Goal: Task Accomplishment & Management: Manage account settings

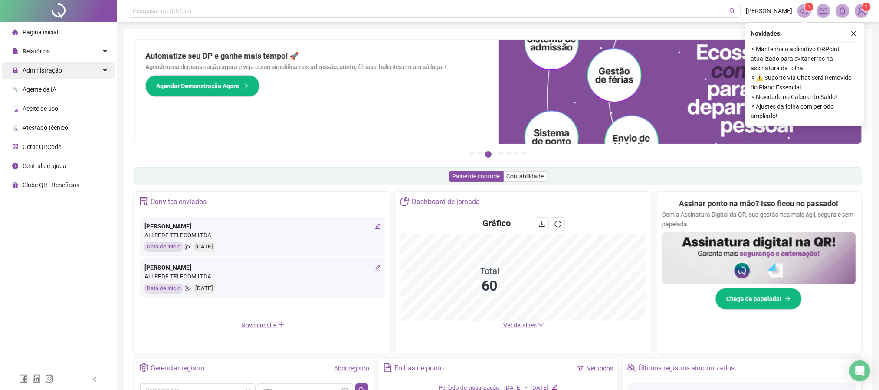
click at [60, 73] on span "Administração" at bounding box center [42, 70] width 39 height 7
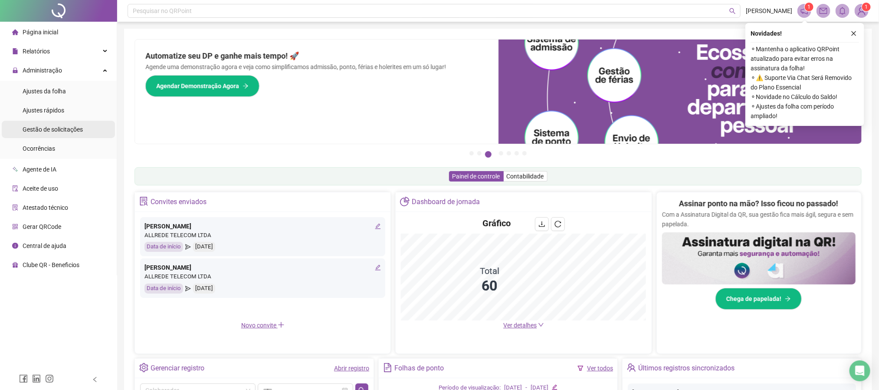
click at [82, 129] on li "Gestão de solicitações" at bounding box center [58, 129] width 113 height 17
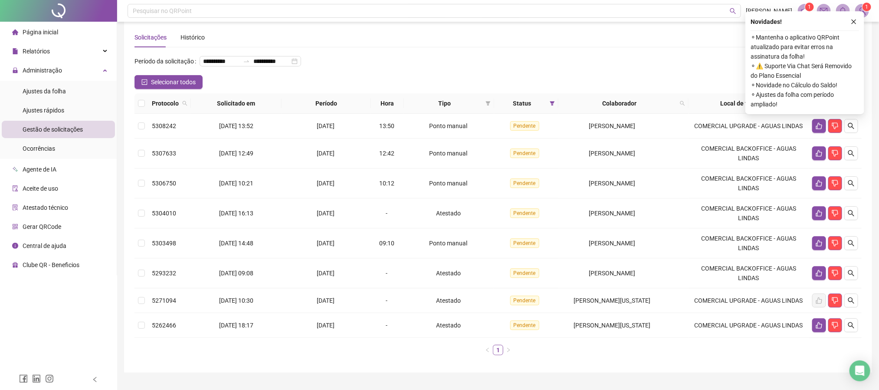
scroll to position [47, 0]
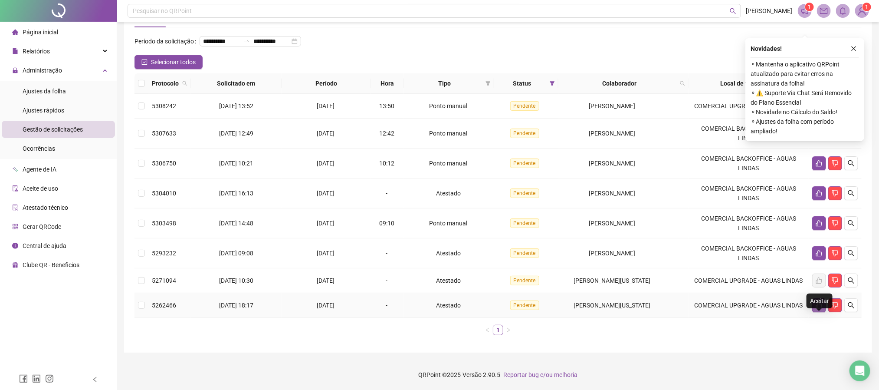
click at [817, 306] on icon "like" at bounding box center [819, 305] width 6 height 7
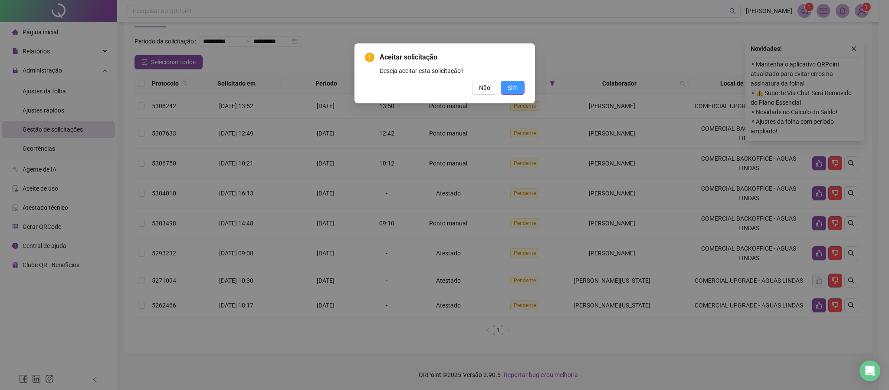
click at [503, 91] on button "Sim" at bounding box center [513, 88] width 24 height 14
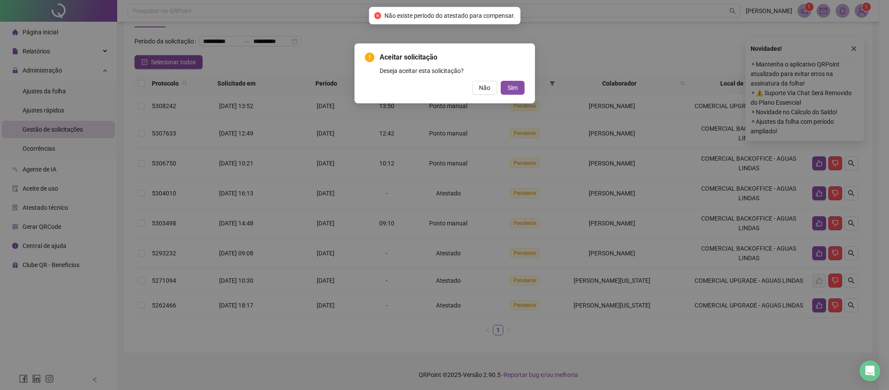
click at [489, 84] on span "Não" at bounding box center [484, 88] width 11 height 10
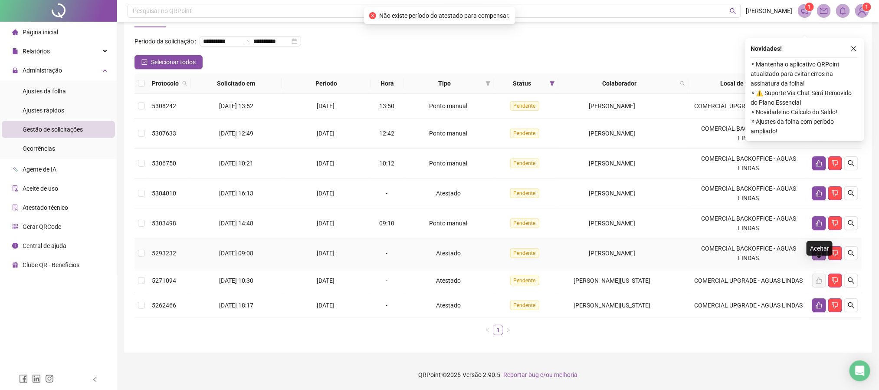
click at [820, 253] on icon "like" at bounding box center [819, 253] width 7 height 7
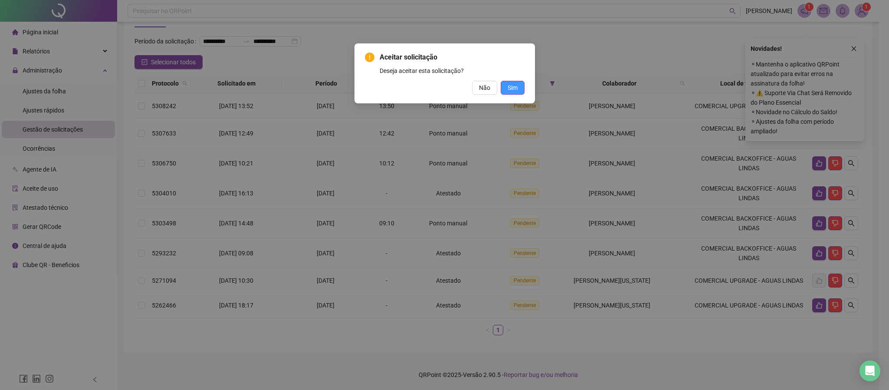
click at [510, 86] on span "Sim" at bounding box center [513, 88] width 10 height 10
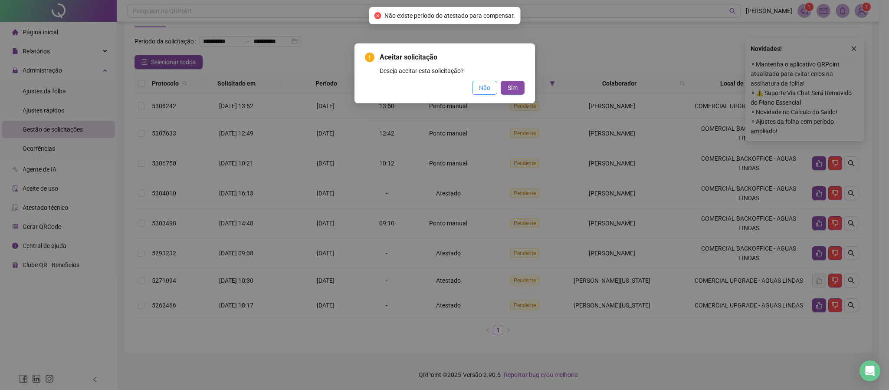
click at [479, 90] on span "Não" at bounding box center [484, 88] width 11 height 10
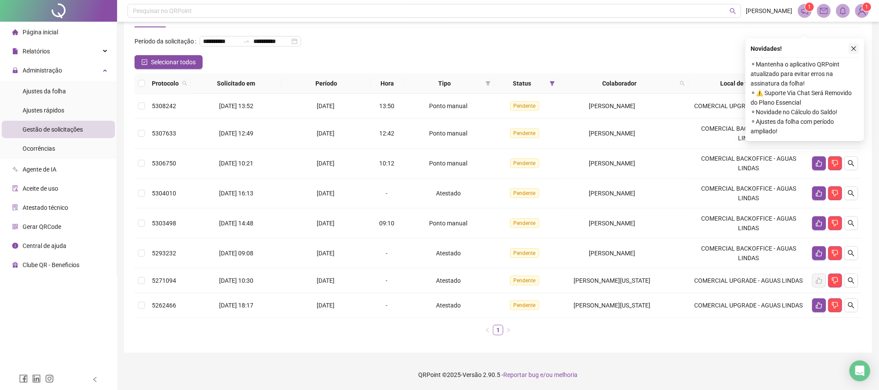
click at [852, 46] on icon "close" at bounding box center [854, 49] width 6 height 6
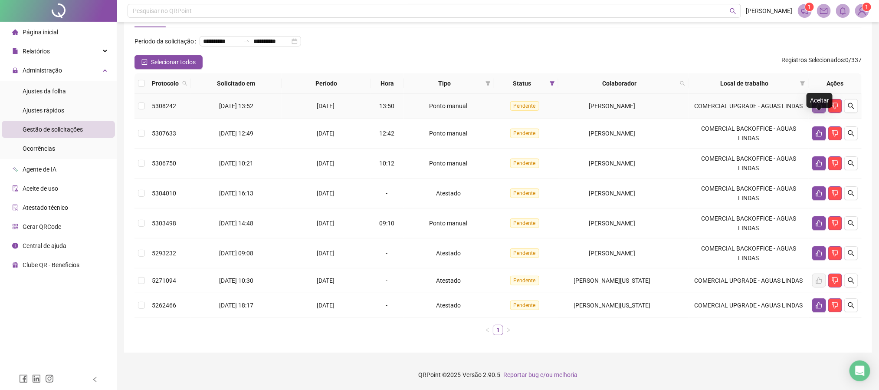
click at [821, 107] on icon "like" at bounding box center [819, 106] width 6 height 7
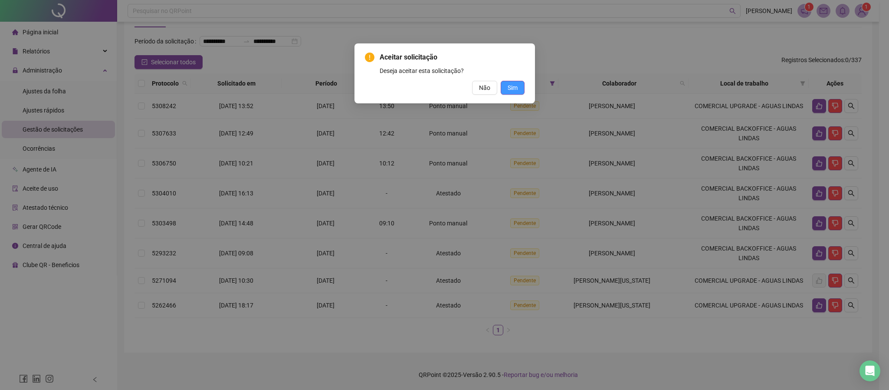
click at [525, 90] on div "Aceitar solicitação Deseja aceitar esta solicitação? Não Sim" at bounding box center [445, 73] width 181 height 60
click at [523, 89] on button "Sim" at bounding box center [513, 88] width 24 height 14
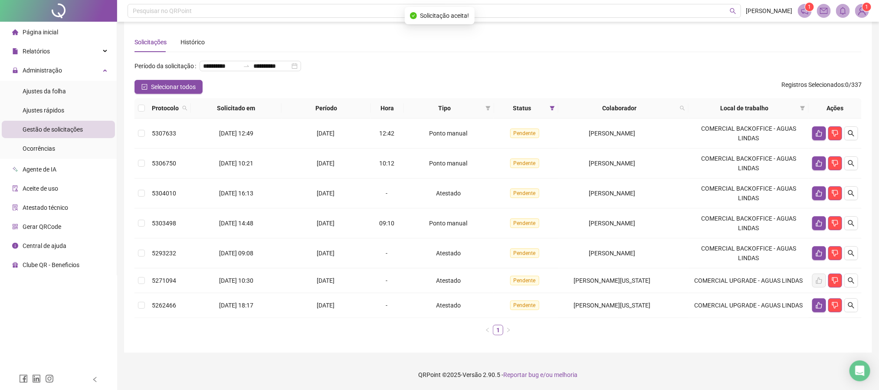
scroll to position [22, 0]
click at [818, 130] on icon "like" at bounding box center [819, 133] width 7 height 7
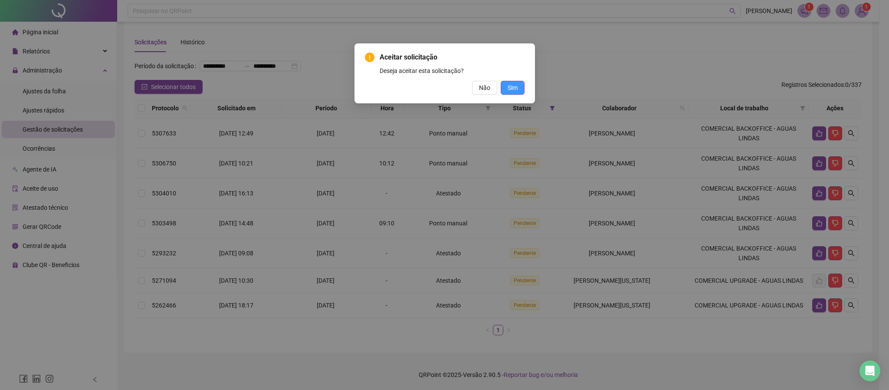
click at [508, 83] on span "Sim" at bounding box center [513, 88] width 10 height 10
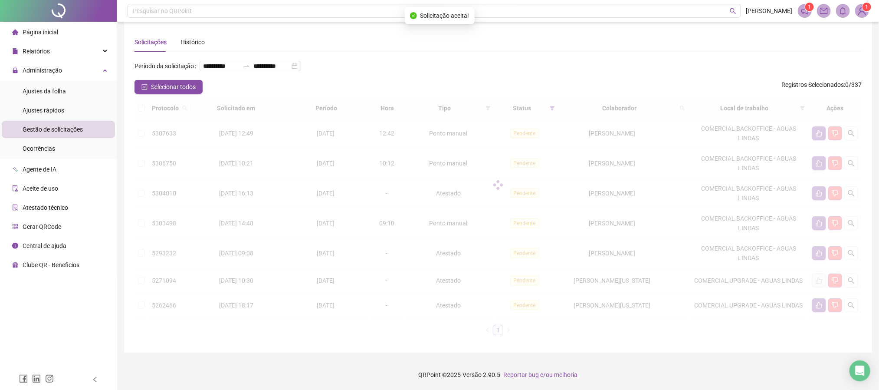
scroll to position [0, 0]
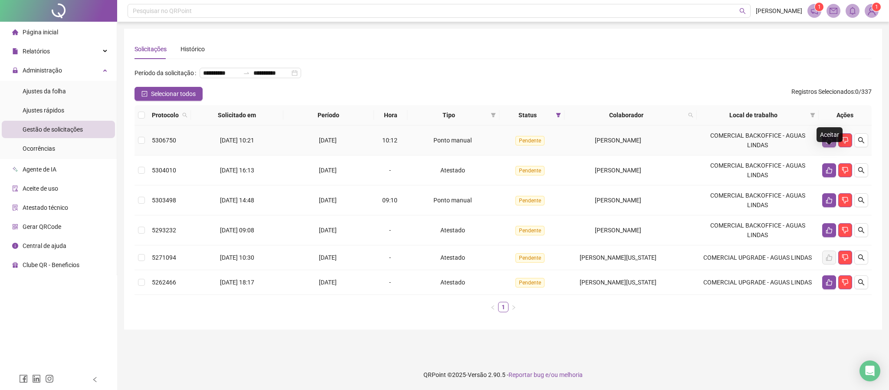
click at [830, 144] on icon "like" at bounding box center [829, 140] width 7 height 7
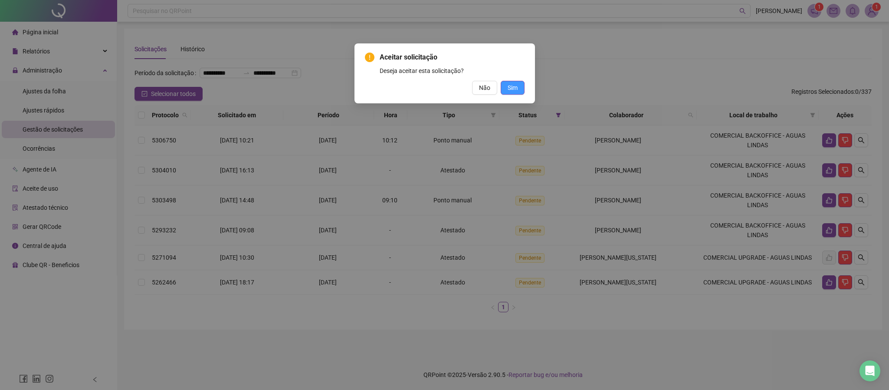
click at [517, 93] on button "Sim" at bounding box center [513, 88] width 24 height 14
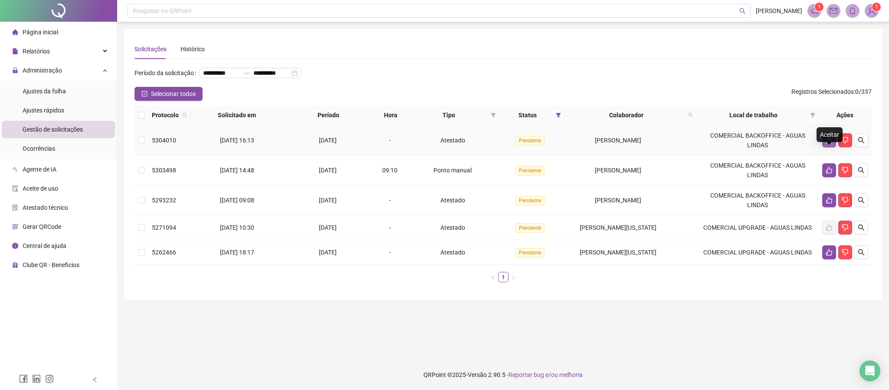
click at [826, 144] on icon "like" at bounding box center [829, 140] width 7 height 7
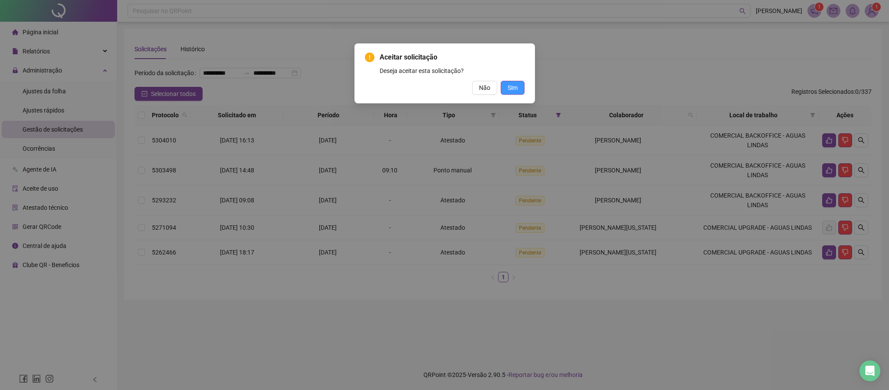
click at [508, 89] on span "Sim" at bounding box center [513, 88] width 10 height 10
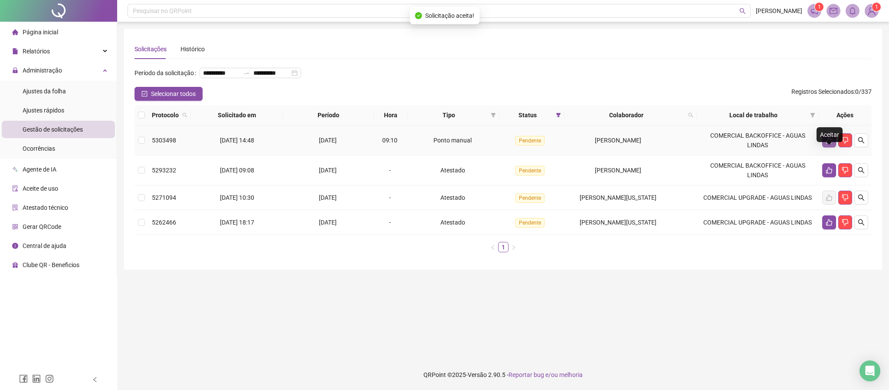
click at [825, 147] on button "button" at bounding box center [829, 140] width 14 height 14
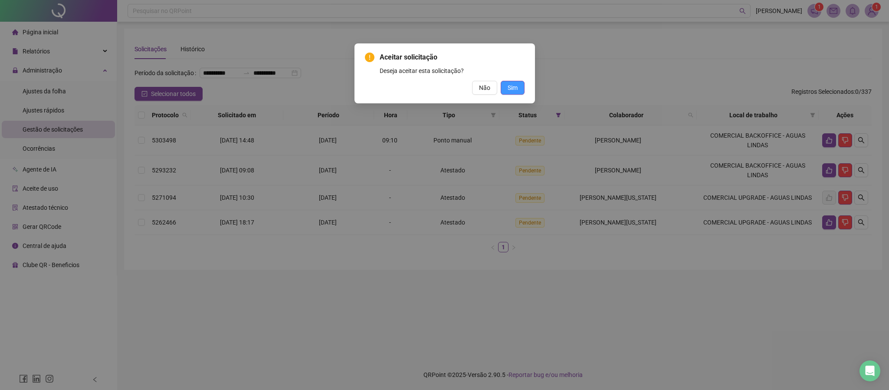
click at [506, 88] on button "Sim" at bounding box center [513, 88] width 24 height 14
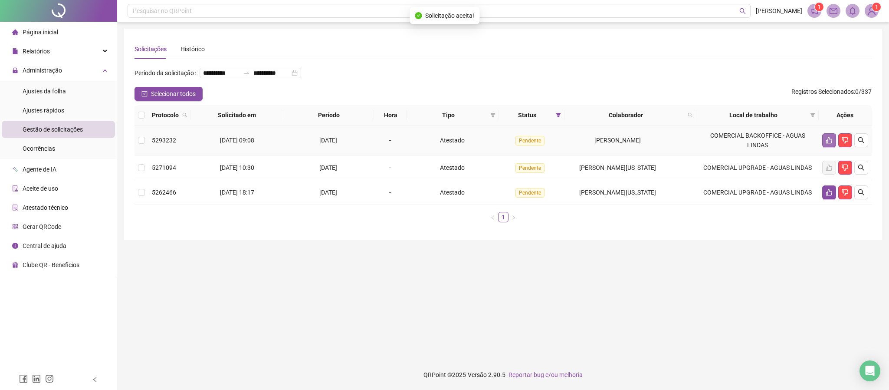
click at [823, 147] on button "button" at bounding box center [829, 140] width 14 height 14
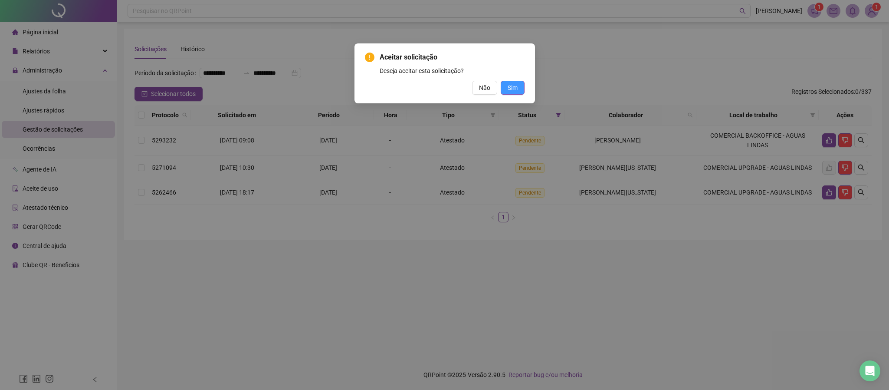
click at [512, 94] on button "Sim" at bounding box center [513, 88] width 24 height 14
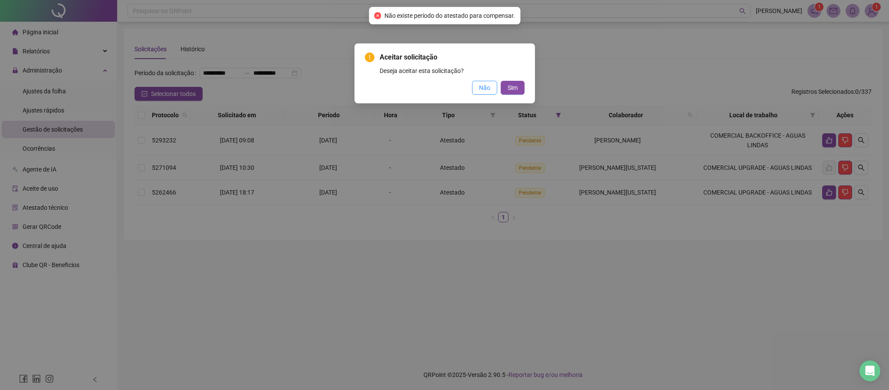
click at [473, 94] on button "Não" at bounding box center [484, 88] width 25 height 14
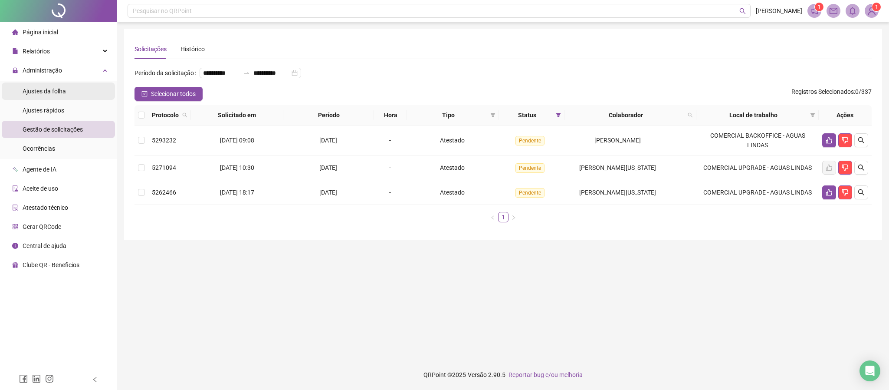
click at [76, 92] on li "Ajustes da folha" at bounding box center [58, 90] width 113 height 17
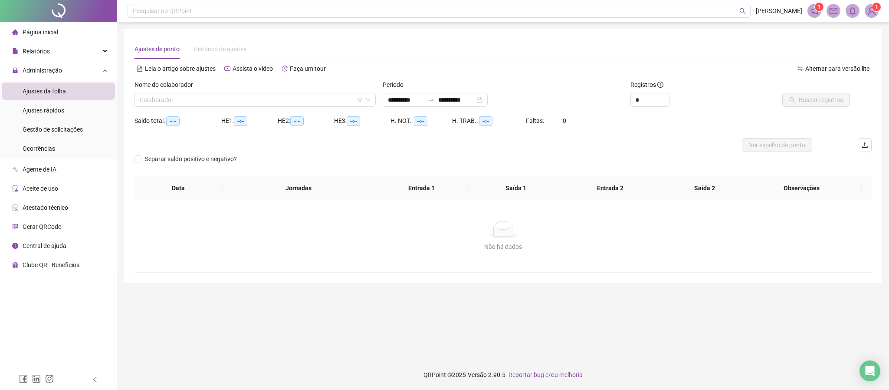
click at [171, 90] on div "Nome do colaborador" at bounding box center [255, 86] width 241 height 13
click at [184, 101] on input "search" at bounding box center [251, 99] width 223 height 13
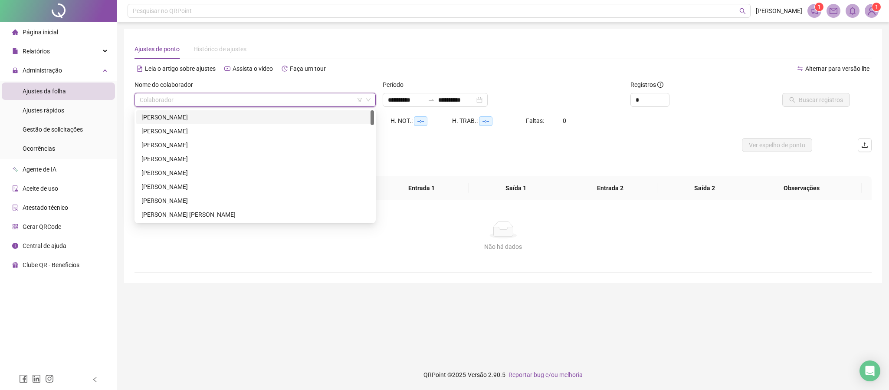
click at [241, 111] on div "[PERSON_NAME]" at bounding box center [255, 117] width 238 height 14
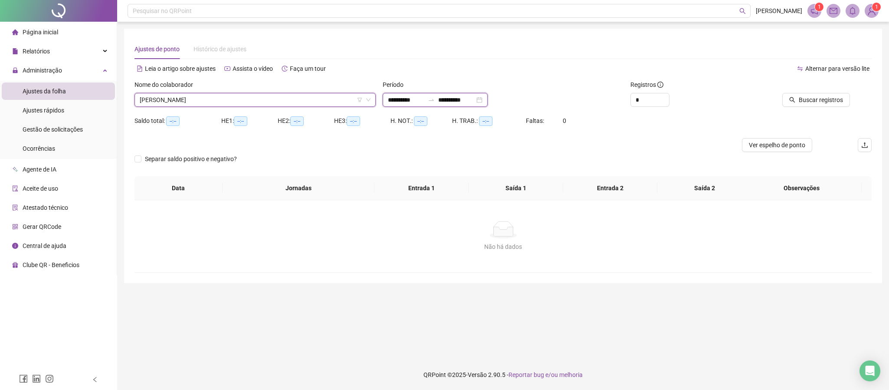
click at [411, 96] on input "**********" at bounding box center [406, 100] width 36 height 10
type input "**********"
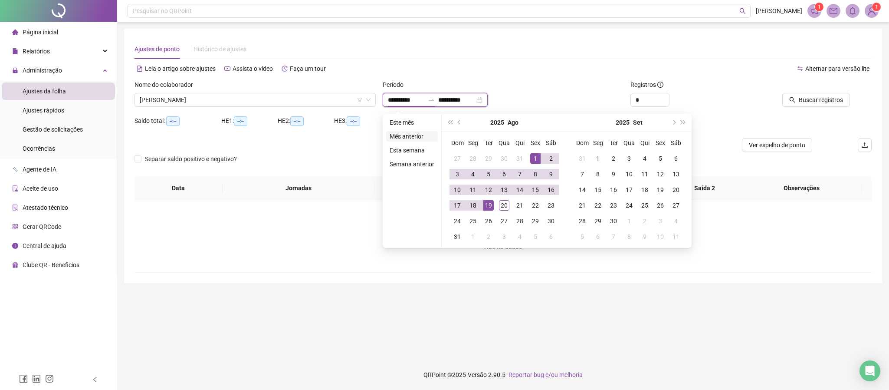
type input "**********"
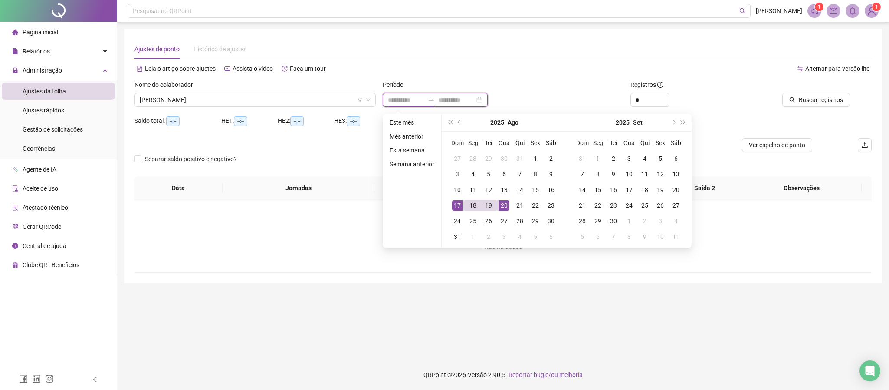
type input "**********"
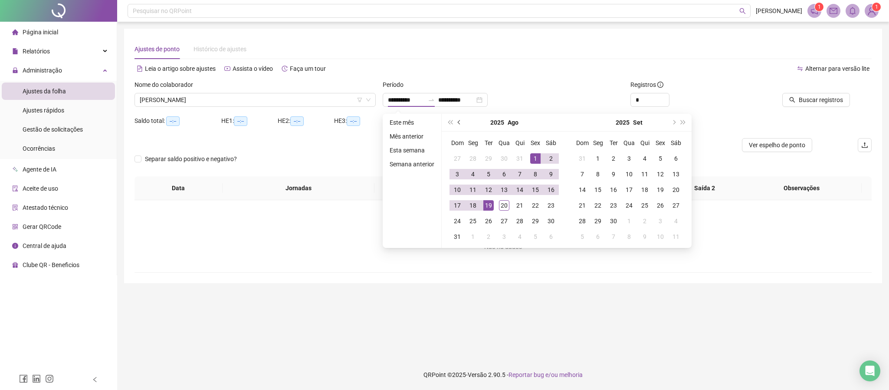
click at [458, 120] on span "prev-year" at bounding box center [460, 122] width 4 height 4
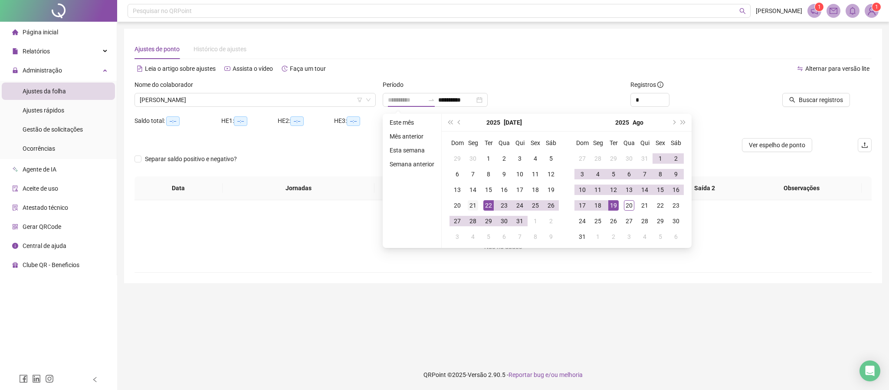
type input "**********"
click at [474, 202] on div "21" at bounding box center [473, 205] width 10 height 10
type input "**********"
click at [562, 280] on div "**********" at bounding box center [503, 156] width 758 height 254
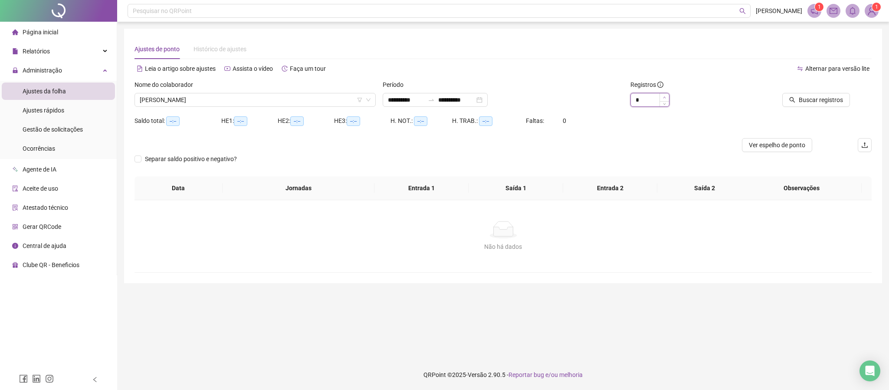
click at [664, 96] on icon "up" at bounding box center [664, 97] width 3 height 3
click at [663, 96] on icon "up" at bounding box center [664, 97] width 3 height 3
type input "**"
click at [667, 97] on span "Increase Value" at bounding box center [665, 97] width 10 height 8
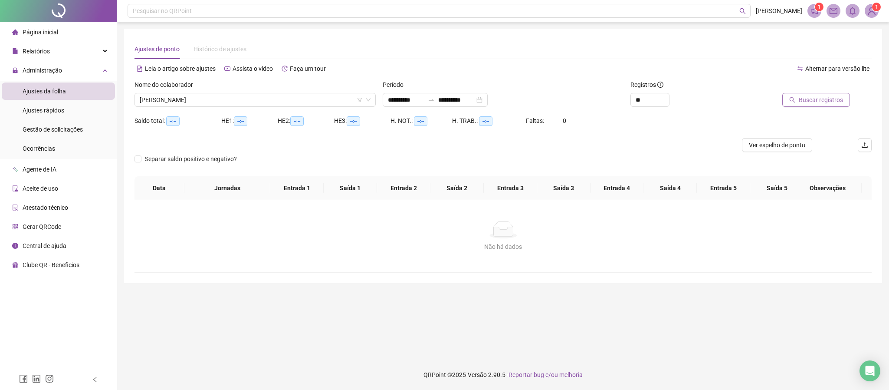
click at [815, 99] on span "Buscar registros" at bounding box center [821, 100] width 44 height 10
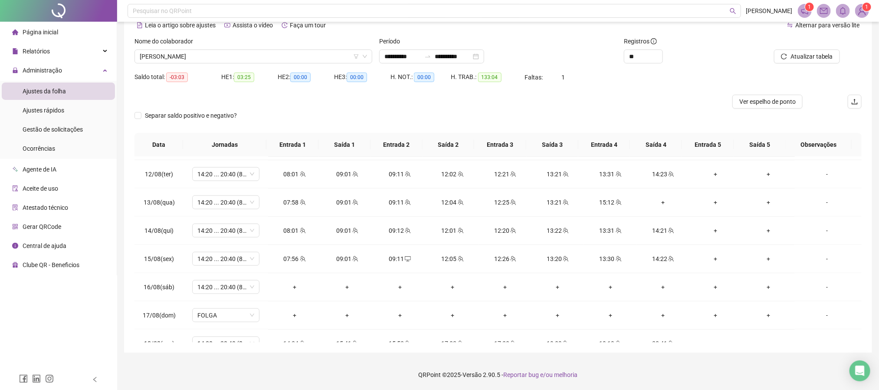
scroll to position [651, 0]
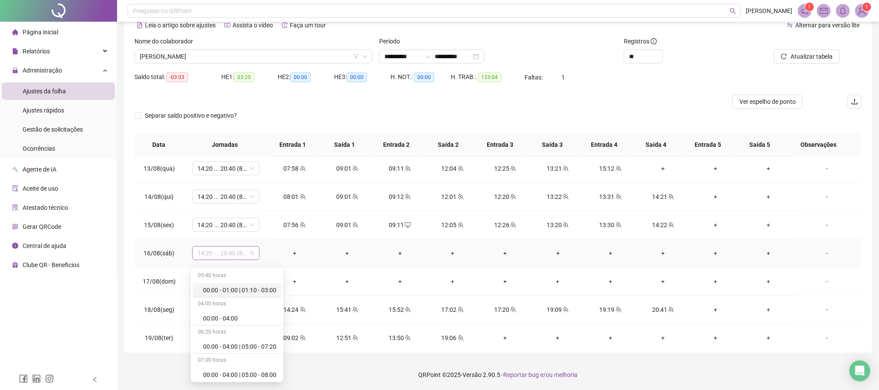
click at [250, 256] on span "14:20 ... 20:40 (8 HORAS)" at bounding box center [225, 253] width 57 height 13
click at [221, 317] on div "Folga" at bounding box center [239, 317] width 73 height 10
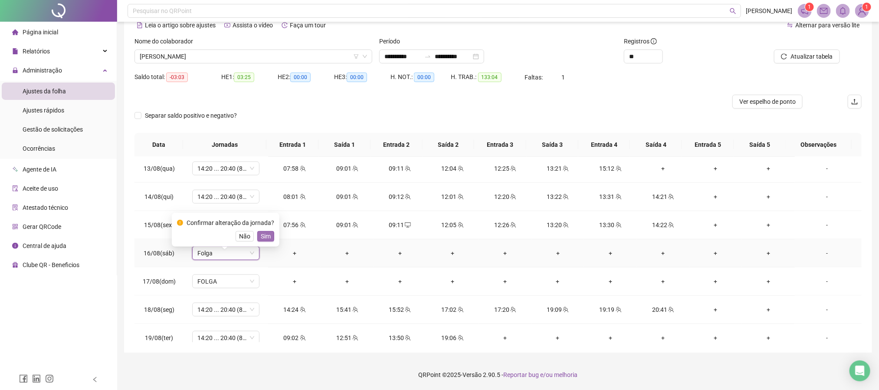
click at [262, 233] on span "Sim" at bounding box center [266, 236] width 10 height 10
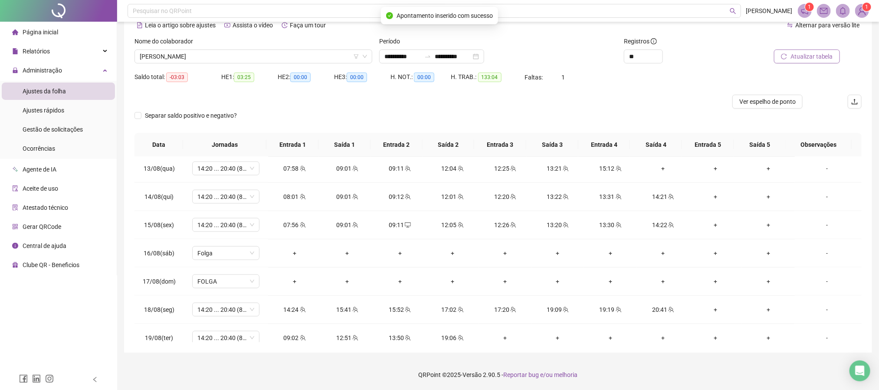
click at [815, 54] on span "Atualizar tabela" at bounding box center [812, 57] width 43 height 10
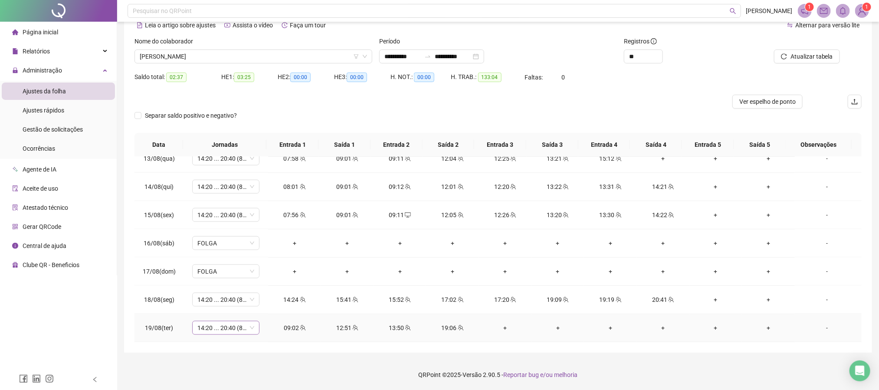
click at [247, 326] on span "14:20 ... 20:40 (8 HORAS)" at bounding box center [225, 327] width 57 height 13
click at [248, 278] on div "08:00 - 10:00 | 12:00 - 18:00" at bounding box center [239, 273] width 73 height 10
click at [270, 303] on button "Sim" at bounding box center [265, 305] width 17 height 10
click at [812, 52] on span "Atualizar tabela" at bounding box center [812, 57] width 43 height 10
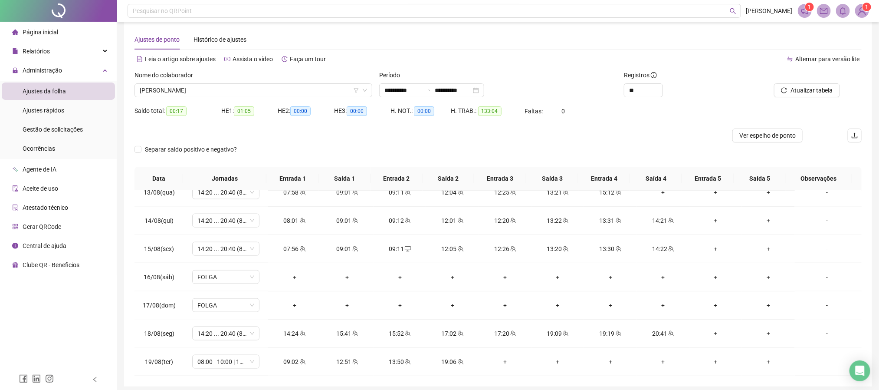
scroll to position [0, 0]
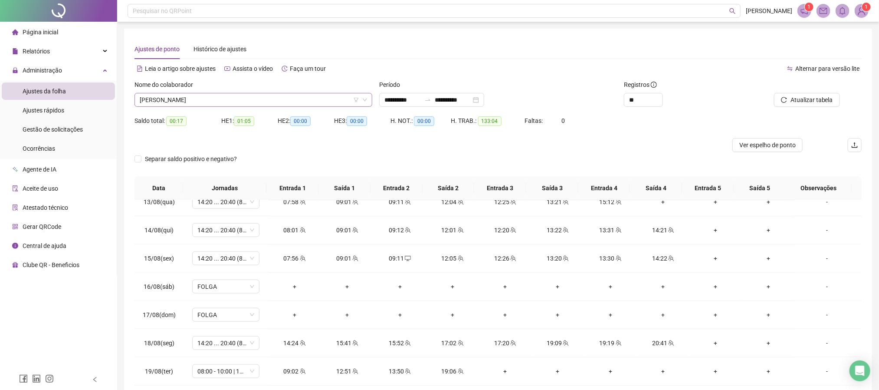
click at [227, 101] on span "[PERSON_NAME]" at bounding box center [253, 99] width 227 height 13
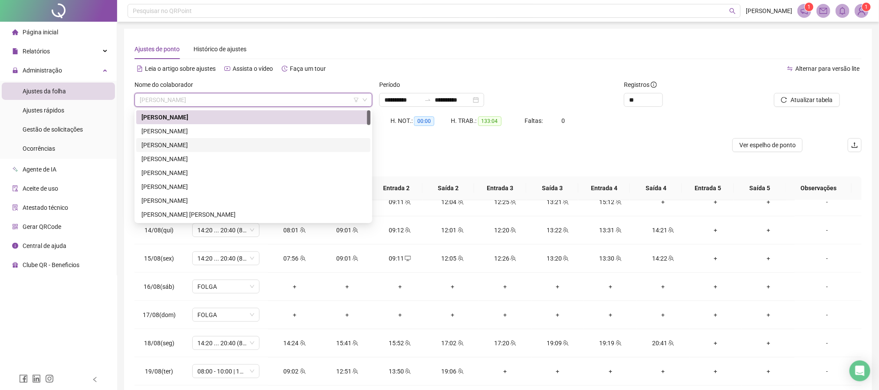
click at [210, 142] on div "[PERSON_NAME]" at bounding box center [253, 145] width 224 height 10
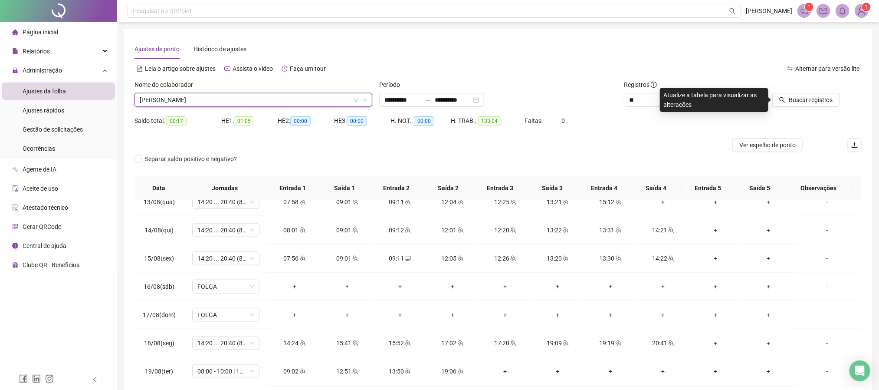
drag, startPoint x: 813, startPoint y: 95, endPoint x: 684, endPoint y: 122, distance: 131.5
click at [812, 95] on span "Buscar registros" at bounding box center [811, 100] width 44 height 10
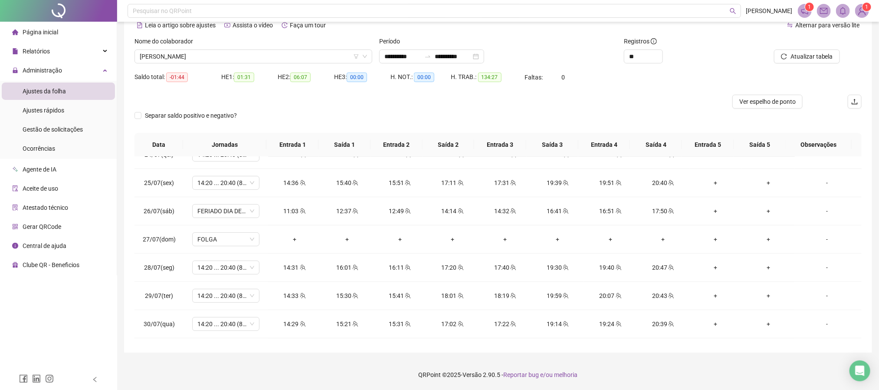
scroll to position [81, 0]
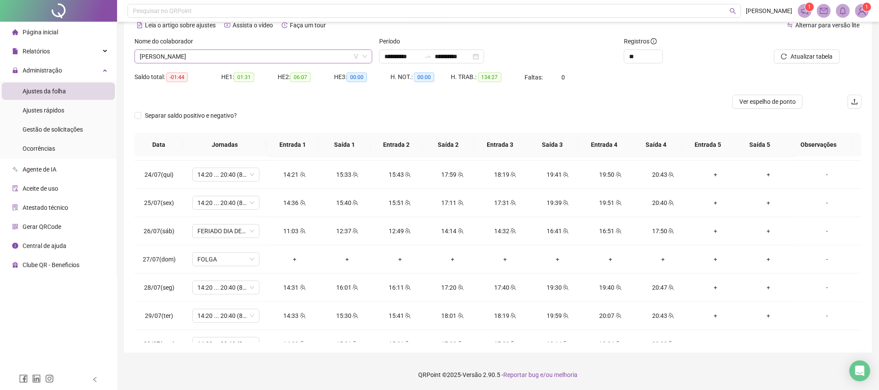
click at [230, 53] on span "[PERSON_NAME]" at bounding box center [253, 56] width 227 height 13
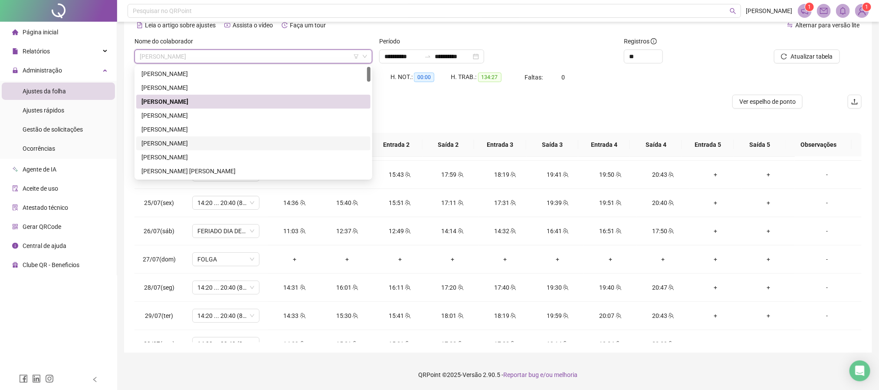
click at [201, 137] on div "[PERSON_NAME]" at bounding box center [253, 143] width 234 height 14
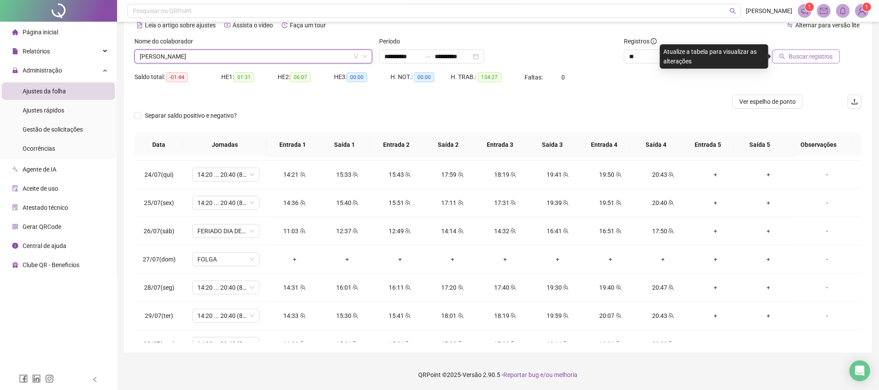
click at [805, 59] on span "Buscar registros" at bounding box center [811, 57] width 44 height 10
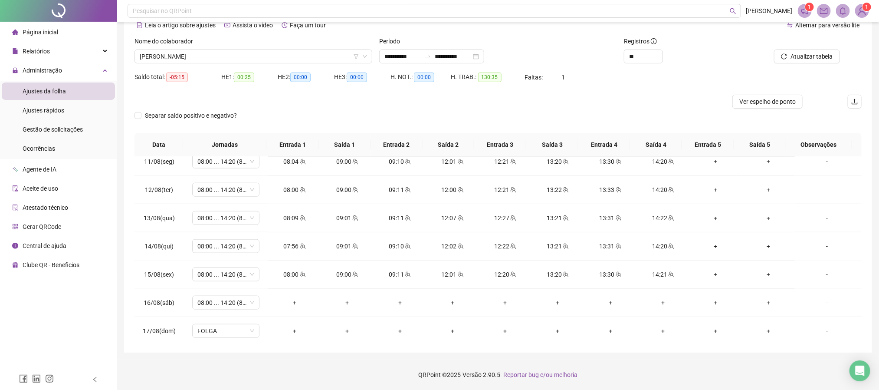
scroll to position [667, 0]
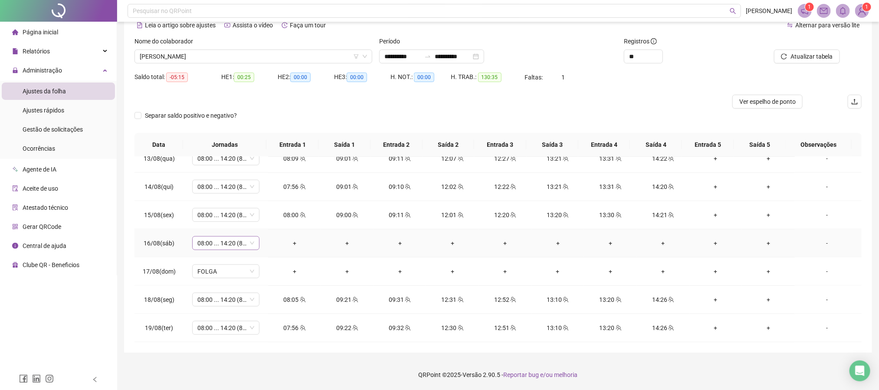
click at [250, 243] on span "08:00 ... 14:20 (8 HORAS)" at bounding box center [225, 243] width 57 height 13
click at [219, 298] on div "Folga" at bounding box center [239, 301] width 73 height 10
click at [261, 223] on span "Sim" at bounding box center [266, 221] width 10 height 10
click at [806, 52] on span "Atualizar tabela" at bounding box center [812, 57] width 43 height 10
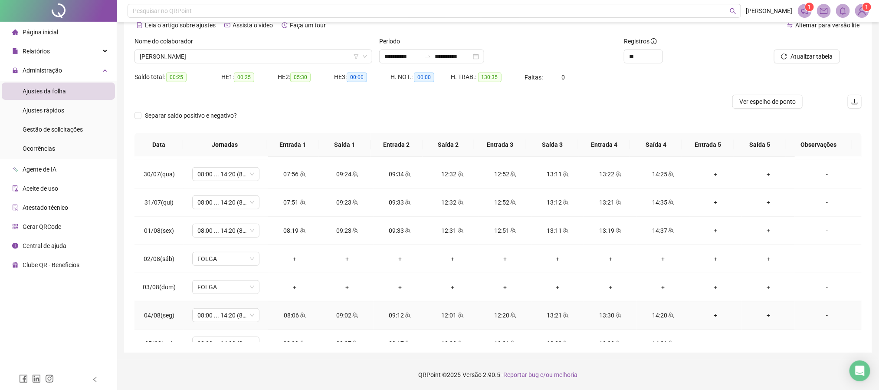
scroll to position [0, 0]
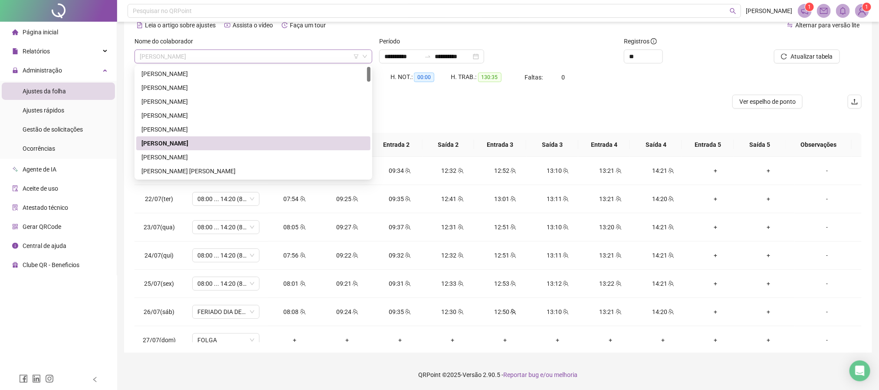
click at [253, 53] on span "[PERSON_NAME]" at bounding box center [253, 56] width 227 height 13
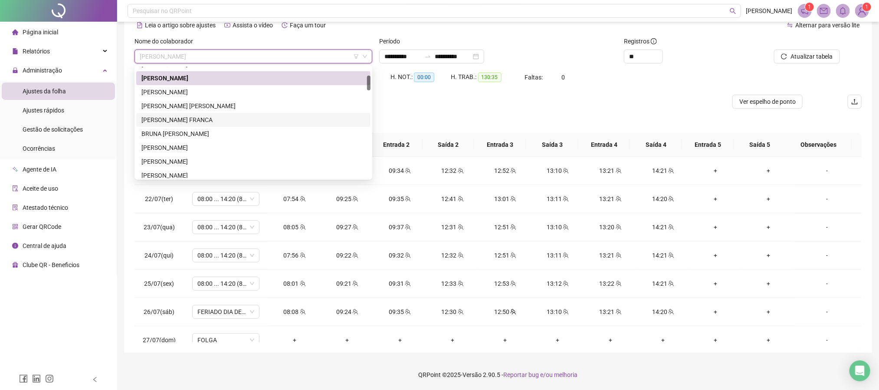
click at [169, 114] on div "[PERSON_NAME] FRANCA" at bounding box center [253, 120] width 234 height 14
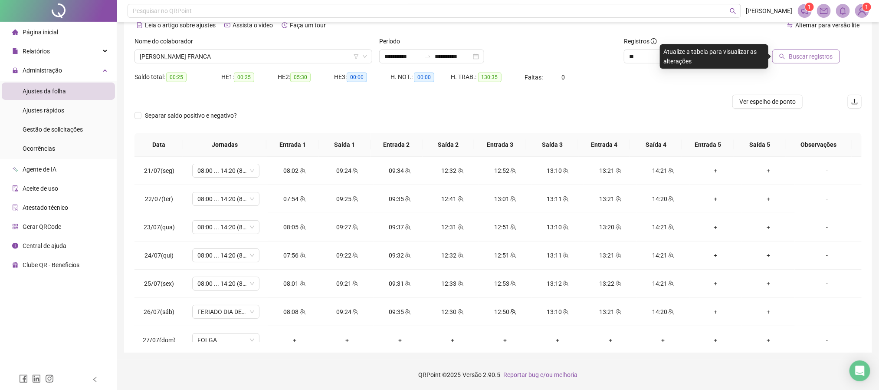
click at [809, 50] on button "Buscar registros" at bounding box center [807, 56] width 68 height 14
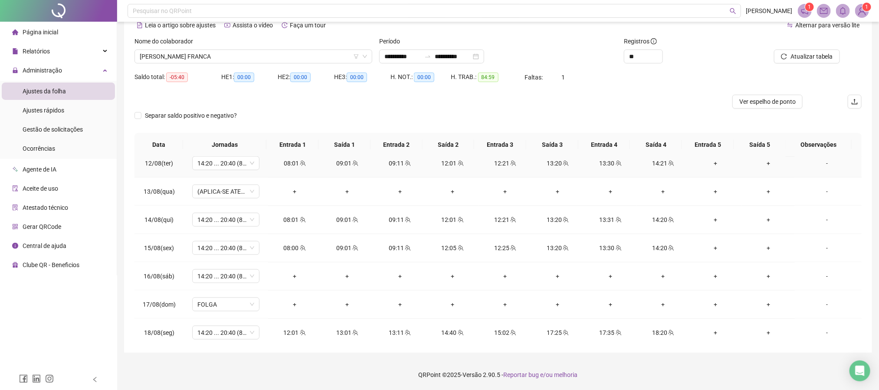
scroll to position [651, 0]
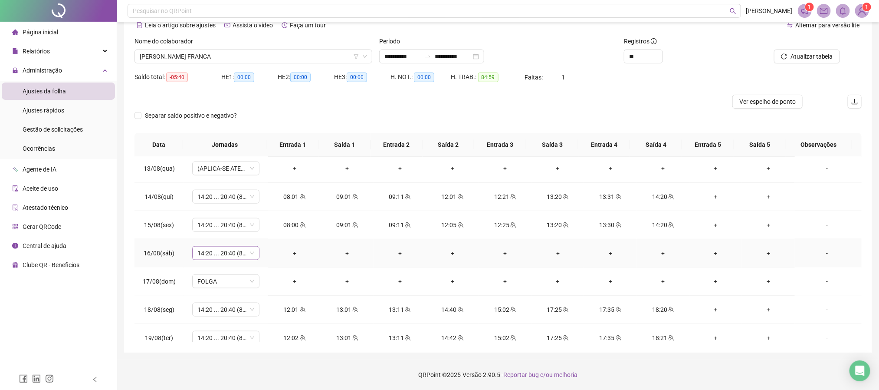
click at [242, 260] on span "14:20 ... 20:40 (8 HORAS)" at bounding box center [225, 253] width 57 height 13
click at [216, 317] on div "Folga" at bounding box center [239, 317] width 73 height 10
click at [264, 240] on span "Sim" at bounding box center [266, 236] width 10 height 10
click at [819, 48] on div at bounding box center [793, 42] width 94 height 13
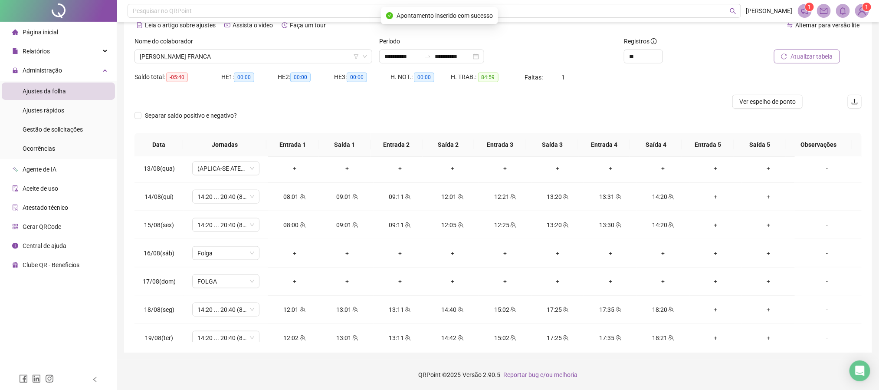
click at [816, 52] on span "Atualizar tabela" at bounding box center [812, 57] width 43 height 10
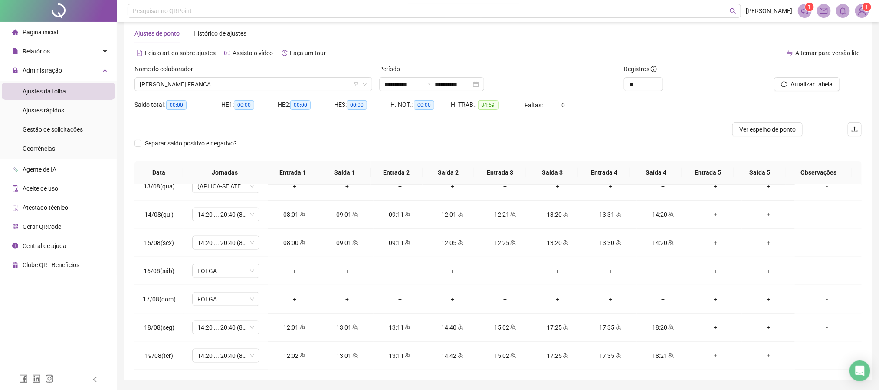
scroll to position [0, 0]
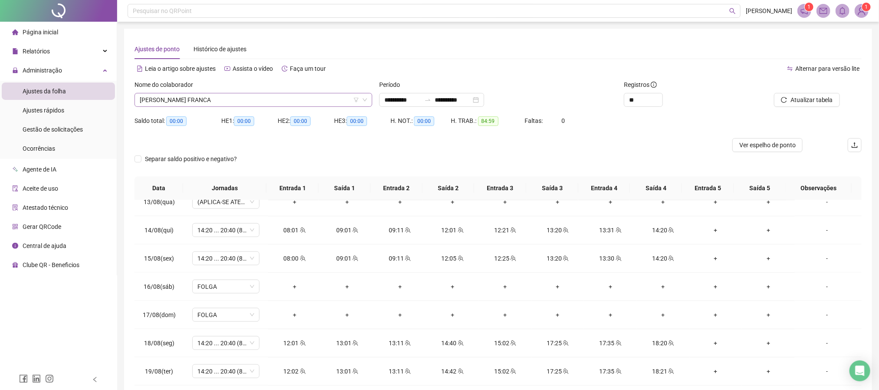
click at [210, 96] on span "[PERSON_NAME] FRANCA" at bounding box center [253, 99] width 227 height 13
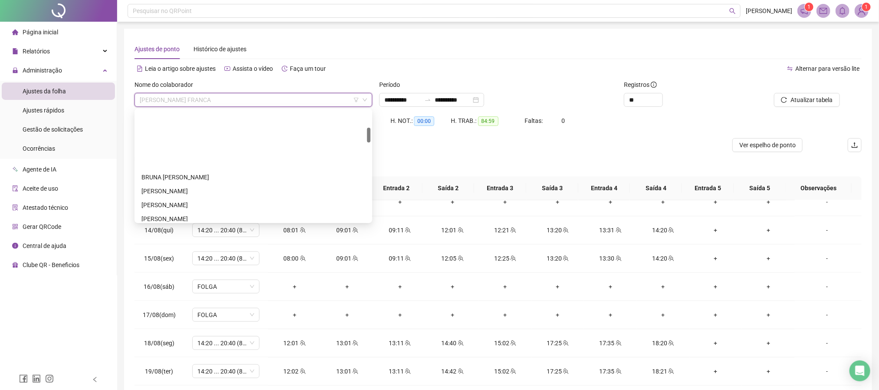
scroll to position [130, 0]
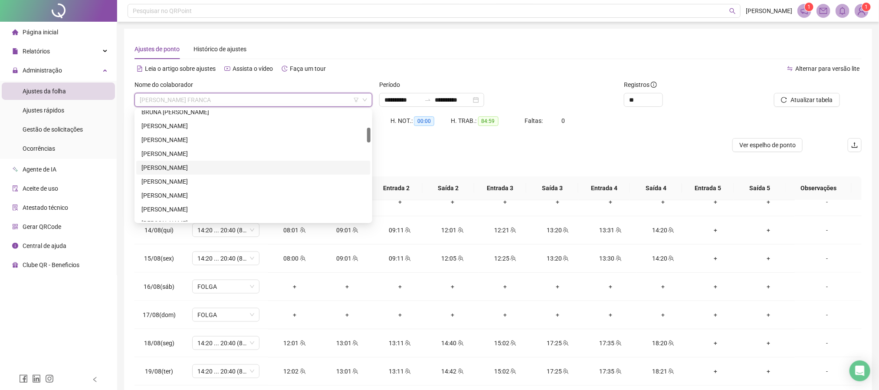
drag, startPoint x: 165, startPoint y: 164, endPoint x: 253, endPoint y: 155, distance: 87.8
click at [166, 164] on div "[PERSON_NAME]" at bounding box center [253, 168] width 224 height 10
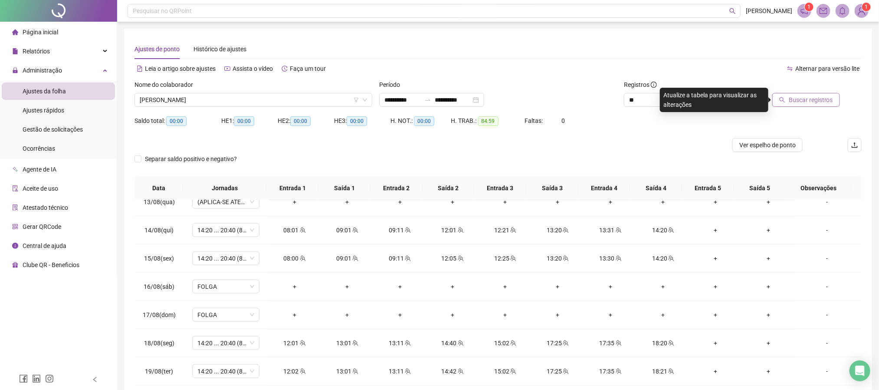
click at [793, 99] on span "Buscar registros" at bounding box center [811, 100] width 44 height 10
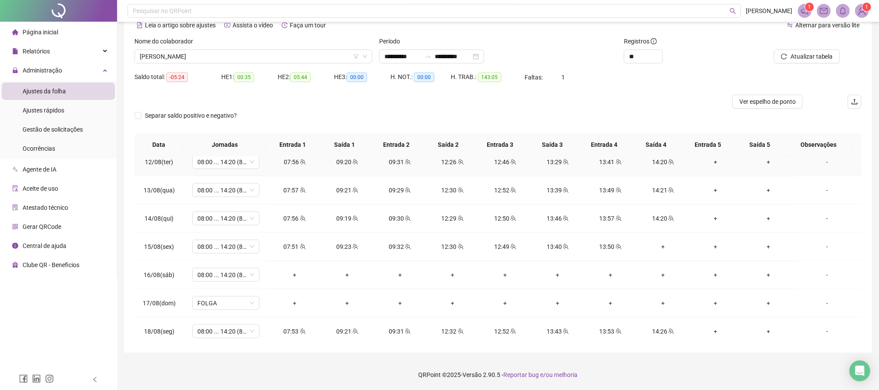
scroll to position [667, 0]
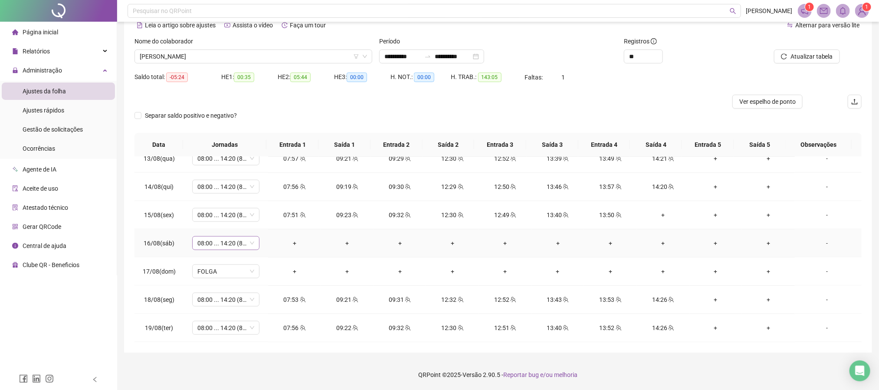
click at [233, 239] on span "08:00 ... 14:20 (8 HORAS)" at bounding box center [225, 243] width 57 height 13
click at [215, 299] on div "Folga" at bounding box center [239, 301] width 73 height 10
click at [269, 219] on button "Sim" at bounding box center [265, 220] width 17 height 10
click at [806, 56] on span "Atualizar tabela" at bounding box center [812, 57] width 43 height 10
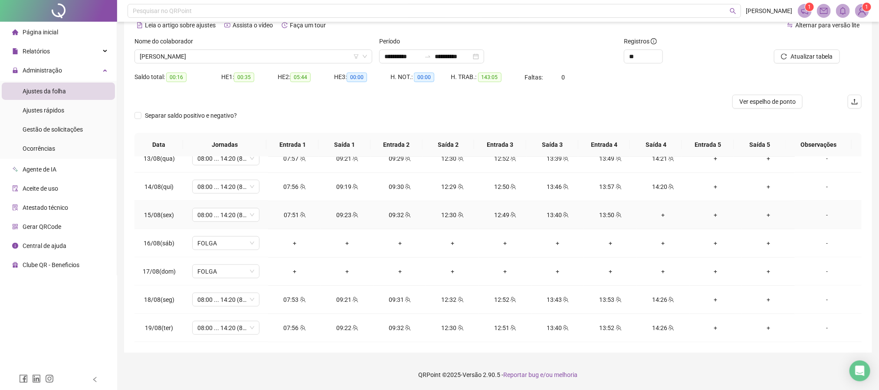
click at [656, 212] on div "+" at bounding box center [663, 215] width 39 height 10
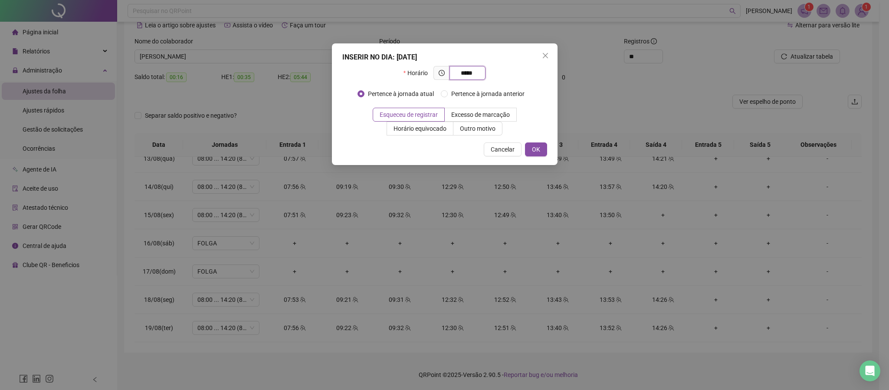
type input "*****"
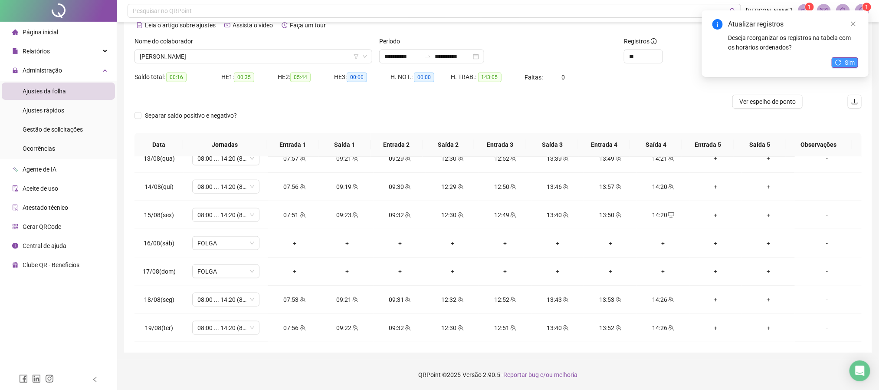
click at [838, 59] on button "Sim" at bounding box center [845, 62] width 26 height 10
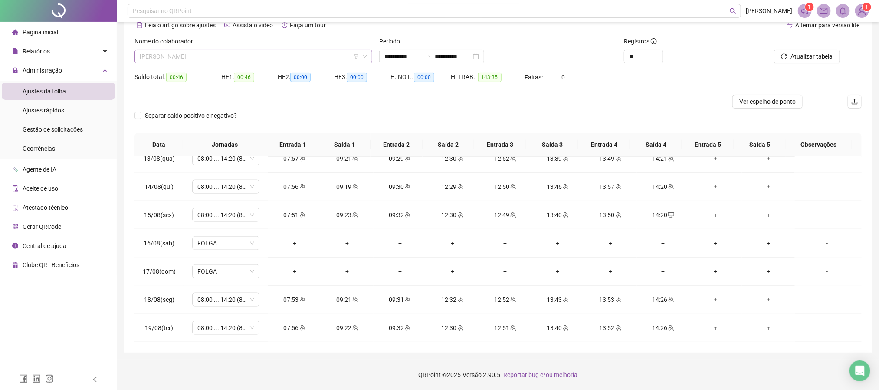
click at [257, 52] on span "[PERSON_NAME]" at bounding box center [253, 56] width 227 height 13
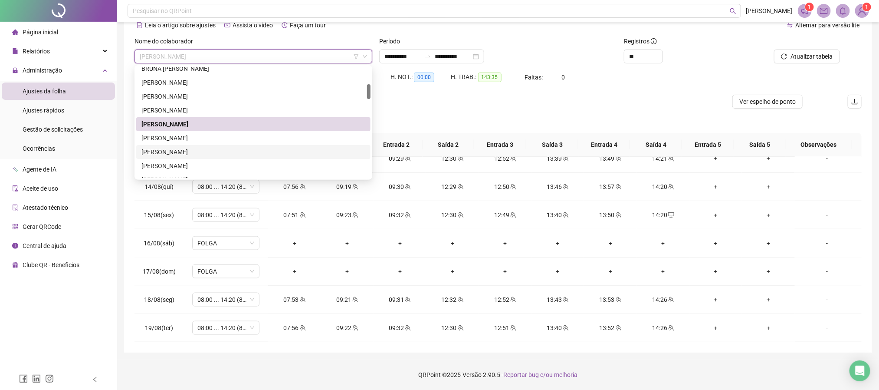
click at [192, 151] on div "[PERSON_NAME]" at bounding box center [253, 152] width 224 height 10
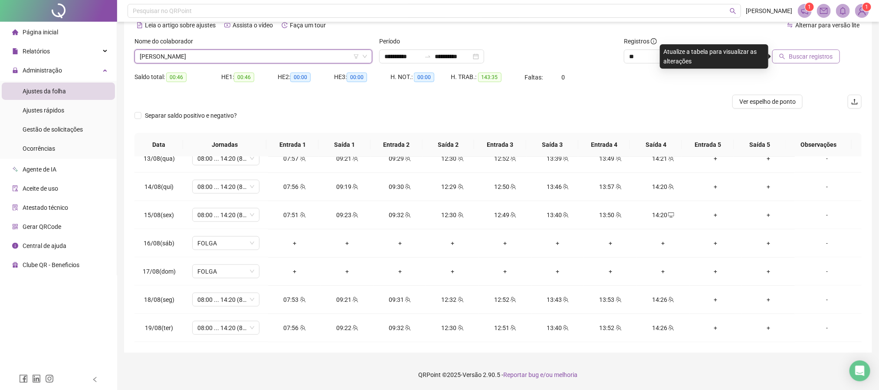
click at [792, 55] on span "Buscar registros" at bounding box center [811, 57] width 44 height 10
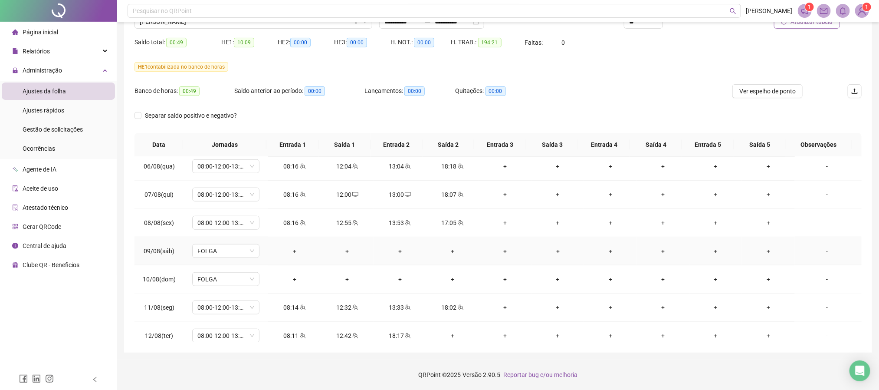
scroll to position [521, 0]
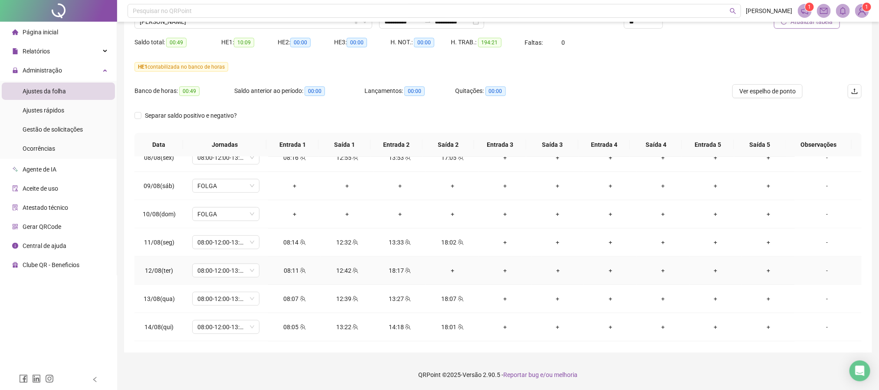
click at [448, 275] on div "+" at bounding box center [452, 271] width 39 height 10
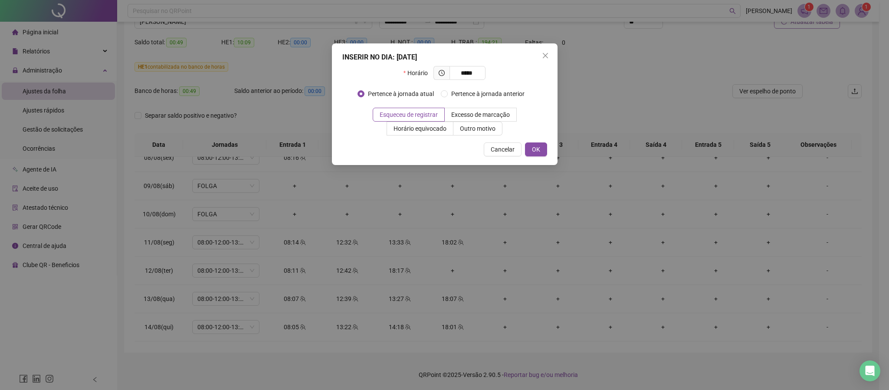
type input "*****"
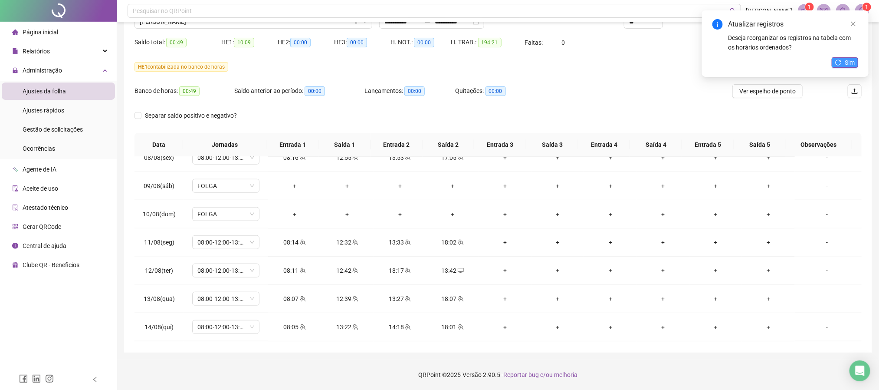
click at [853, 63] on span "Sim" at bounding box center [850, 63] width 10 height 10
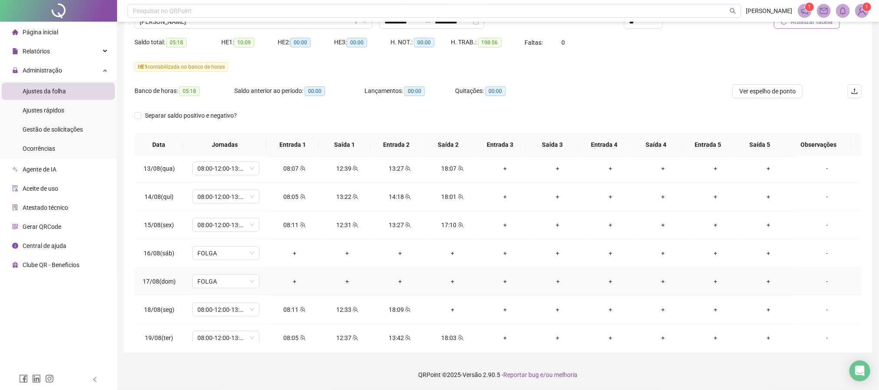
scroll to position [667, 0]
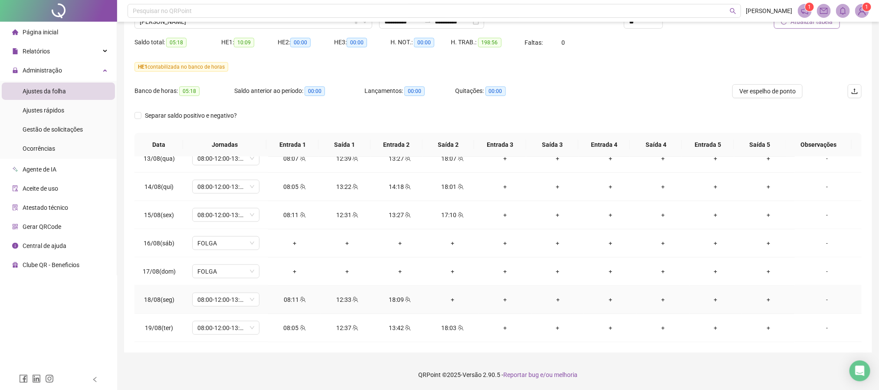
click at [448, 301] on div "+" at bounding box center [452, 300] width 39 height 10
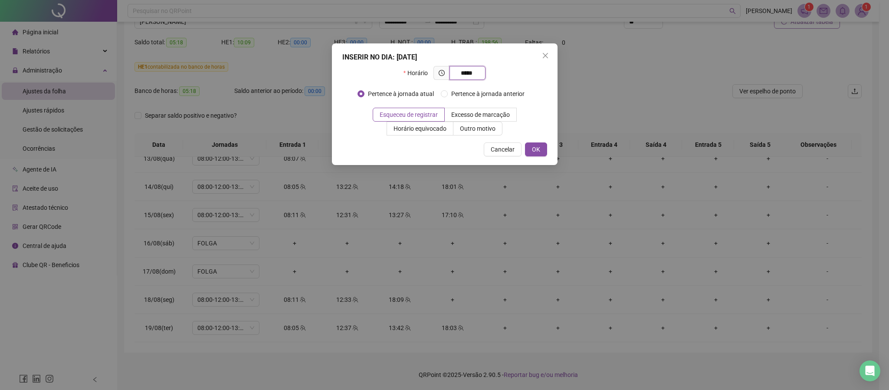
type input "*****"
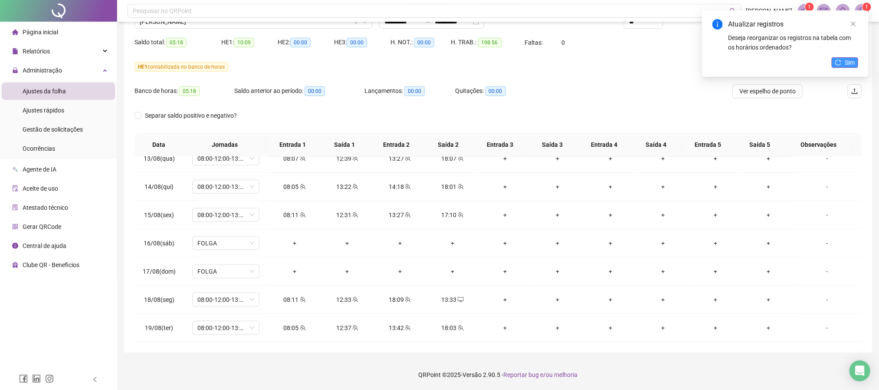
click at [848, 63] on span "Sim" at bounding box center [850, 63] width 10 height 10
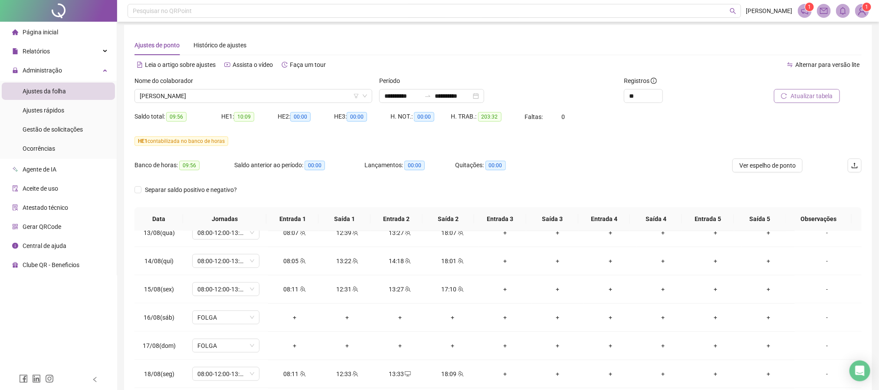
scroll to position [0, 0]
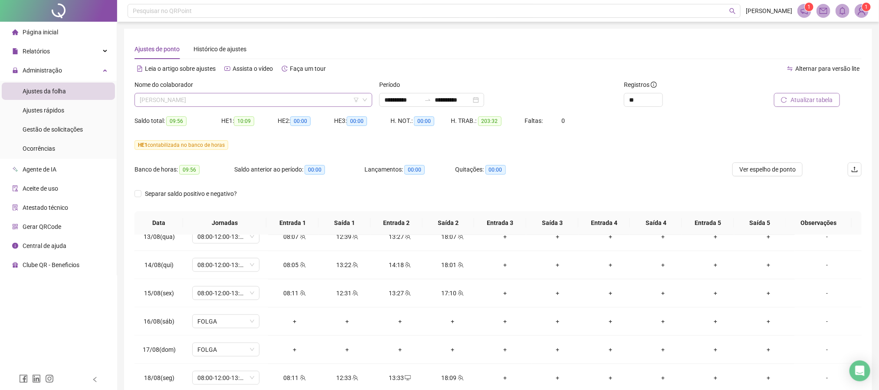
click at [203, 98] on span "[PERSON_NAME]" at bounding box center [253, 99] width 227 height 13
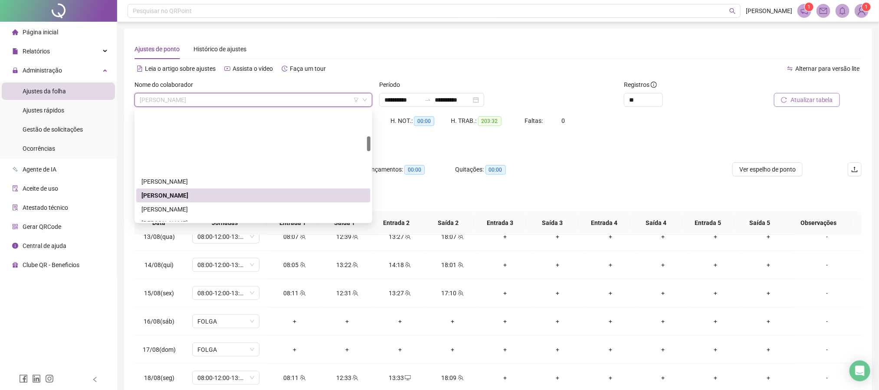
scroll to position [195, 0]
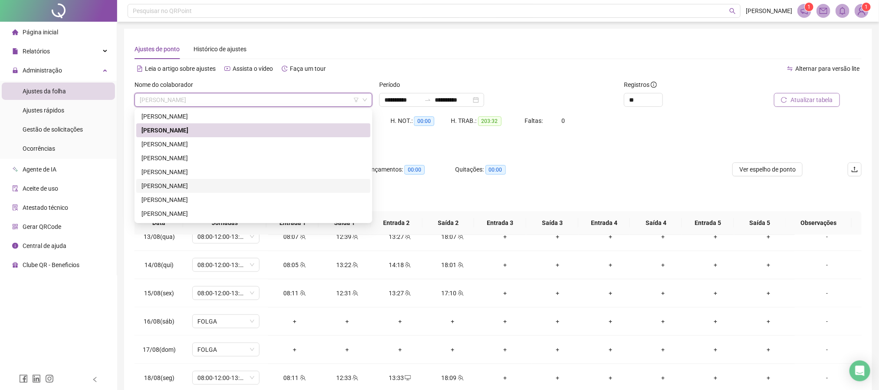
click at [171, 186] on div "[PERSON_NAME]" at bounding box center [253, 186] width 224 height 10
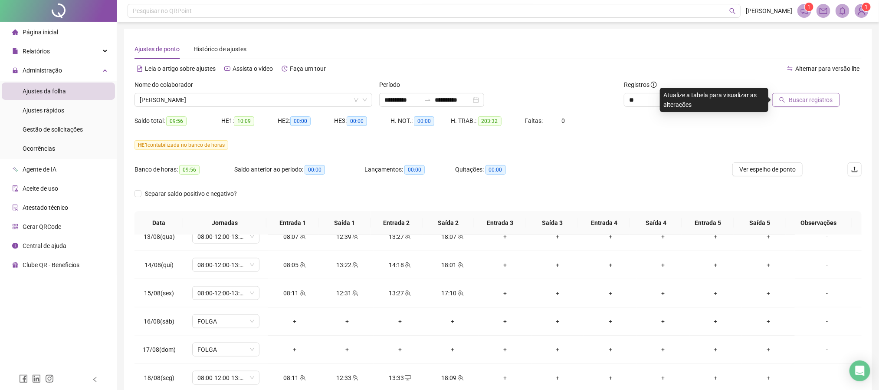
click at [826, 97] on span "Buscar registros" at bounding box center [811, 100] width 44 height 10
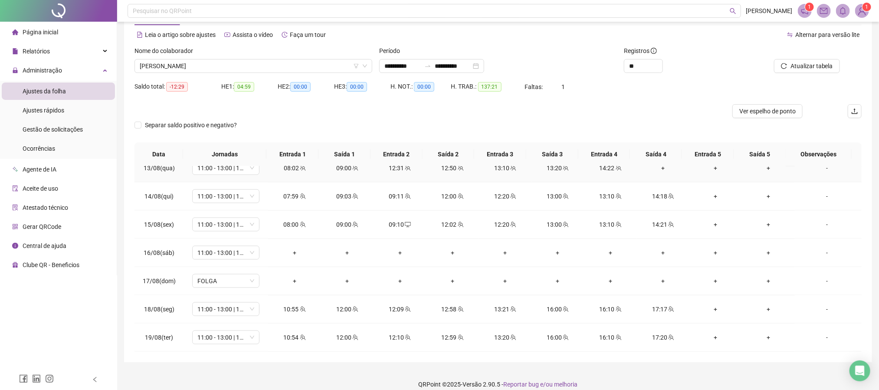
scroll to position [43, 0]
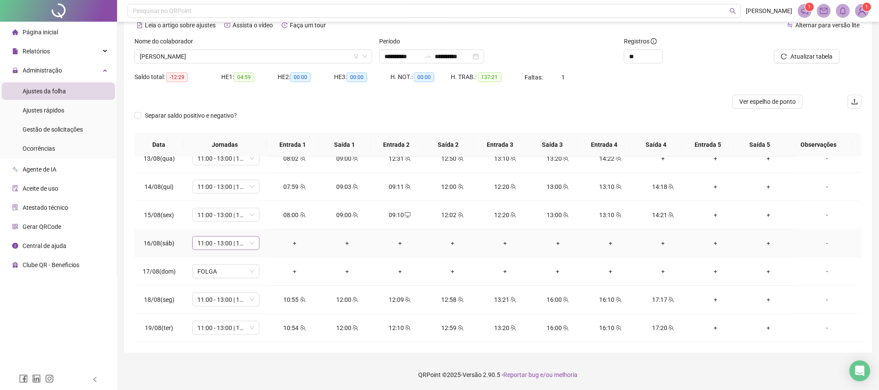
click at [243, 245] on span "11:00 - 13:00 | 13:20 - 17:20" at bounding box center [225, 243] width 57 height 13
click at [211, 300] on div "Folga" at bounding box center [239, 301] width 73 height 10
click at [261, 223] on span "Sim" at bounding box center [266, 221] width 10 height 10
click at [814, 50] on button "Atualizar tabela" at bounding box center [807, 56] width 66 height 14
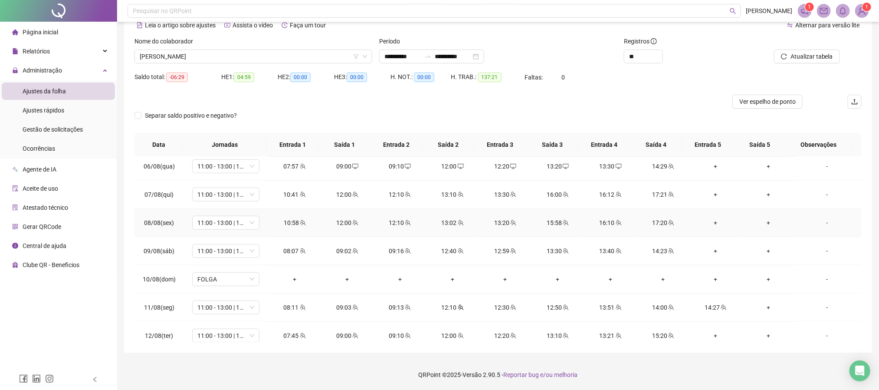
scroll to position [521, 0]
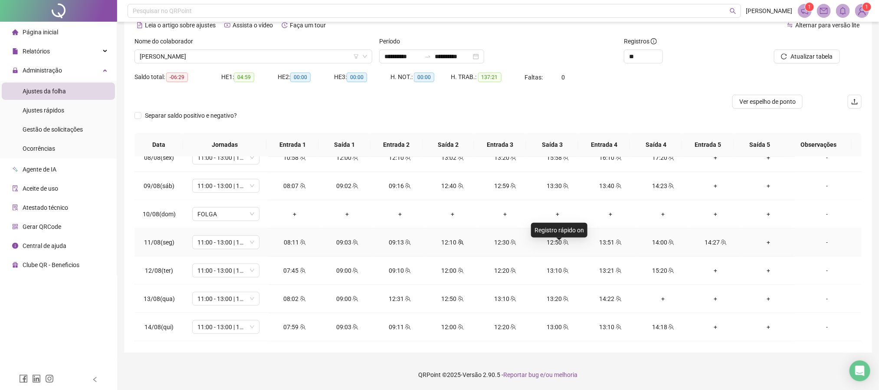
click at [562, 245] on span "team" at bounding box center [565, 242] width 7 height 6
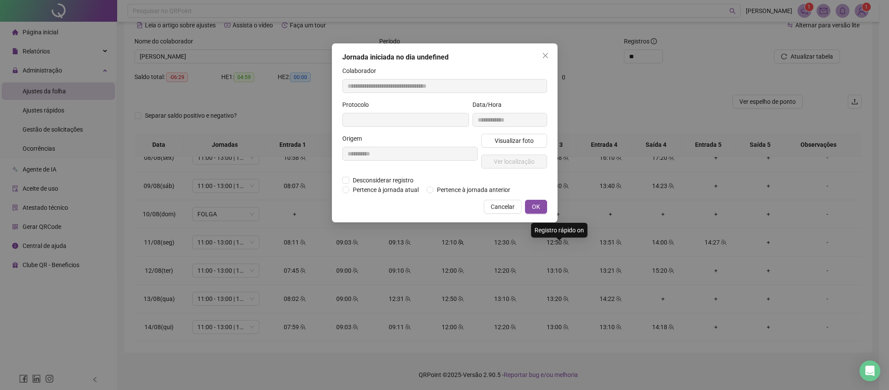
type input "**********"
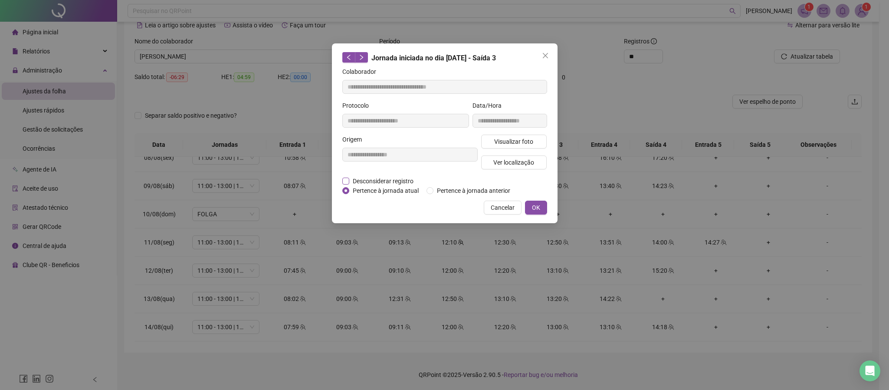
click at [382, 177] on span "Desconsiderar registro" at bounding box center [383, 181] width 68 height 10
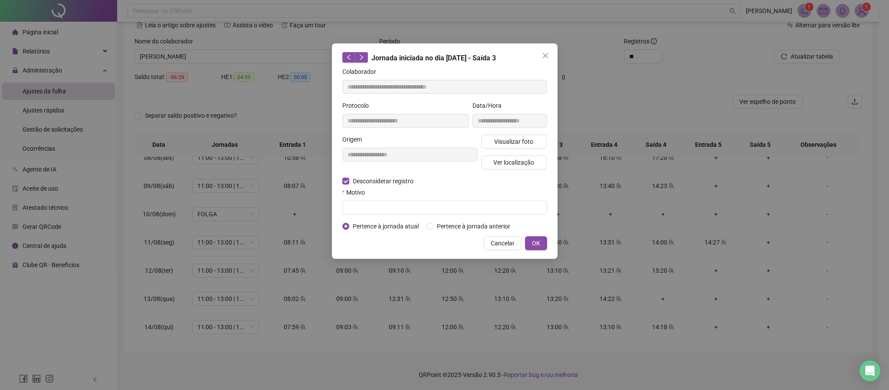
drag, startPoint x: 408, startPoint y: 216, endPoint x: 412, endPoint y: 211, distance: 6.5
click at [409, 215] on form "**********" at bounding box center [444, 149] width 205 height 164
click at [413, 210] on input "text" at bounding box center [444, 208] width 205 height 14
type input "*"
click at [540, 247] on button "OK" at bounding box center [536, 243] width 22 height 14
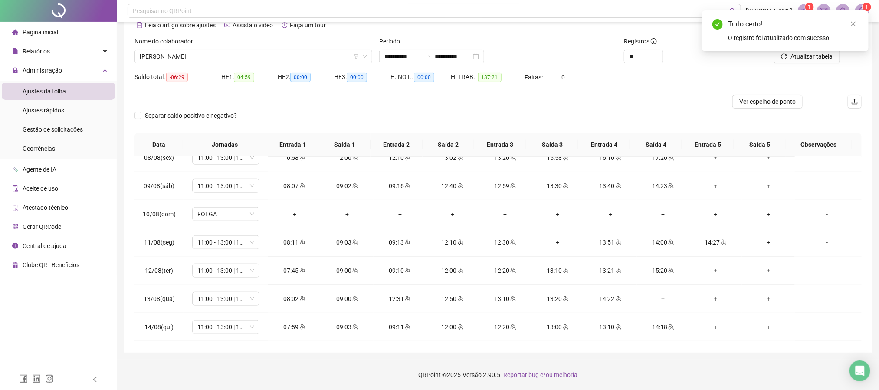
click at [830, 51] on div "Tudo certo! O registro foi atualizado com sucesso" at bounding box center [785, 30] width 167 height 41
click at [818, 59] on span "Atualizar tabela" at bounding box center [812, 57] width 43 height 10
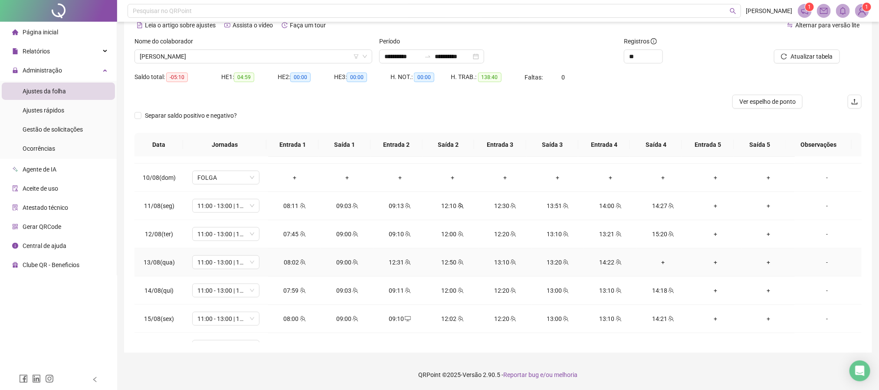
scroll to position [586, 0]
click at [659, 238] on div "+" at bounding box center [663, 234] width 39 height 10
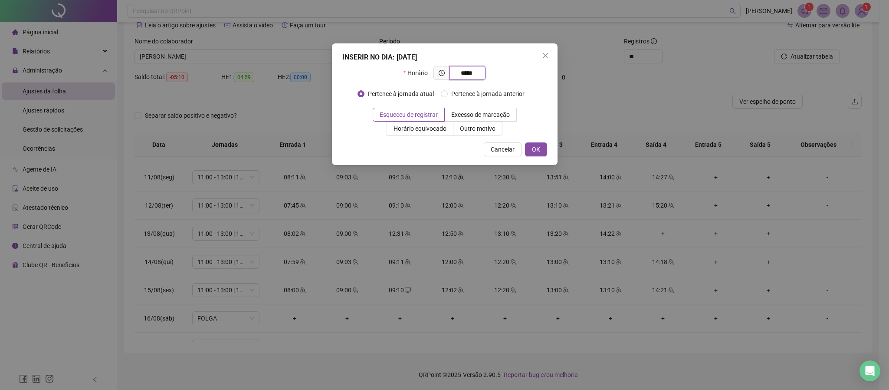
type input "*****"
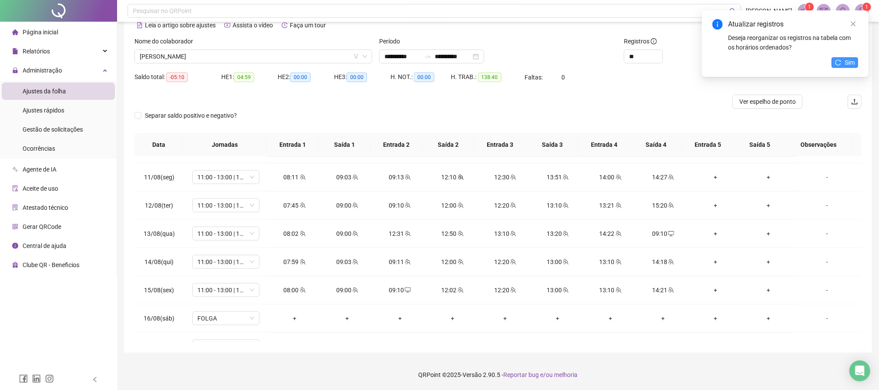
click at [838, 61] on icon "reload" at bounding box center [838, 62] width 6 height 6
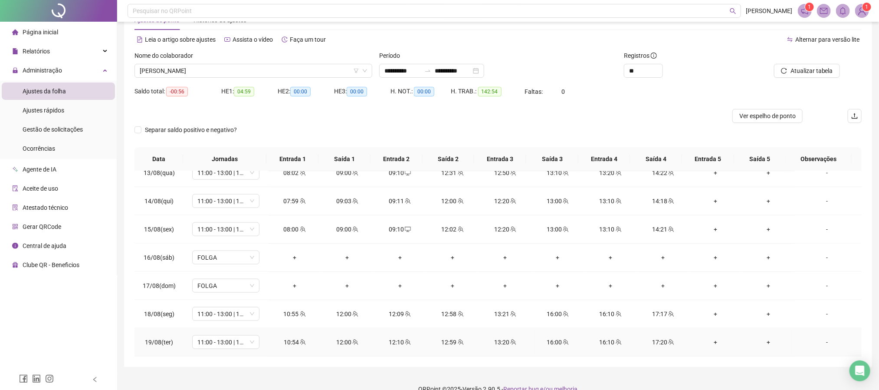
scroll to position [43, 0]
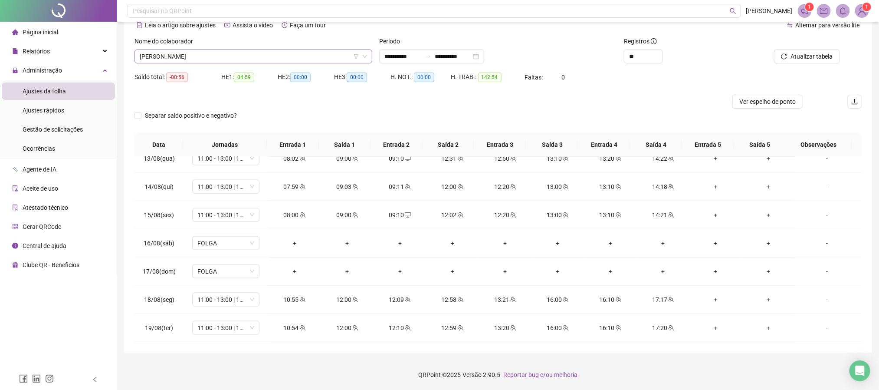
click at [271, 54] on span "[PERSON_NAME]" at bounding box center [253, 56] width 227 height 13
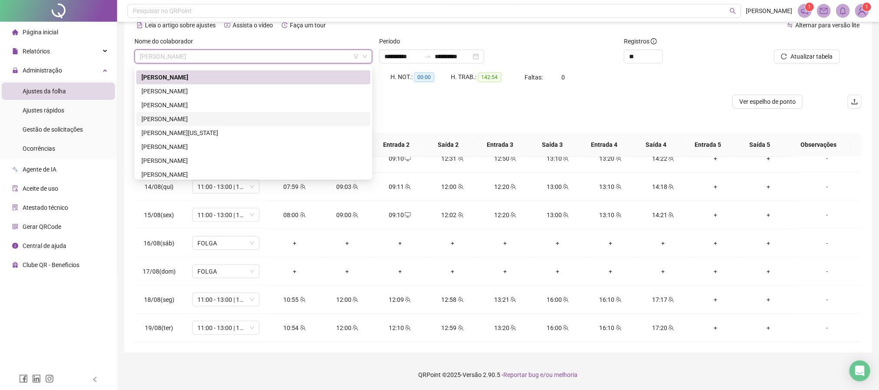
scroll to position [326, 0]
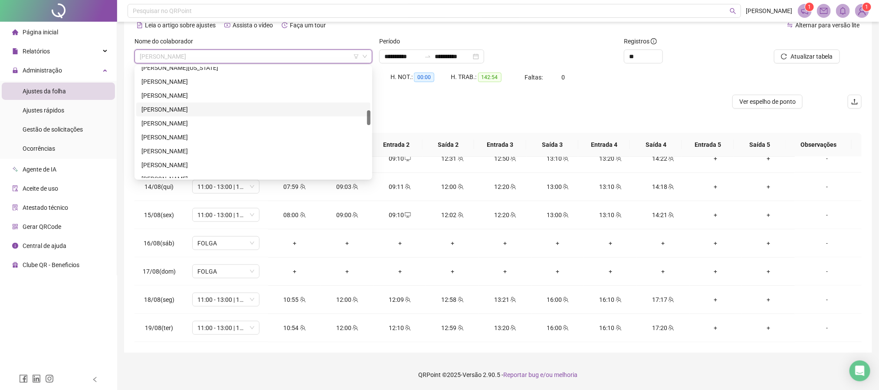
click at [171, 105] on div "[PERSON_NAME]" at bounding box center [253, 110] width 224 height 10
click at [798, 49] on button "Buscar registros" at bounding box center [807, 56] width 68 height 14
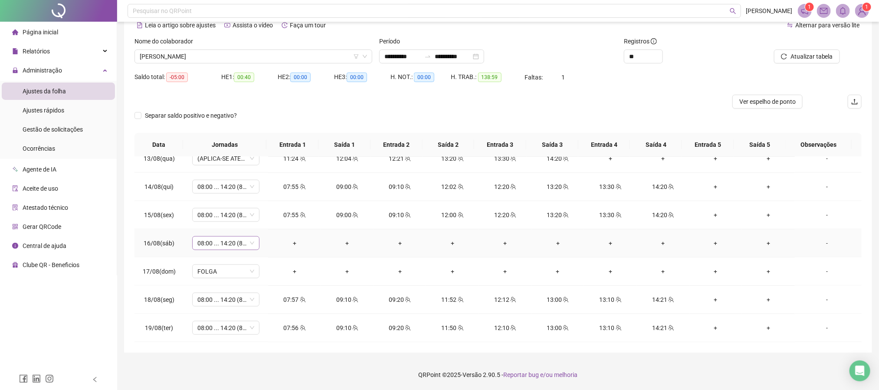
click at [245, 245] on span "08:00 ... 14:20 (8 HORAS)" at bounding box center [225, 243] width 57 height 13
click at [222, 303] on div "Folga" at bounding box center [239, 301] width 73 height 10
click at [269, 218] on button "Sim" at bounding box center [265, 220] width 17 height 10
click at [801, 46] on div at bounding box center [793, 42] width 94 height 13
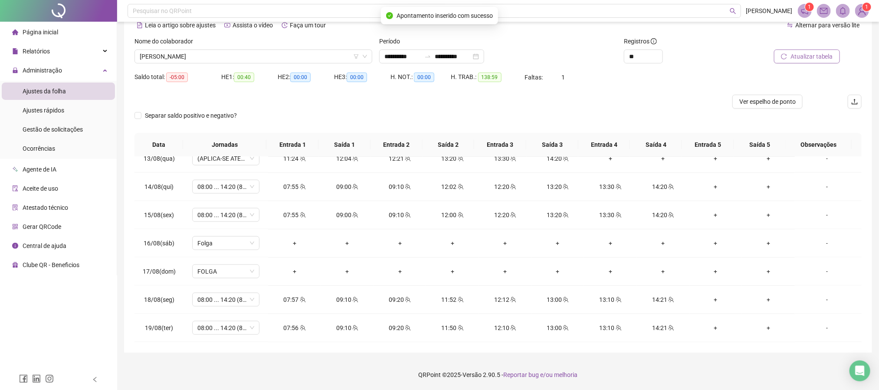
click at [806, 54] on span "Atualizar tabela" at bounding box center [812, 57] width 43 height 10
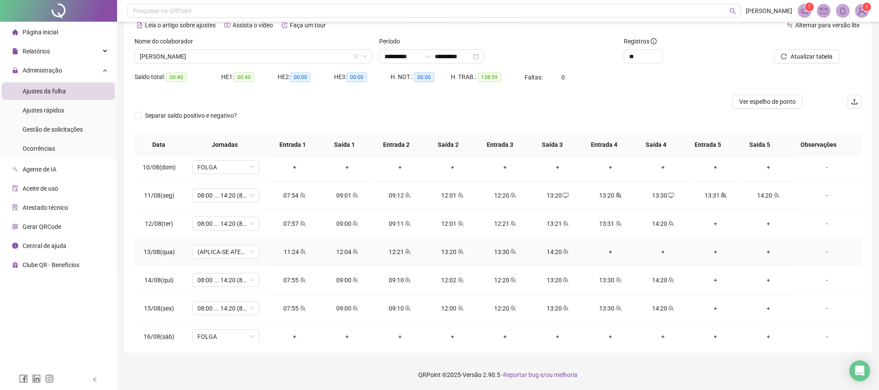
scroll to position [536, 0]
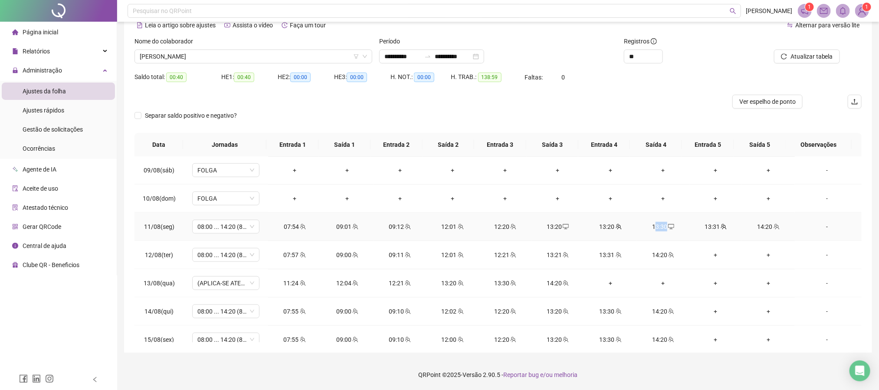
drag, startPoint x: 665, startPoint y: 227, endPoint x: 649, endPoint y: 232, distance: 17.3
click at [649, 231] on div "13:30" at bounding box center [663, 227] width 39 height 10
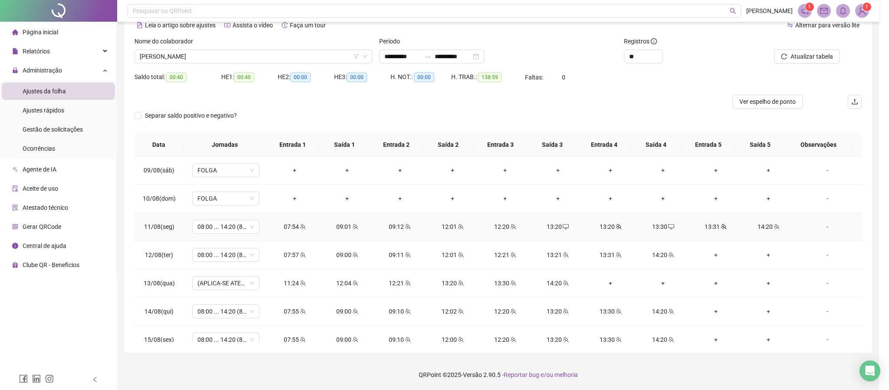
click at [663, 229] on div "**********" at bounding box center [444, 195] width 889 height 390
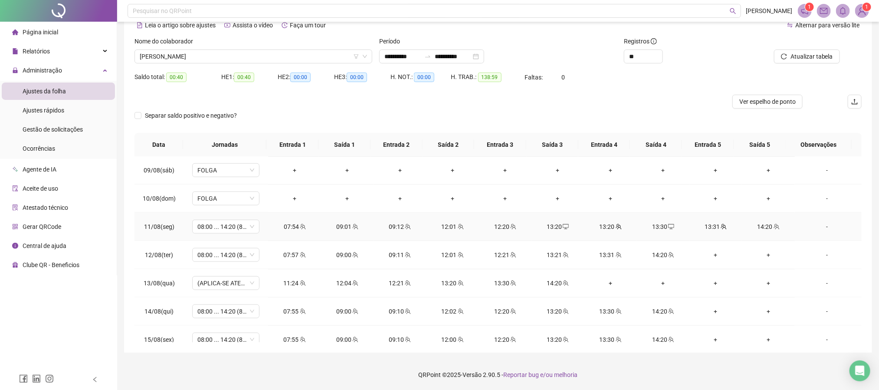
click at [667, 227] on span at bounding box center [670, 226] width 7 height 7
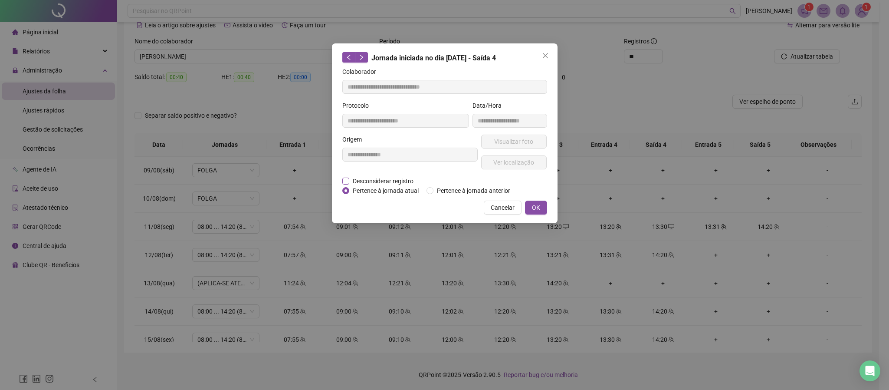
click at [377, 180] on span "Desconsiderar registro" at bounding box center [383, 181] width 68 height 10
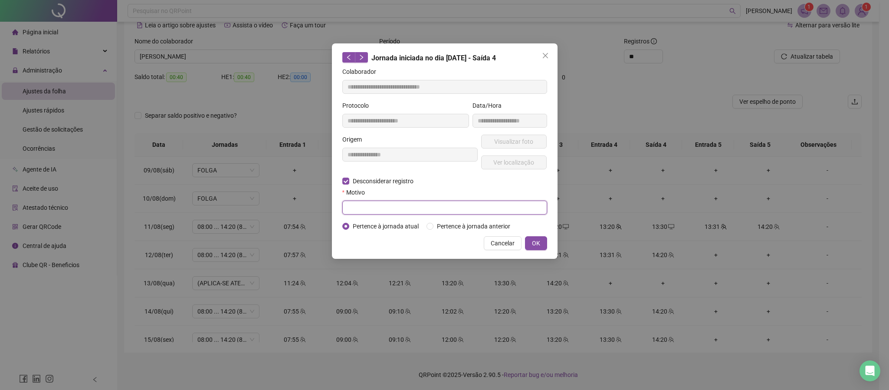
click at [383, 204] on input "text" at bounding box center [444, 208] width 205 height 14
type input "*"
click at [541, 239] on button "OK" at bounding box center [536, 243] width 22 height 14
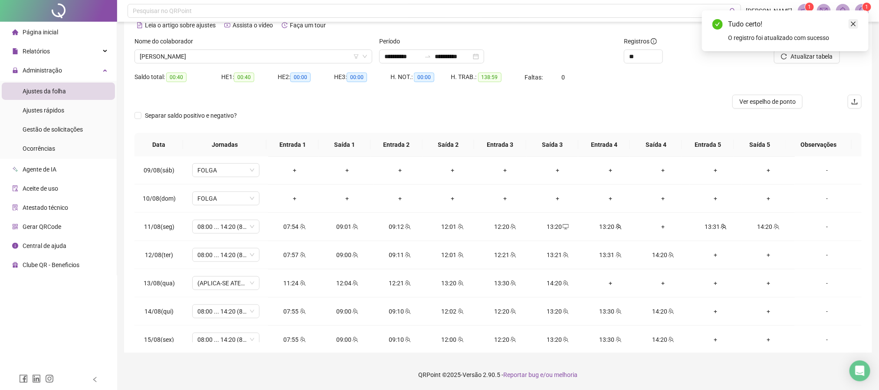
click at [855, 23] on icon "close" at bounding box center [854, 24] width 6 height 6
click at [819, 58] on span "Atualizar tabela" at bounding box center [812, 57] width 43 height 10
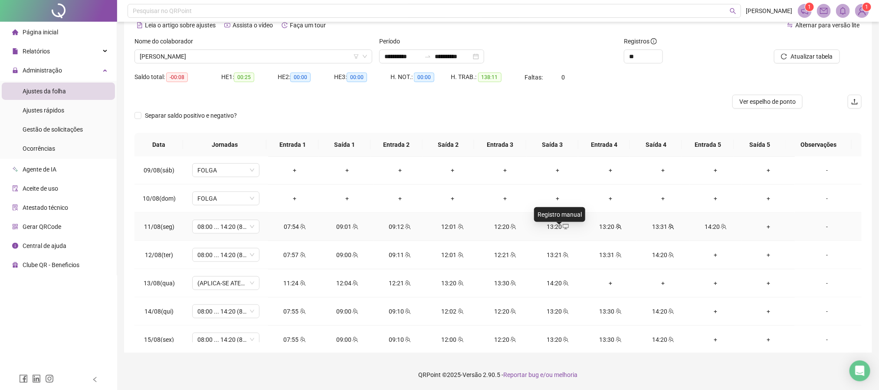
click at [562, 227] on span at bounding box center [565, 226] width 7 height 7
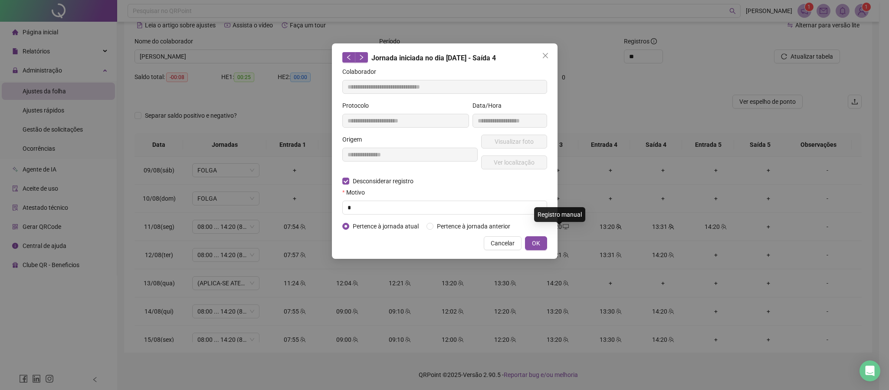
type input "**********"
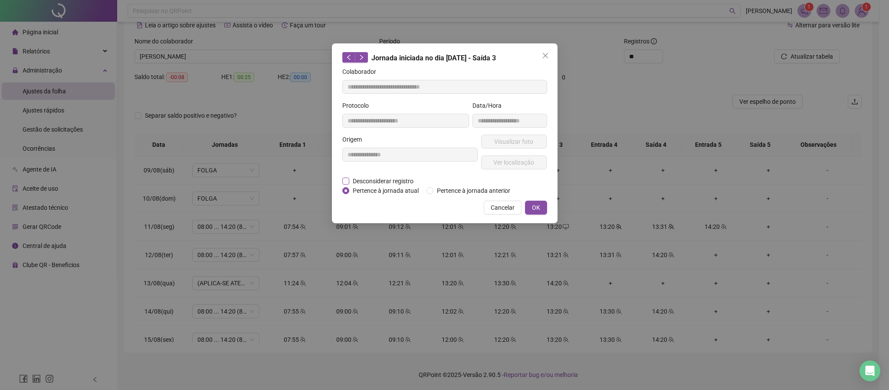
click at [385, 181] on span "Desconsiderar registro" at bounding box center [383, 181] width 68 height 10
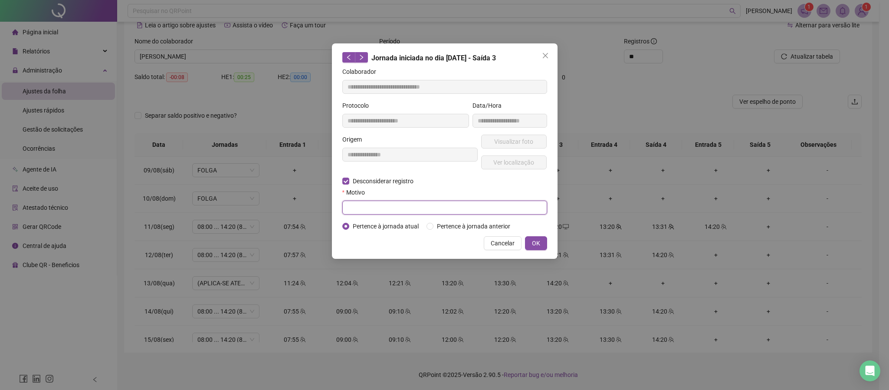
click at [388, 207] on input "text" at bounding box center [444, 208] width 205 height 14
type input "*"
click at [529, 245] on button "OK" at bounding box center [536, 243] width 22 height 14
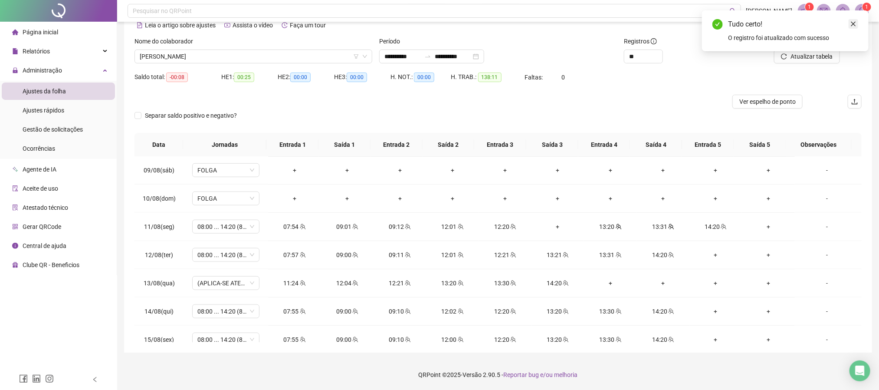
click at [855, 23] on icon "close" at bounding box center [854, 24] width 6 height 6
click at [815, 55] on span "Atualizar tabela" at bounding box center [812, 57] width 43 height 10
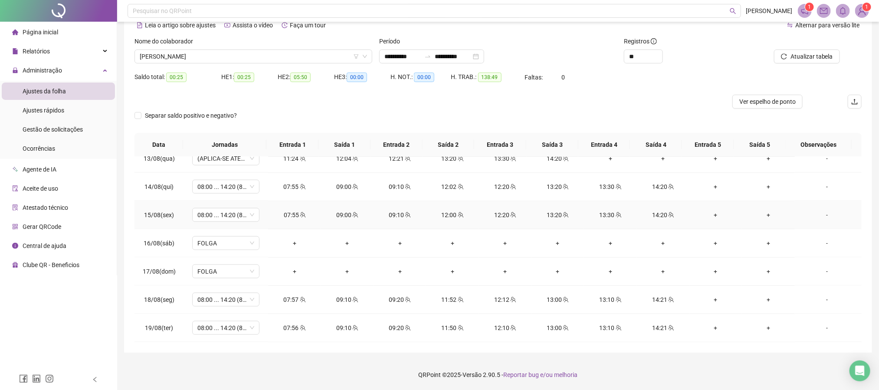
scroll to position [667, 0]
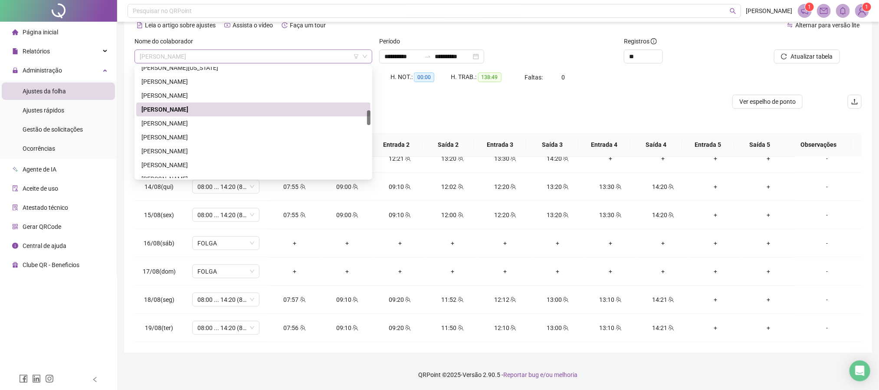
click at [236, 57] on span "[PERSON_NAME]" at bounding box center [253, 56] width 227 height 13
click at [195, 163] on div "[PERSON_NAME]" at bounding box center [253, 165] width 224 height 10
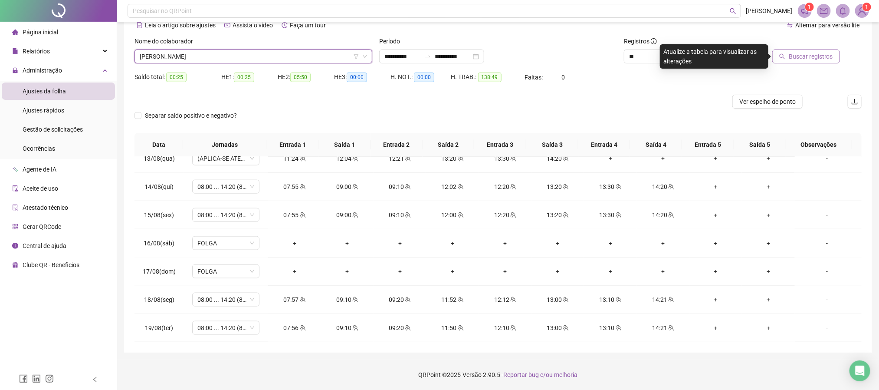
click at [822, 56] on span "Buscar registros" at bounding box center [811, 57] width 44 height 10
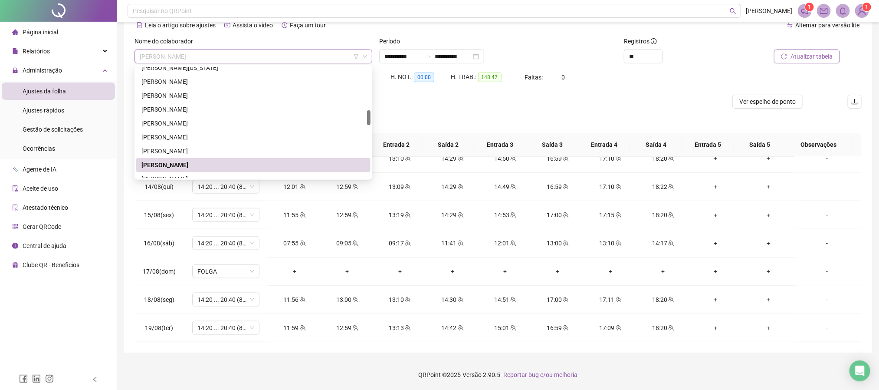
click at [206, 59] on span "[PERSON_NAME]" at bounding box center [253, 56] width 227 height 13
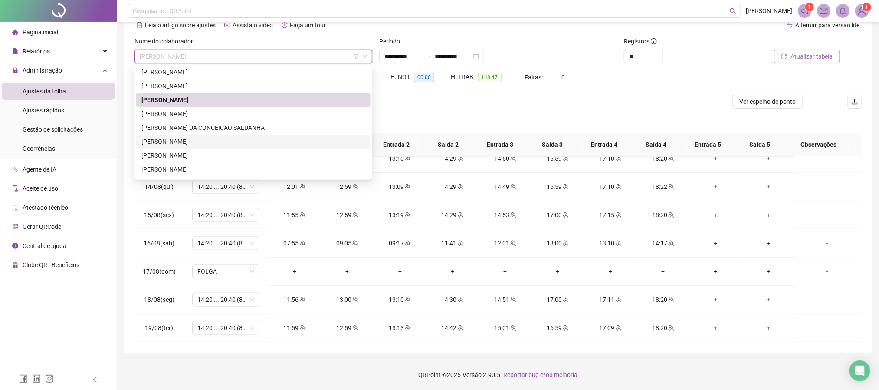
scroll to position [456, 0]
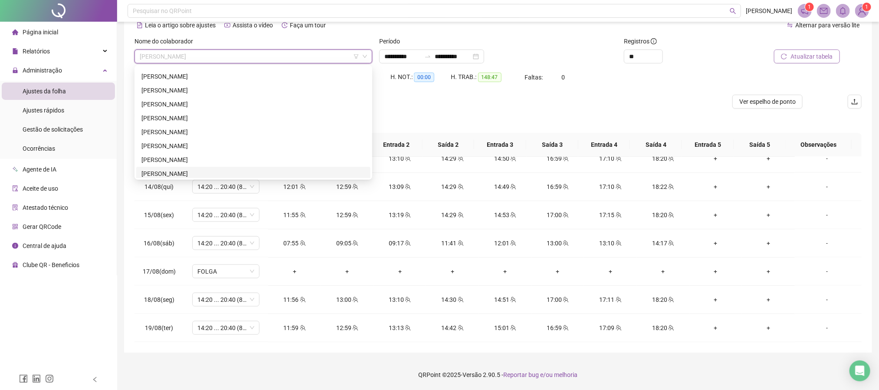
click at [183, 167] on div "[PERSON_NAME]" at bounding box center [253, 174] width 234 height 14
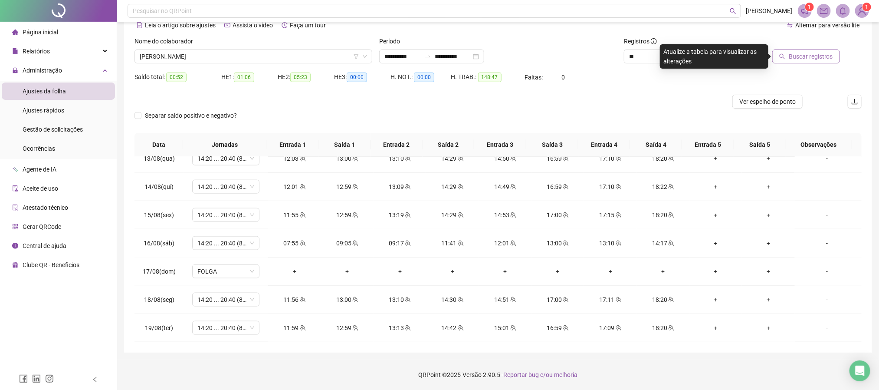
click at [796, 56] on span "Buscar registros" at bounding box center [811, 57] width 44 height 10
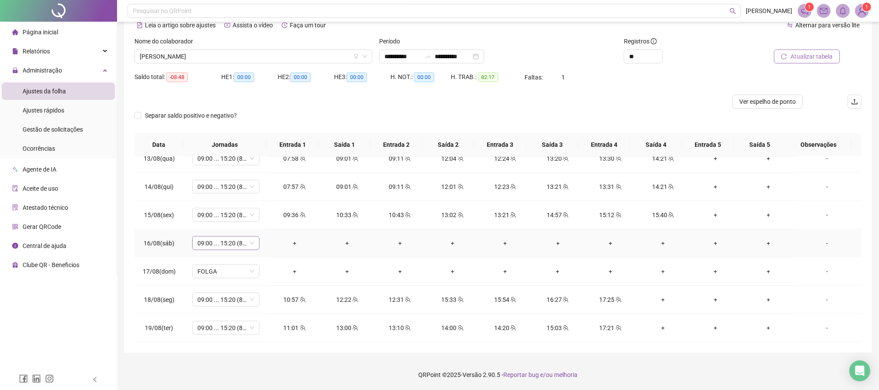
click at [236, 243] on span "09:00 ... 15:20 (8 HORAS)" at bounding box center [225, 243] width 57 height 13
click at [211, 296] on div "Folga" at bounding box center [239, 301] width 73 height 10
click at [269, 217] on button "Sim" at bounding box center [265, 220] width 17 height 10
click at [801, 52] on span "Atualizar tabela" at bounding box center [812, 57] width 43 height 10
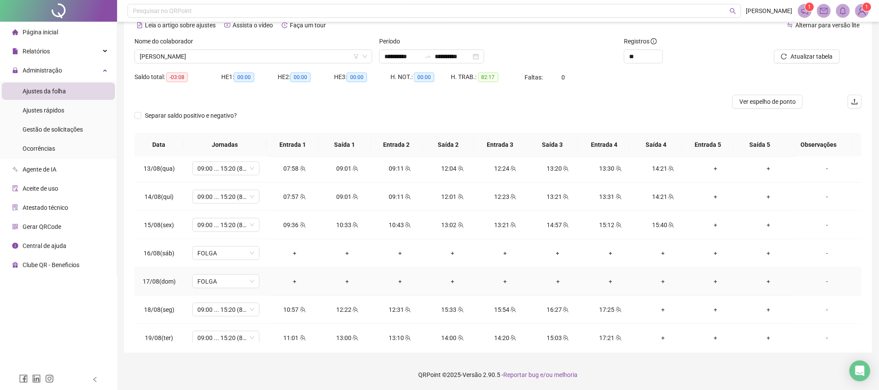
scroll to position [667, 0]
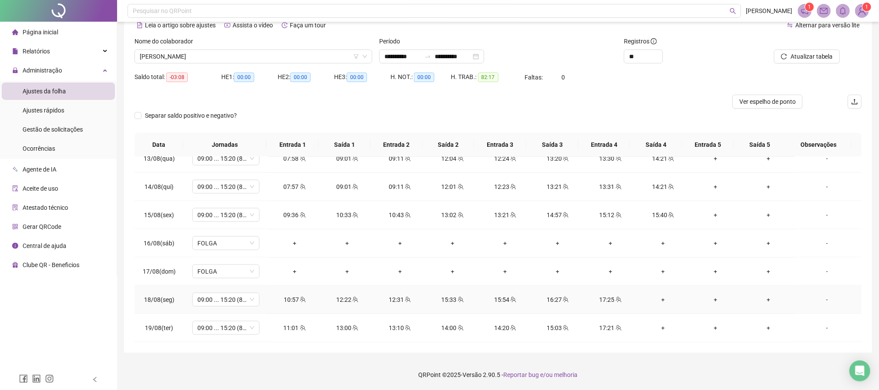
click at [654, 298] on div "+" at bounding box center [663, 300] width 39 height 10
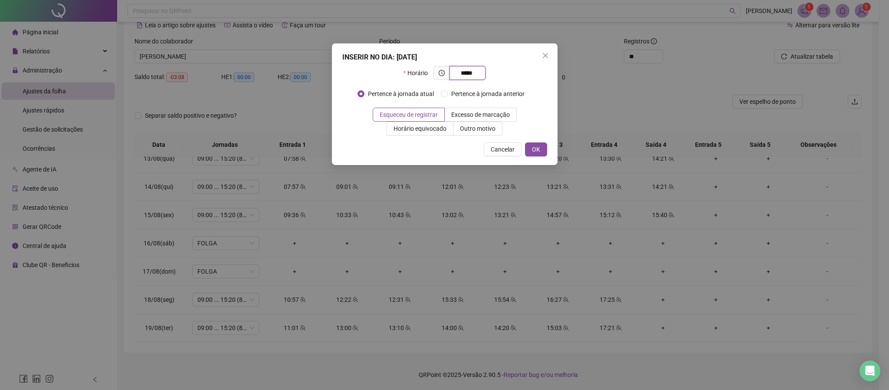
type input "*****"
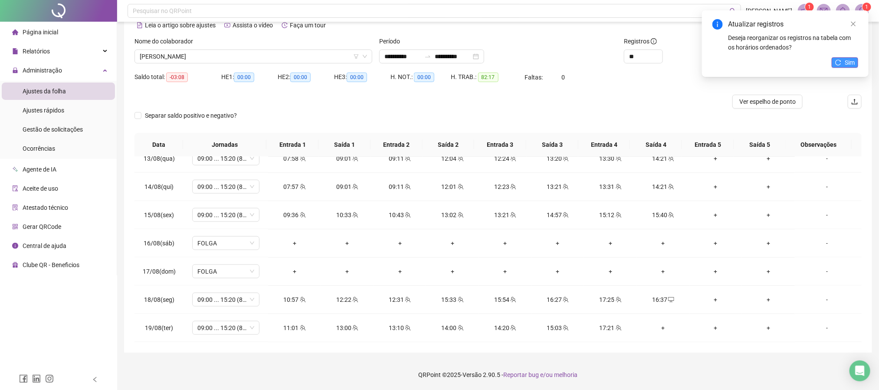
click at [843, 60] on button "Sim" at bounding box center [845, 62] width 26 height 10
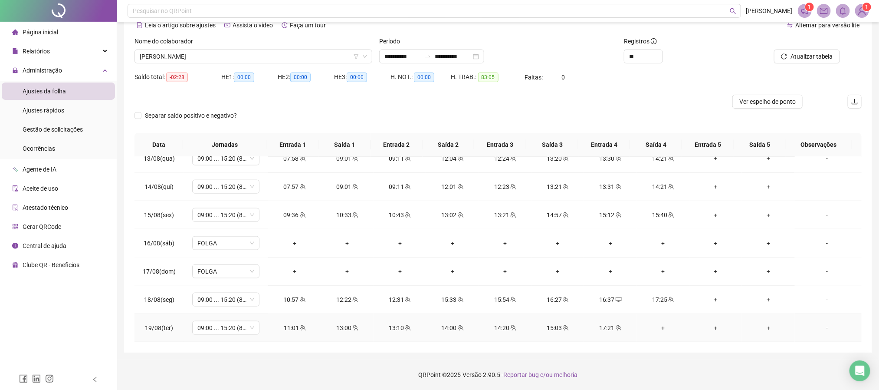
click at [658, 326] on div "+" at bounding box center [663, 328] width 39 height 10
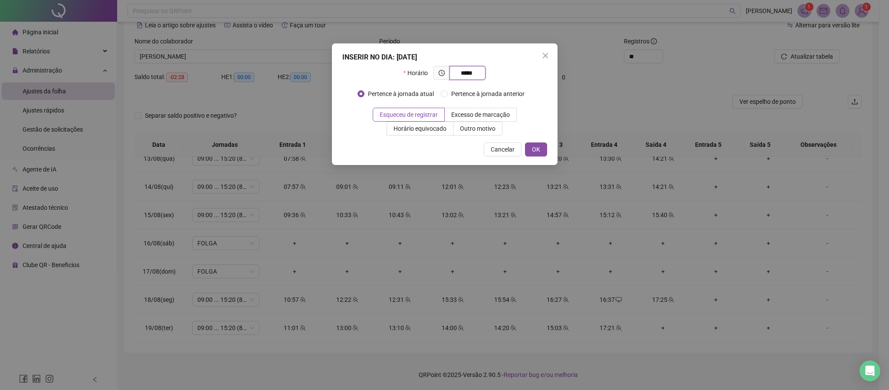
type input "*****"
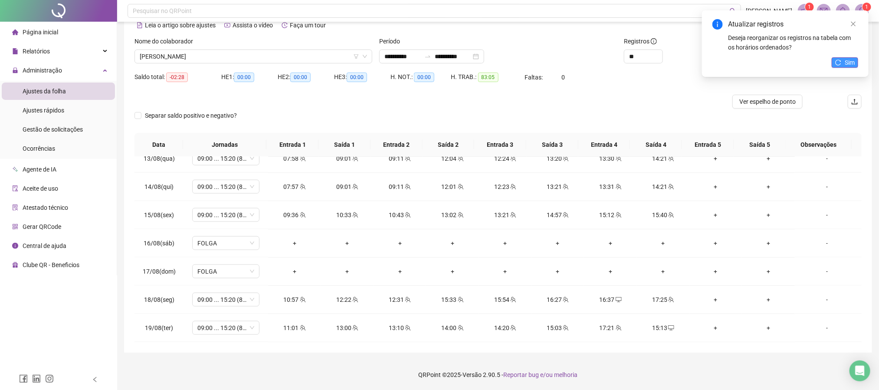
click at [841, 63] on icon "reload" at bounding box center [838, 62] width 6 height 6
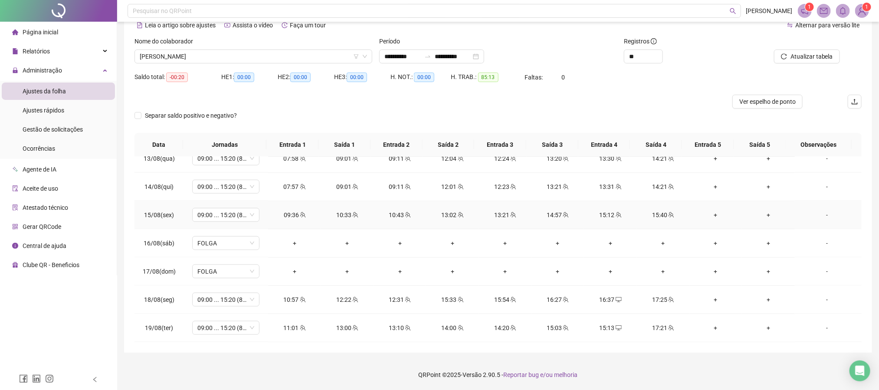
click at [300, 214] on icon "team" at bounding box center [303, 215] width 6 height 6
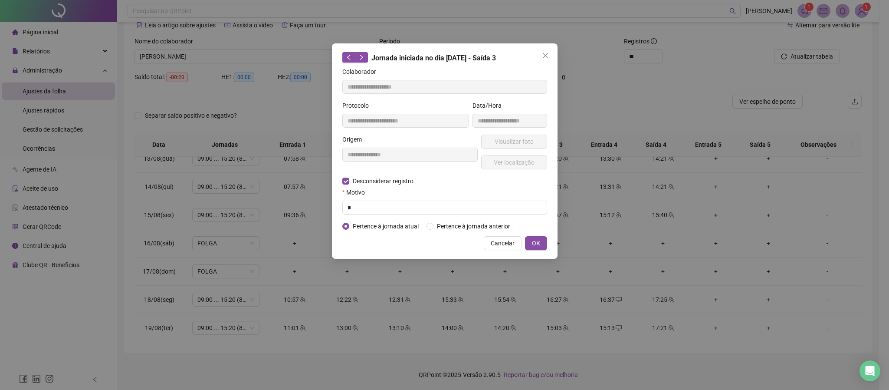
type input "**********"
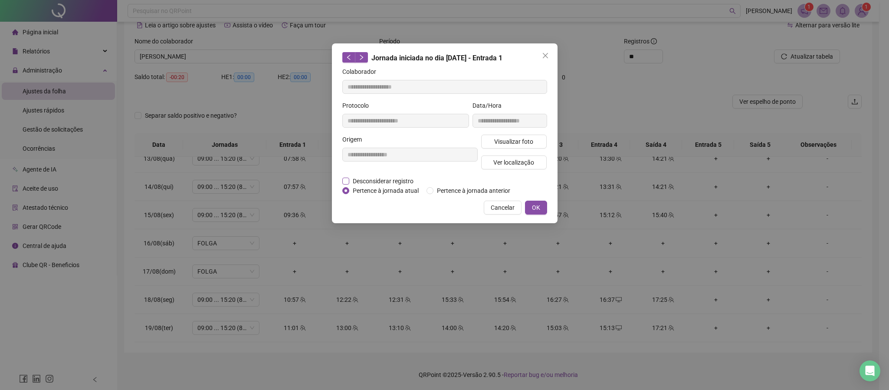
click at [379, 180] on span "Desconsiderar registro" at bounding box center [383, 181] width 68 height 10
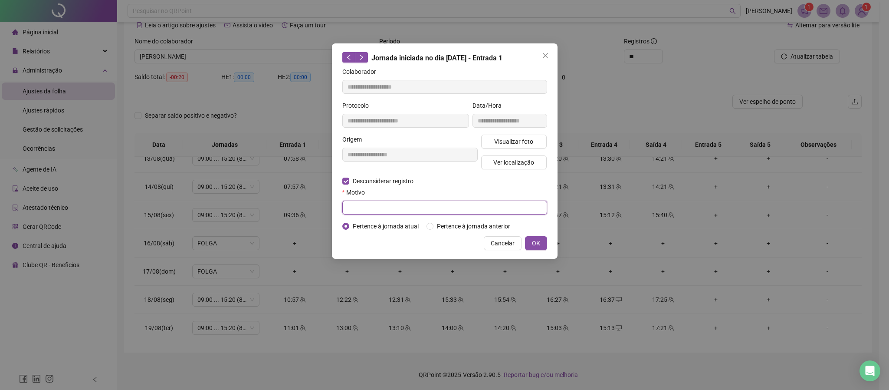
click at [389, 204] on input "text" at bounding box center [444, 208] width 205 height 14
type input "******"
click at [538, 244] on span "OK" at bounding box center [536, 243] width 8 height 10
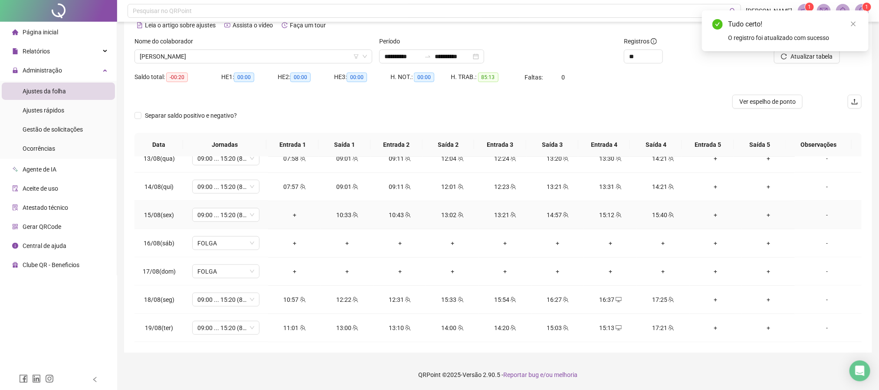
click at [288, 214] on div "+" at bounding box center [294, 215] width 39 height 10
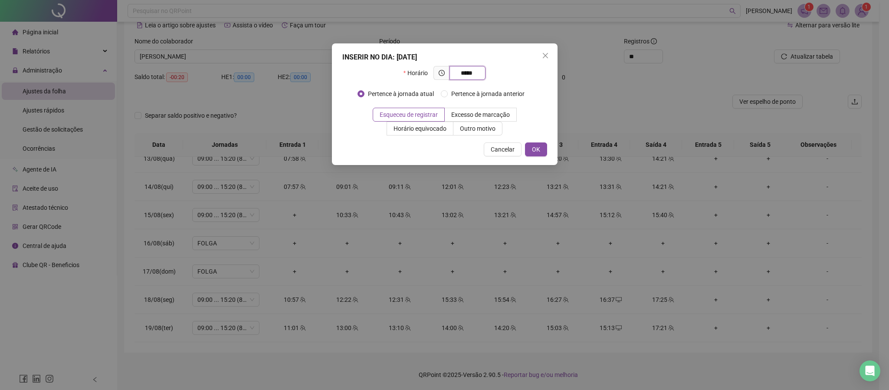
type input "*****"
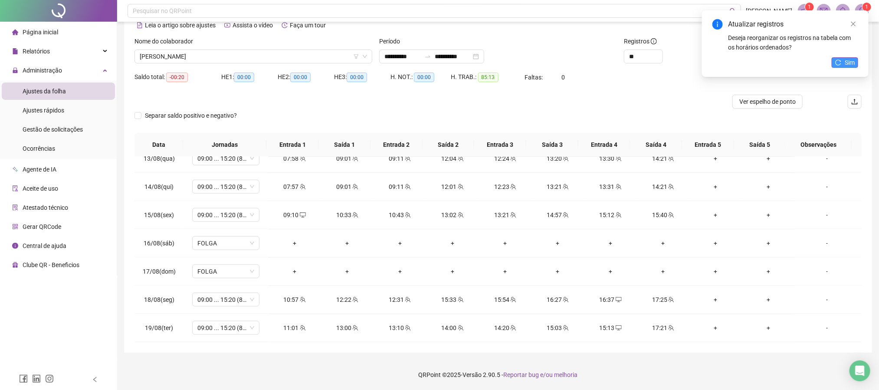
click at [848, 62] on span "Sim" at bounding box center [850, 63] width 10 height 10
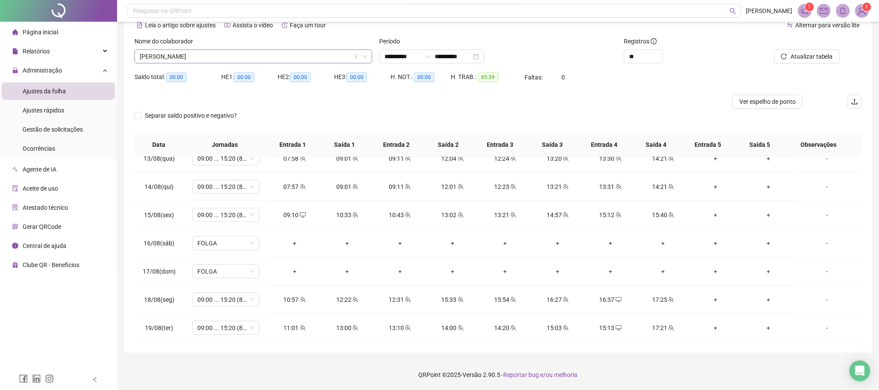
click at [212, 53] on span "[PERSON_NAME]" at bounding box center [253, 56] width 227 height 13
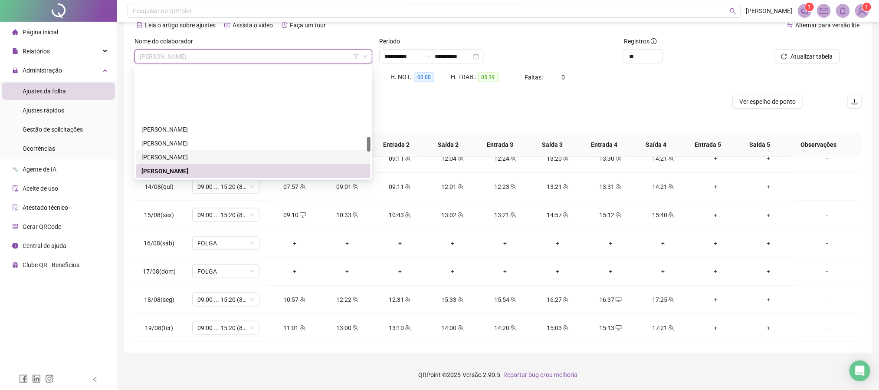
scroll to position [523, 0]
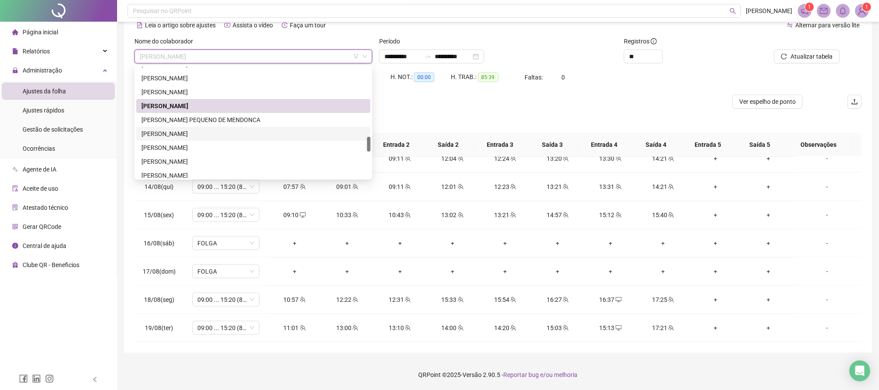
click at [189, 133] on div "[PERSON_NAME]" at bounding box center [253, 134] width 224 height 10
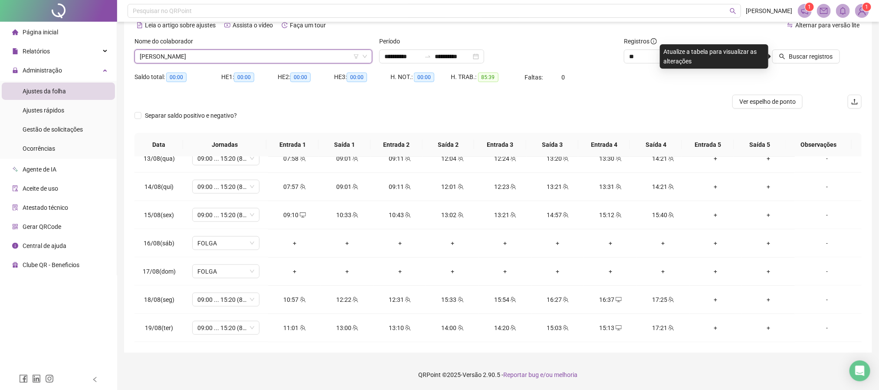
click at [803, 46] on div at bounding box center [793, 42] width 94 height 13
click at [806, 56] on span "Buscar registros" at bounding box center [811, 57] width 44 height 10
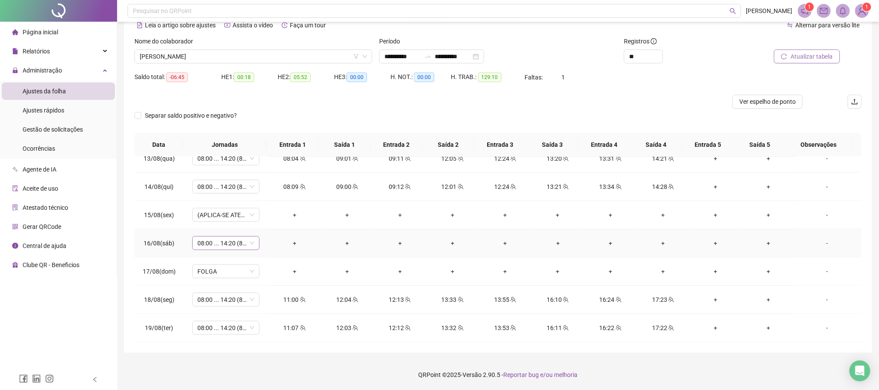
click at [217, 238] on span "08:00 ... 14:20 (8 HORAS)" at bounding box center [225, 243] width 57 height 13
click at [215, 302] on div "Folga" at bounding box center [239, 301] width 73 height 10
click at [263, 217] on span "Sim" at bounding box center [266, 221] width 10 height 10
click at [806, 53] on span "Atualizar tabela" at bounding box center [812, 57] width 43 height 10
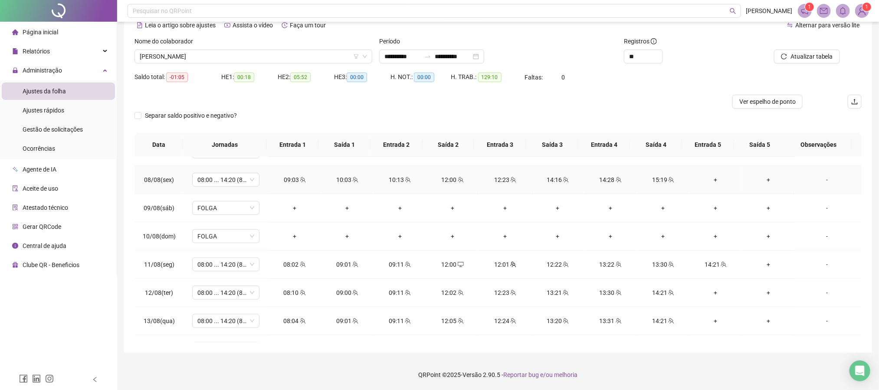
scroll to position [521, 0]
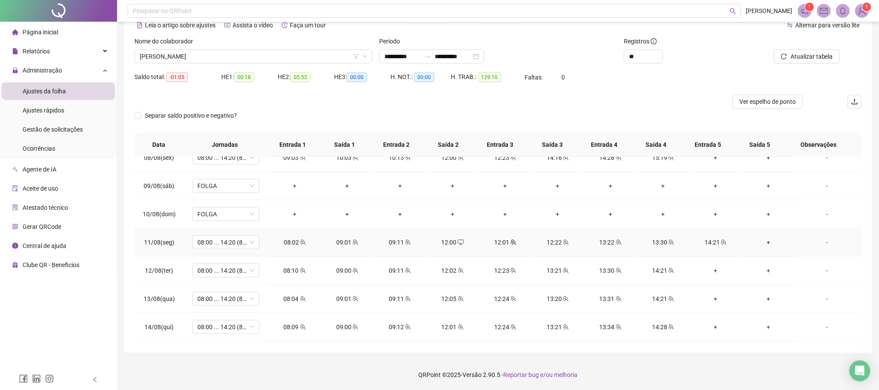
click at [451, 247] on div "12:00" at bounding box center [452, 242] width 39 height 10
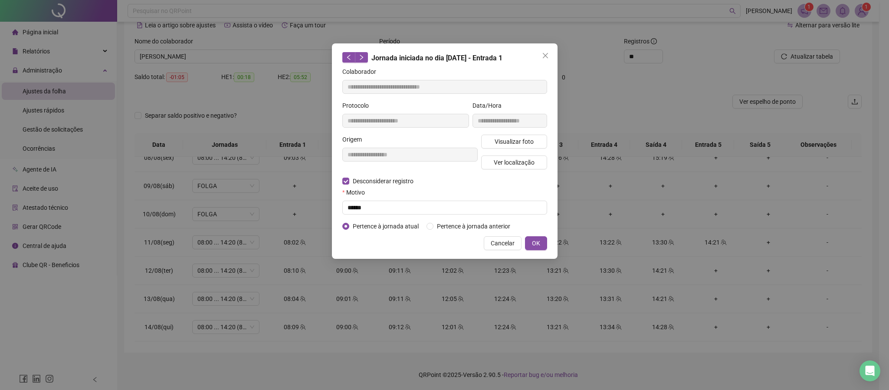
type input "**********"
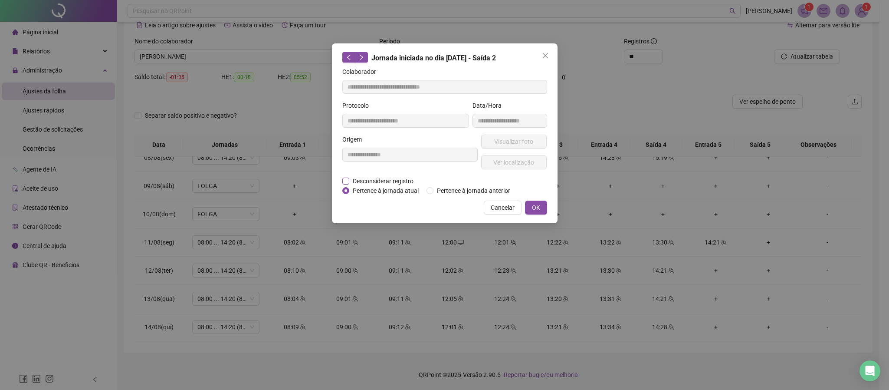
click at [379, 178] on span "Desconsiderar registro" at bounding box center [383, 181] width 68 height 10
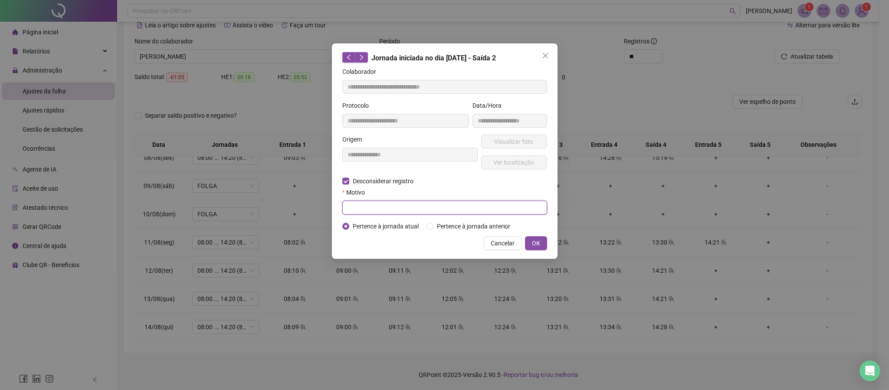
click at [374, 204] on input "text" at bounding box center [444, 208] width 205 height 14
type input "******"
click at [548, 242] on div "**********" at bounding box center [445, 150] width 226 height 215
click at [534, 243] on span "OK" at bounding box center [536, 243] width 8 height 10
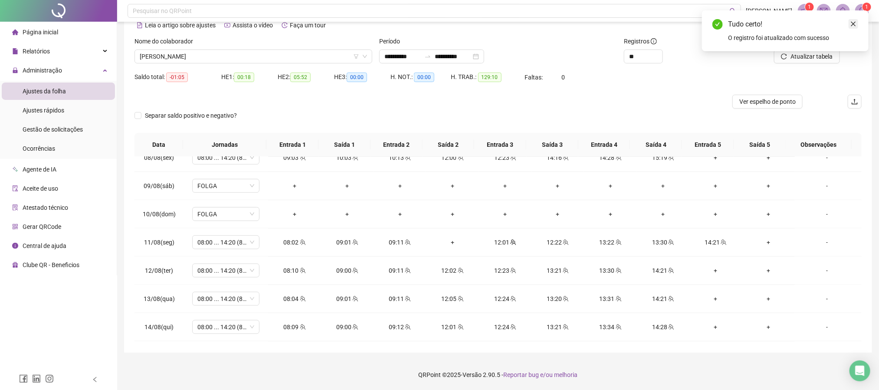
click at [855, 21] on icon "close" at bounding box center [854, 24] width 6 height 6
click at [822, 50] on button "Atualizar tabela" at bounding box center [807, 56] width 66 height 14
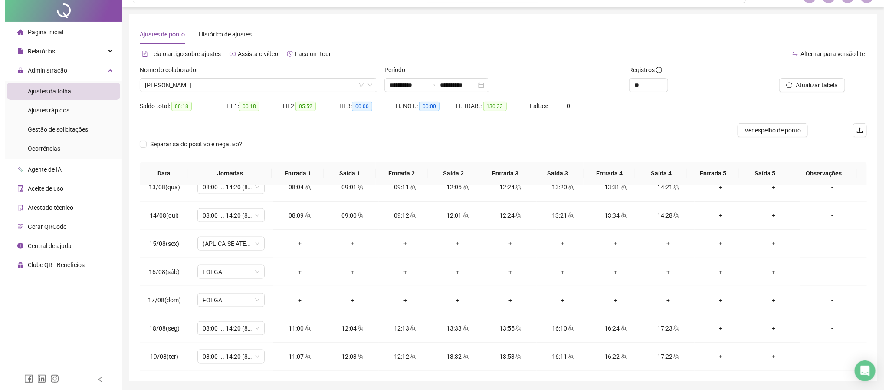
scroll to position [0, 0]
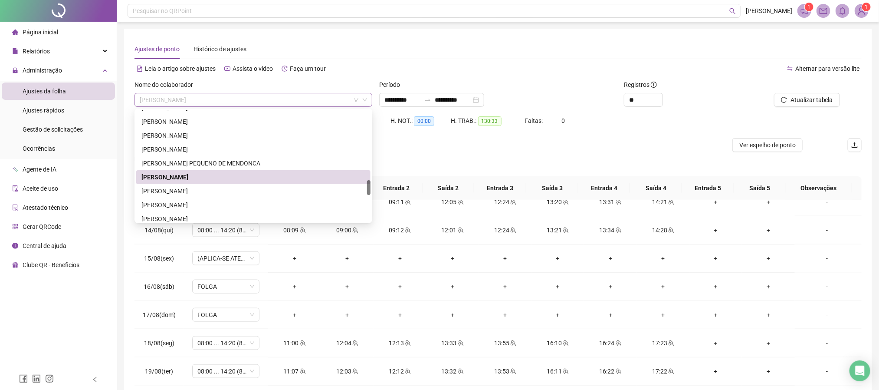
click at [209, 99] on span "[PERSON_NAME]" at bounding box center [253, 99] width 227 height 13
click at [193, 200] on div "[PERSON_NAME]" at bounding box center [253, 205] width 224 height 10
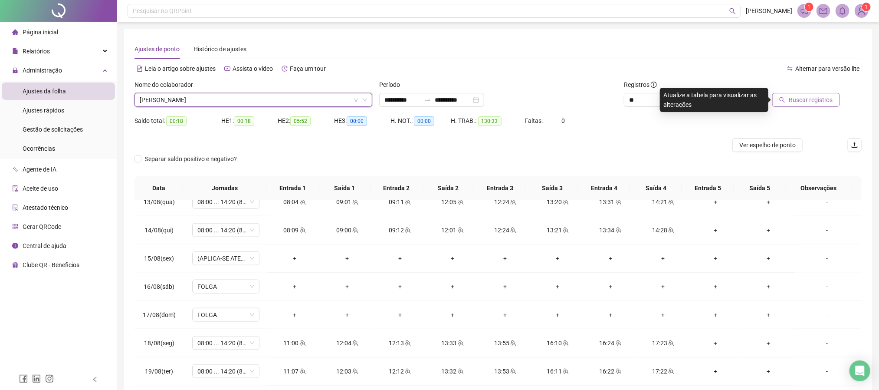
click at [808, 95] on span "Buscar registros" at bounding box center [811, 100] width 44 height 10
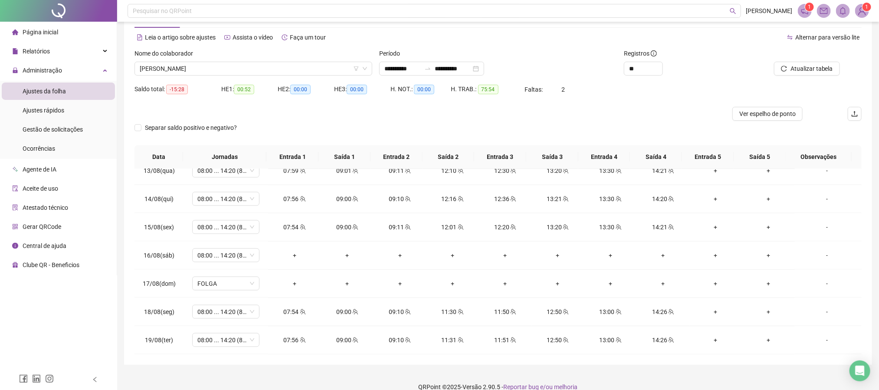
scroll to position [43, 0]
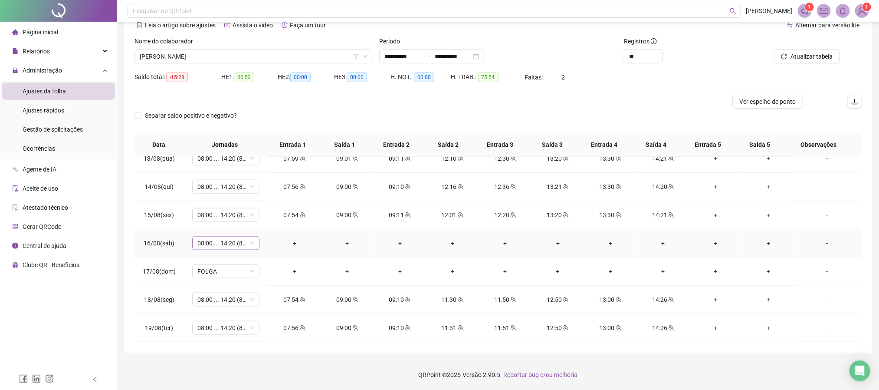
click at [253, 240] on span "08:00 ... 14:20 (8 HORAS)" at bounding box center [225, 243] width 57 height 13
drag, startPoint x: 210, startPoint y: 300, endPoint x: 275, endPoint y: 270, distance: 71.4
click at [210, 300] on div "Folga" at bounding box center [239, 301] width 73 height 10
click at [265, 223] on span "Sim" at bounding box center [266, 221] width 10 height 10
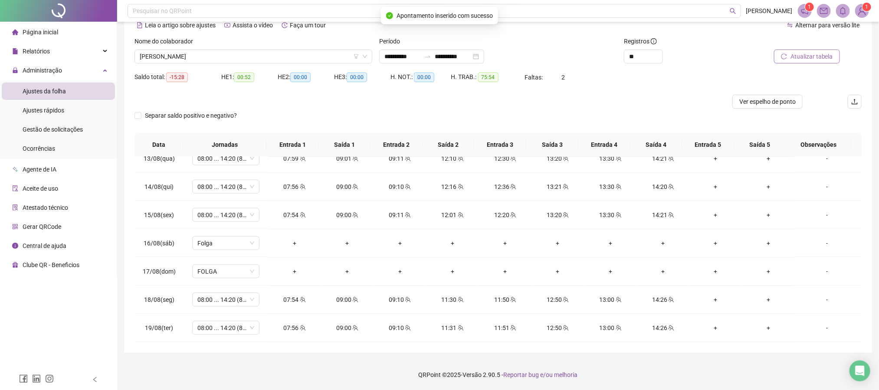
click at [806, 60] on span "Atualizar tabela" at bounding box center [812, 57] width 43 height 10
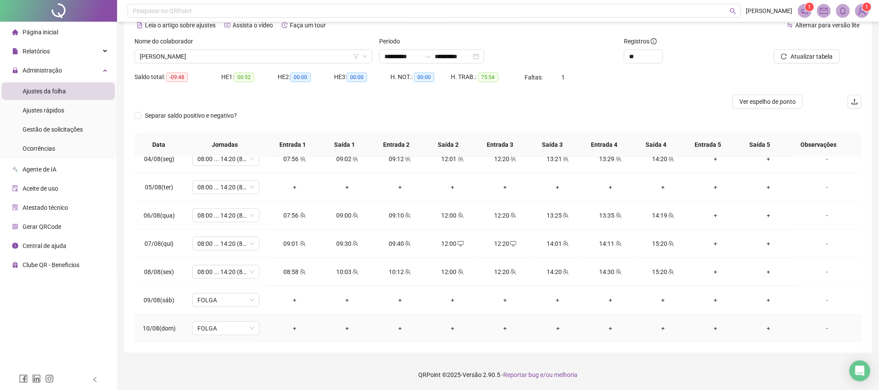
scroll to position [406, 0]
click at [819, 191] on div "-" at bounding box center [827, 188] width 51 height 10
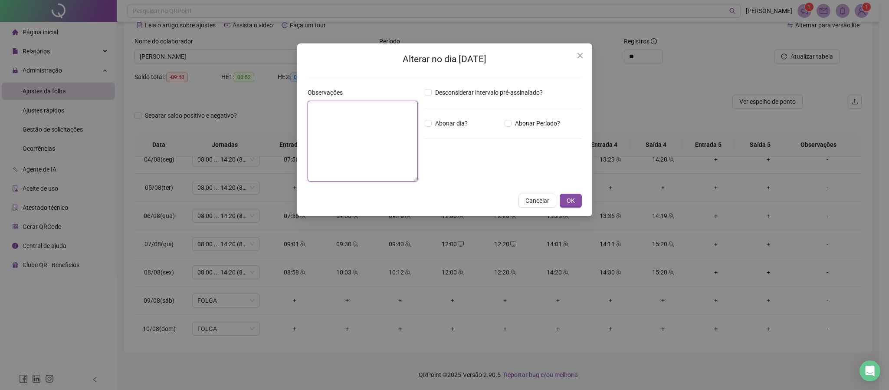
click at [366, 133] on textarea at bounding box center [363, 141] width 110 height 81
type textarea "*****"
click at [572, 197] on span "OK" at bounding box center [571, 201] width 8 height 10
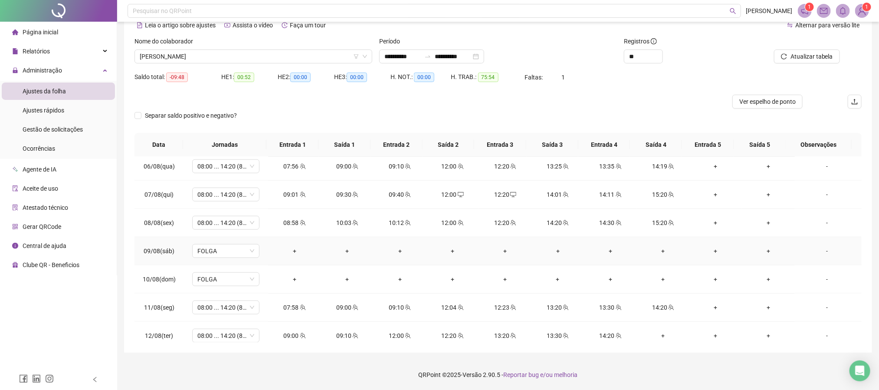
scroll to position [521, 0]
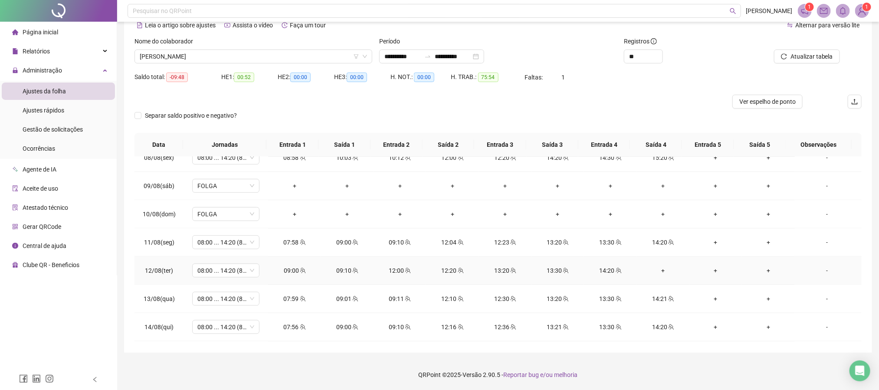
click at [656, 271] on div "+" at bounding box center [663, 271] width 39 height 10
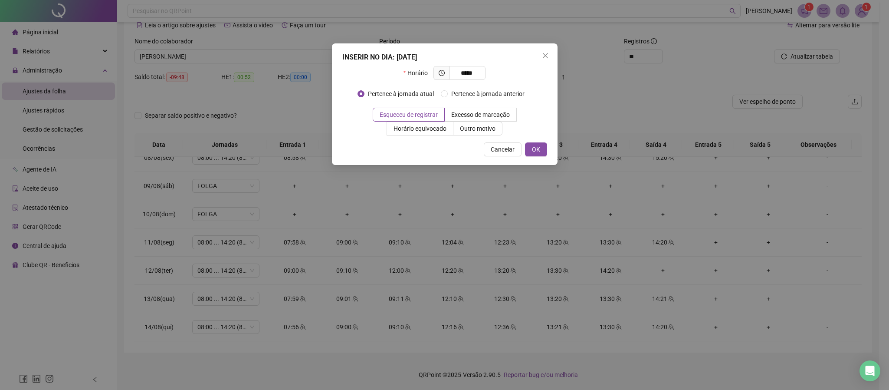
type input "*****"
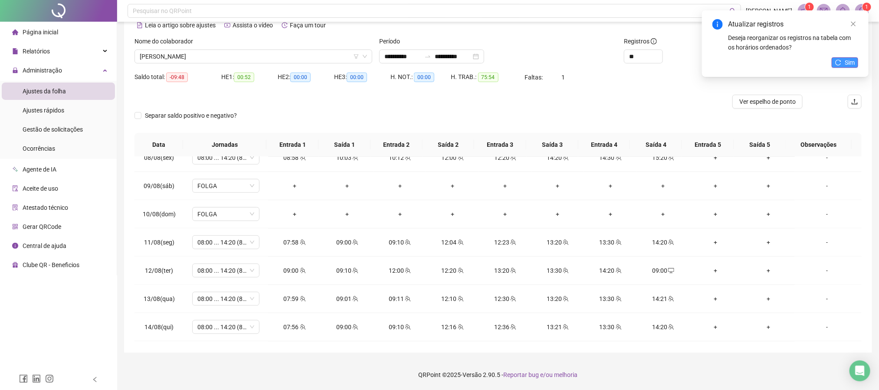
click at [847, 59] on span "Sim" at bounding box center [850, 63] width 10 height 10
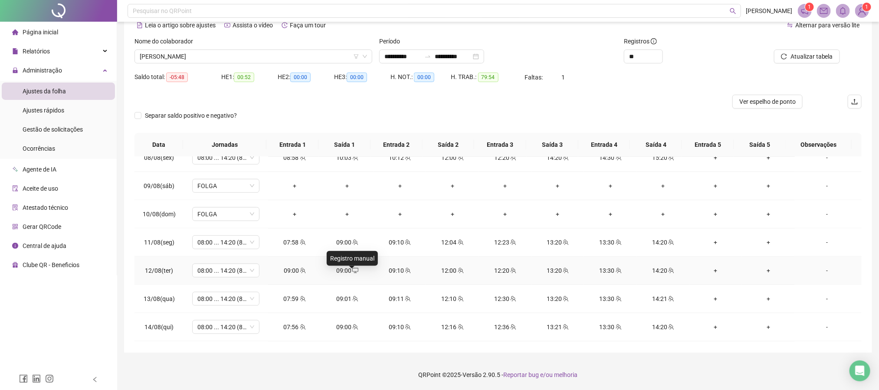
click at [352, 273] on icon "desktop" at bounding box center [355, 270] width 6 height 5
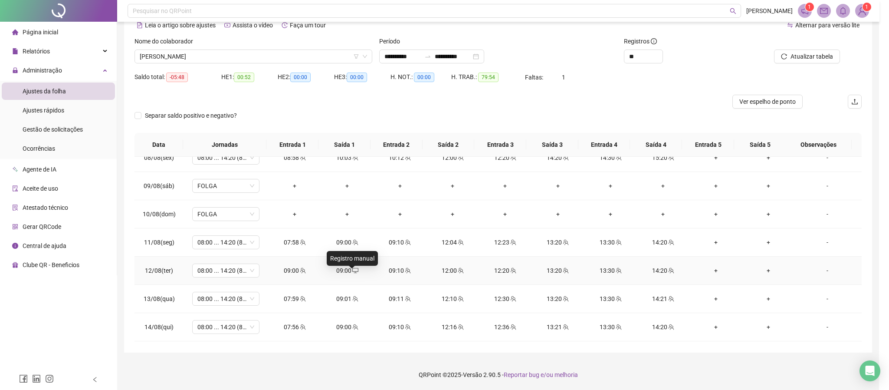
type input "**********"
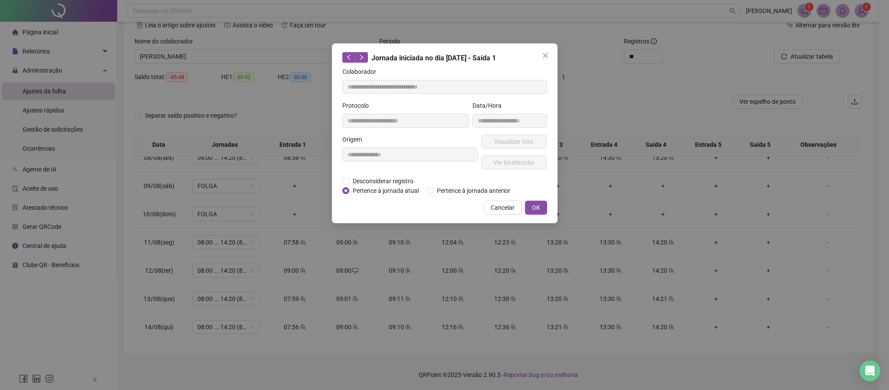
click at [389, 176] on div "**********" at bounding box center [410, 156] width 139 height 42
click at [388, 184] on span "Desconsiderar registro" at bounding box center [383, 181] width 68 height 10
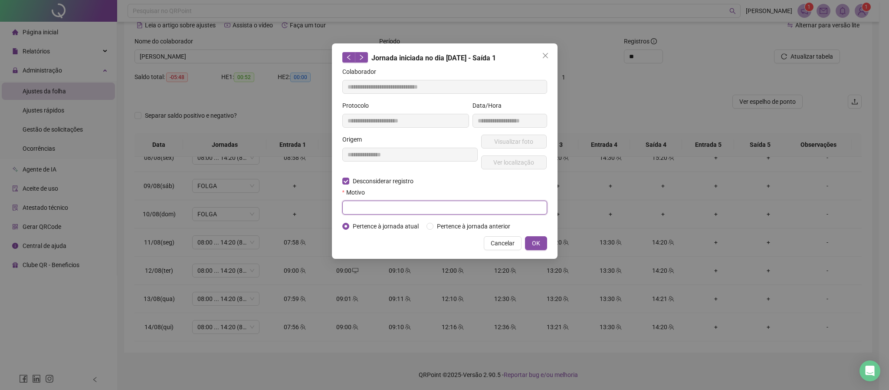
click at [392, 207] on input "text" at bounding box center [444, 208] width 205 height 14
type input "******"
click at [529, 244] on button "OK" at bounding box center [536, 243] width 22 height 14
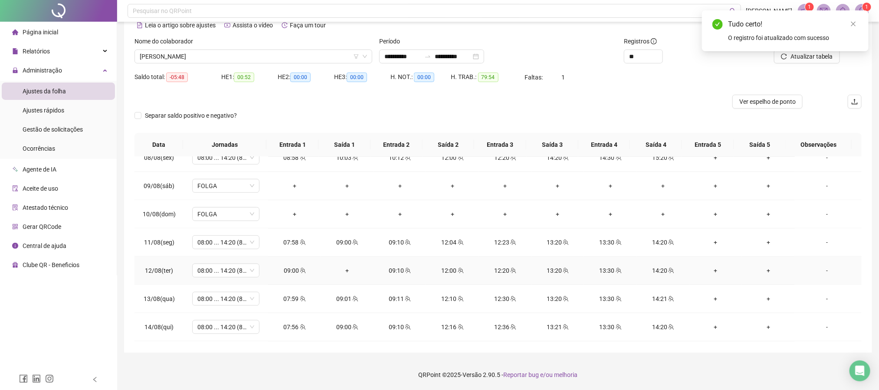
click at [347, 273] on div "+" at bounding box center [347, 271] width 39 height 10
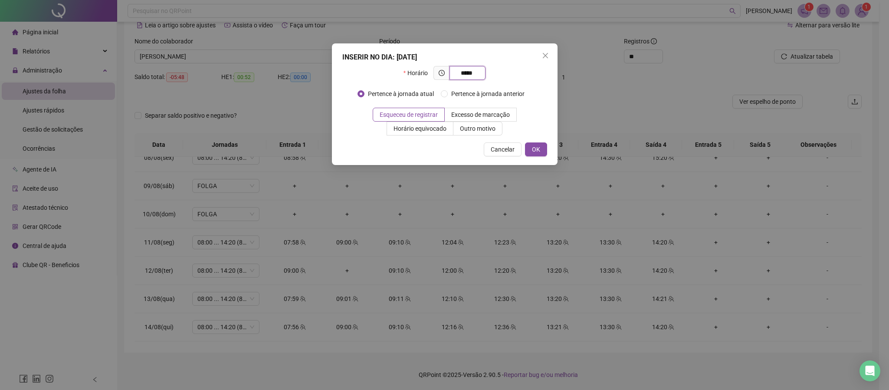
type input "*****"
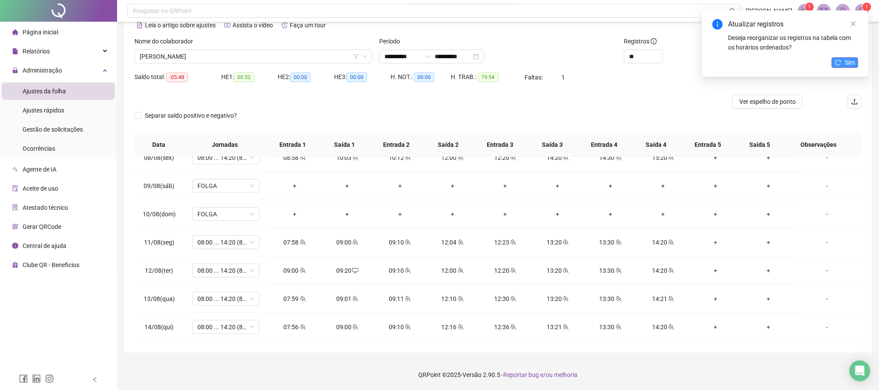
click at [848, 62] on span "Sim" at bounding box center [850, 63] width 10 height 10
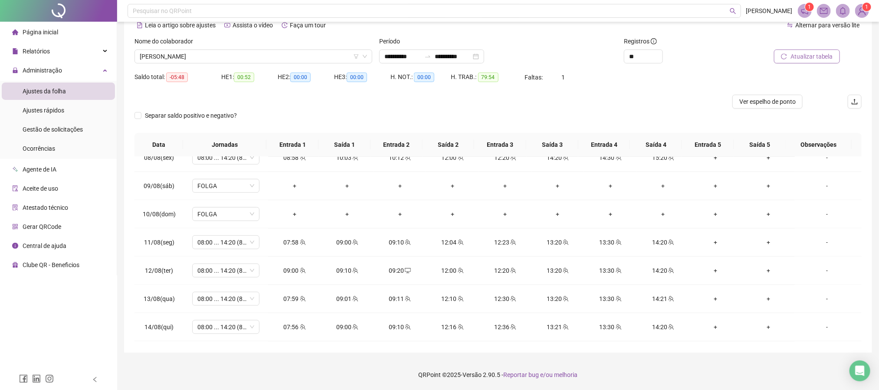
click at [809, 59] on span "Atualizar tabela" at bounding box center [812, 57] width 43 height 10
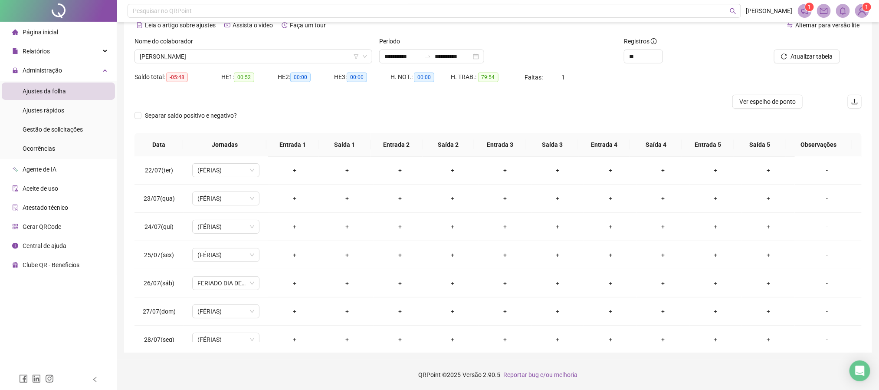
scroll to position [16, 0]
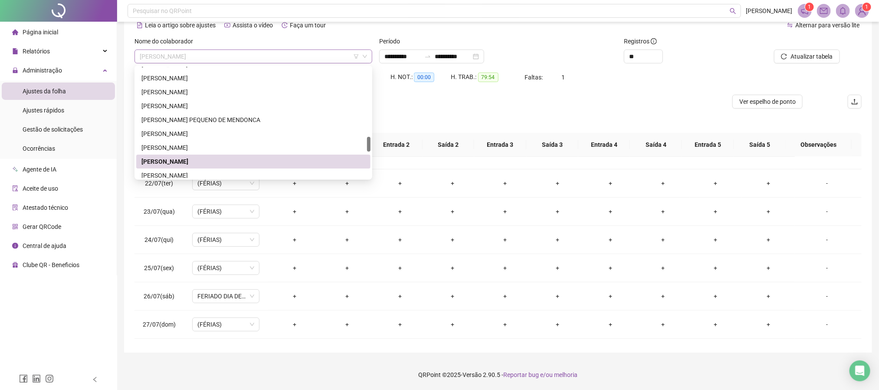
click at [240, 60] on span "[PERSON_NAME]" at bounding box center [253, 56] width 227 height 13
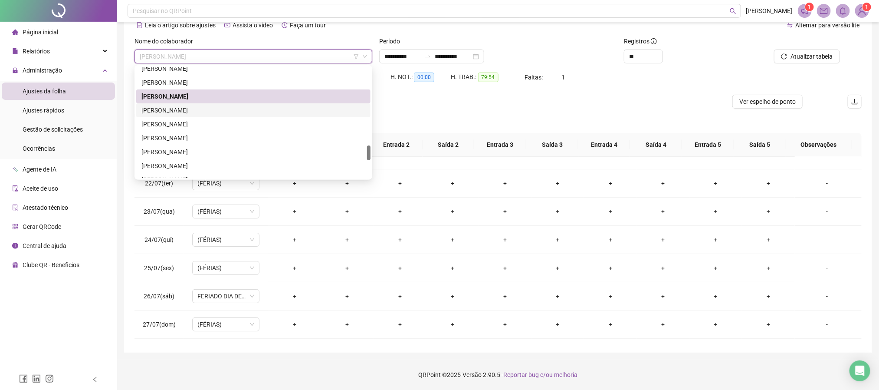
click at [182, 112] on div "[PERSON_NAME]" at bounding box center [253, 110] width 224 height 10
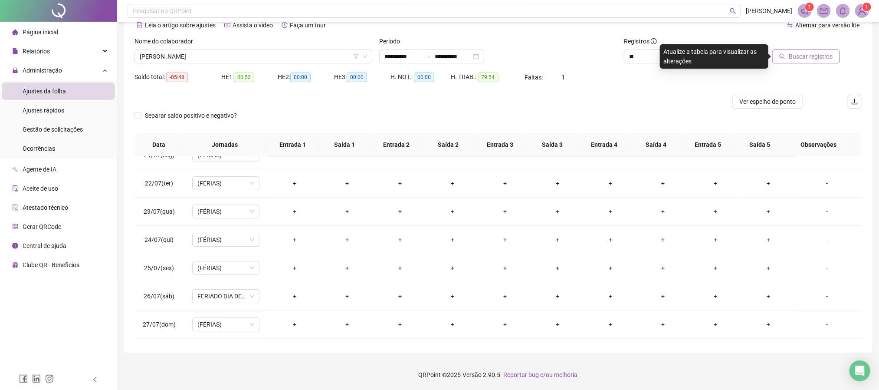
click at [800, 52] on span "Buscar registros" at bounding box center [811, 57] width 44 height 10
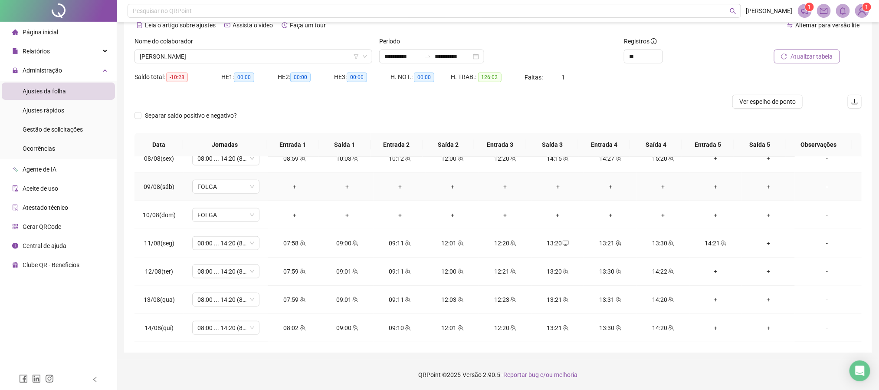
scroll to position [521, 0]
click at [563, 245] on icon "desktop" at bounding box center [566, 242] width 6 height 6
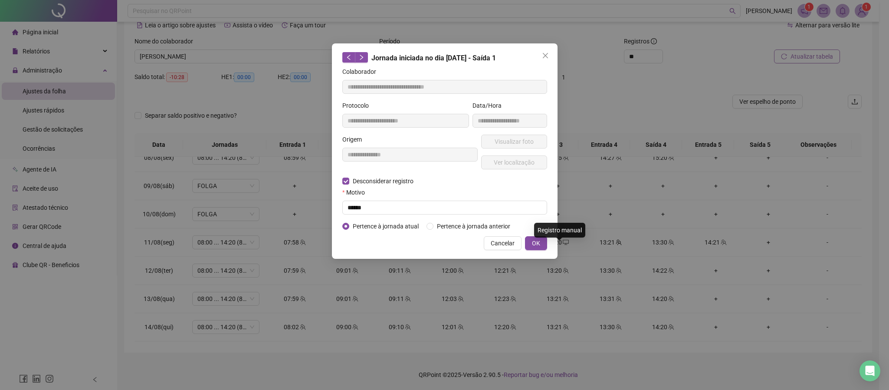
type input "**********"
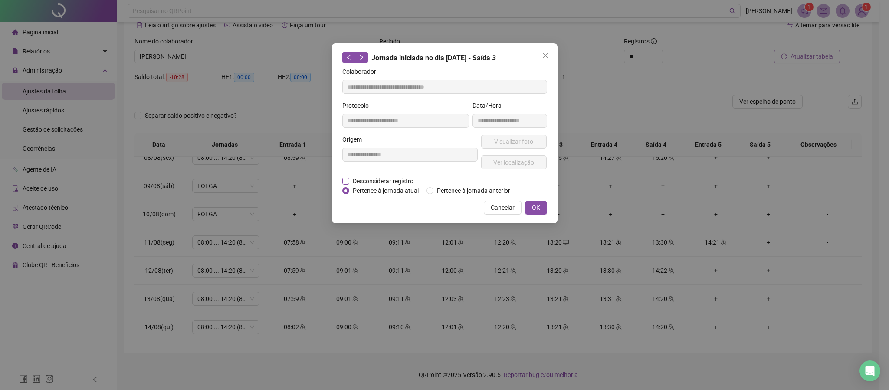
click at [391, 178] on span "Desconsiderar registro" at bounding box center [383, 181] width 68 height 10
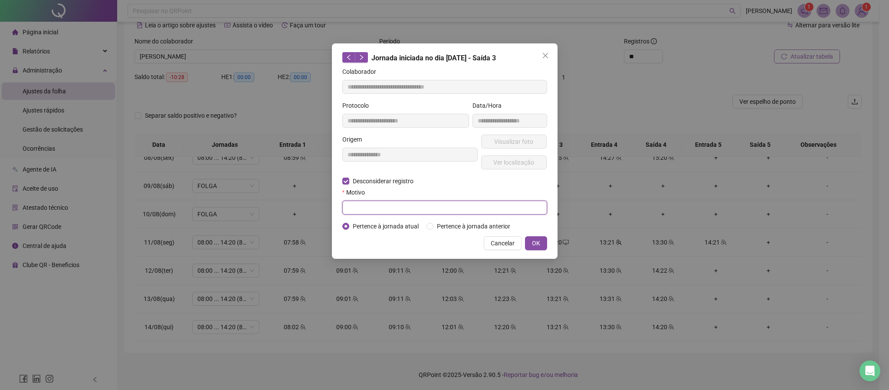
click at [391, 207] on input "text" at bounding box center [444, 208] width 205 height 14
type input "*"
click at [538, 245] on span "OK" at bounding box center [536, 243] width 8 height 10
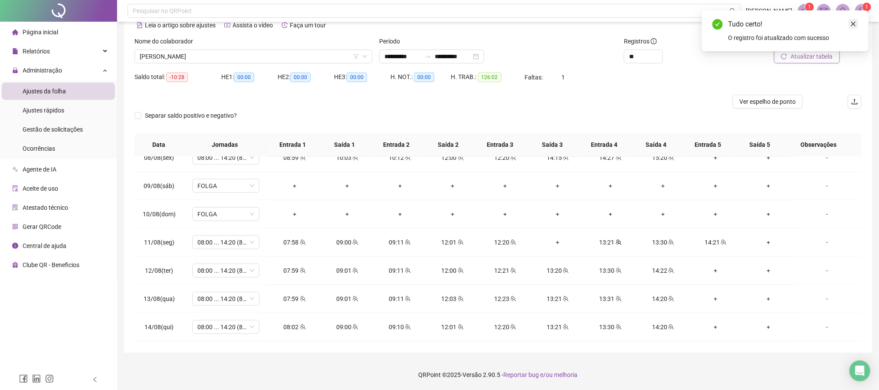
click at [856, 23] on icon "close" at bounding box center [854, 24] width 6 height 6
click at [827, 56] on span "Atualizar tabela" at bounding box center [812, 57] width 43 height 10
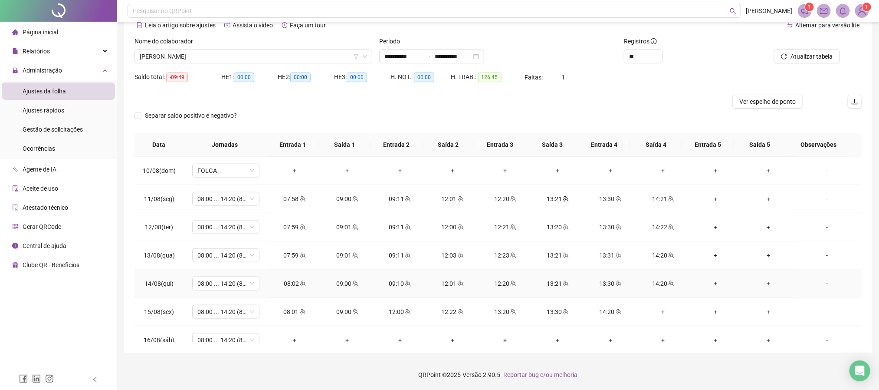
scroll to position [586, 0]
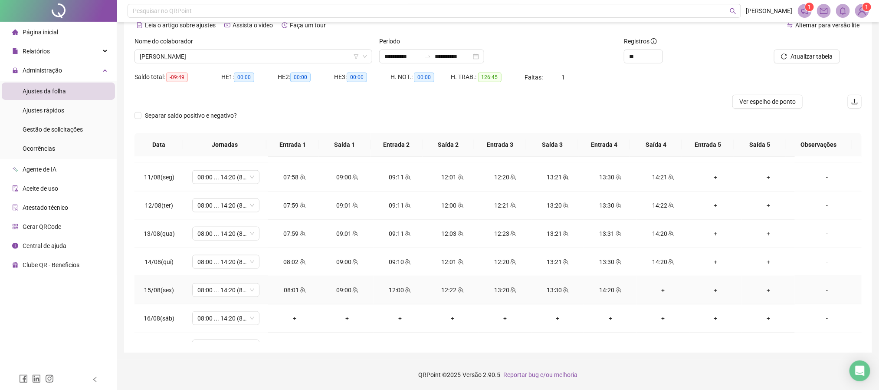
click at [658, 295] on div "+" at bounding box center [663, 290] width 39 height 10
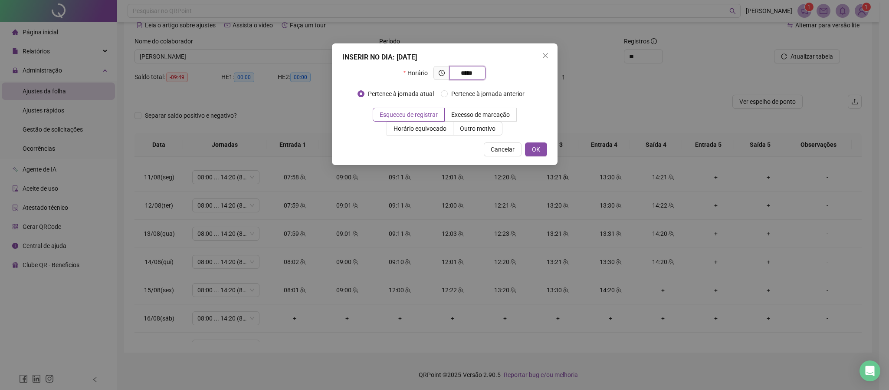
type input "*****"
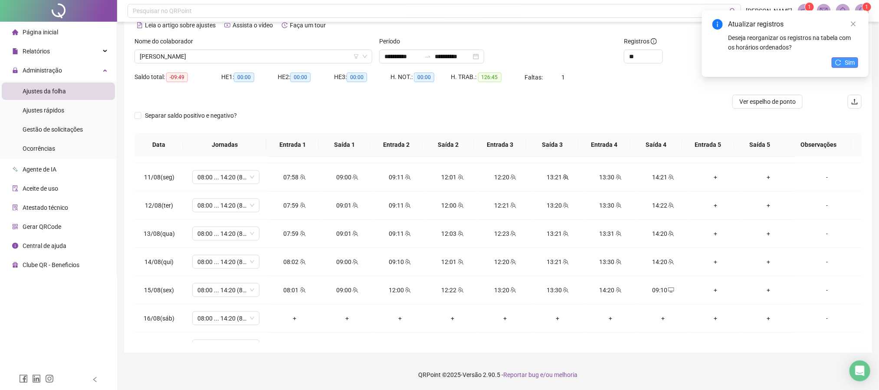
click at [840, 61] on icon "reload" at bounding box center [838, 62] width 6 height 6
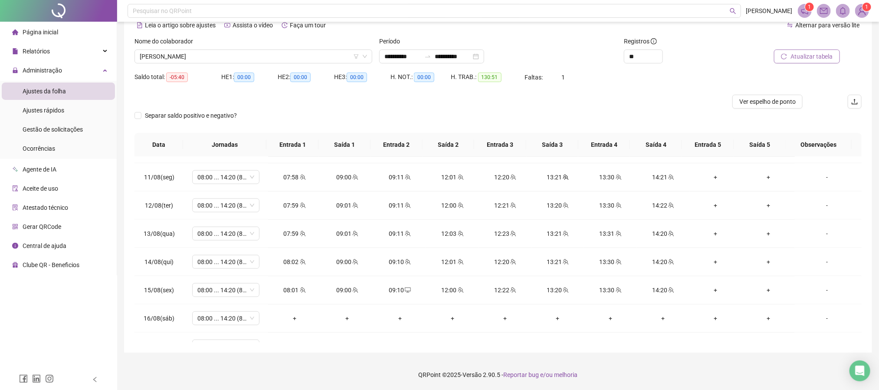
click at [820, 52] on span "Atualizar tabela" at bounding box center [812, 57] width 43 height 10
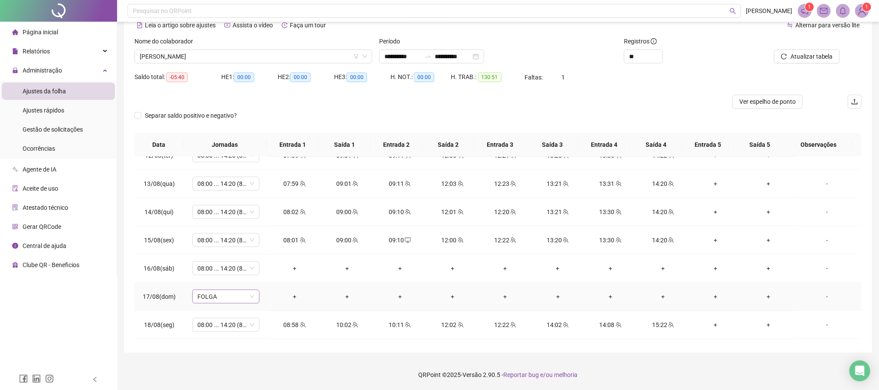
scroll to position [651, 0]
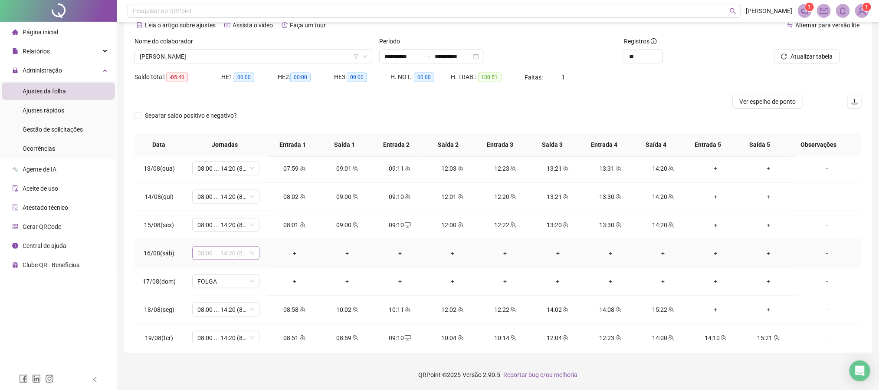
click at [249, 258] on span "08:00 ... 14:20 (8 HORAS)" at bounding box center [225, 253] width 57 height 13
click at [211, 312] on div "Folga" at bounding box center [239, 317] width 73 height 10
click at [262, 233] on span "Sim" at bounding box center [266, 236] width 10 height 10
click at [813, 53] on span "Atualizar tabela" at bounding box center [812, 57] width 43 height 10
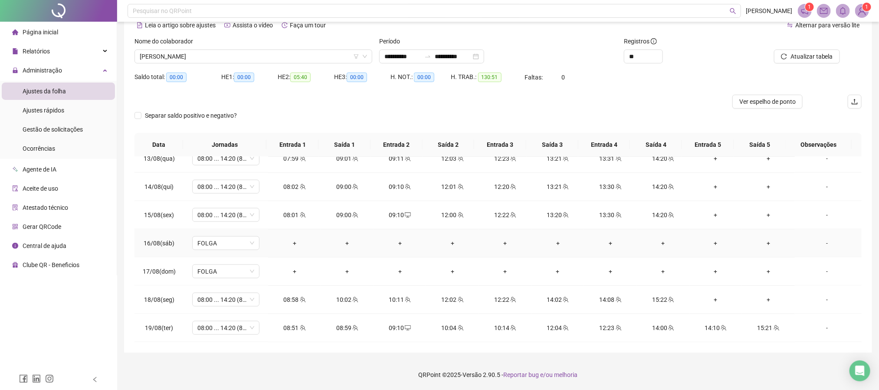
scroll to position [667, 0]
click at [404, 326] on span "desktop" at bounding box center [407, 328] width 7 height 6
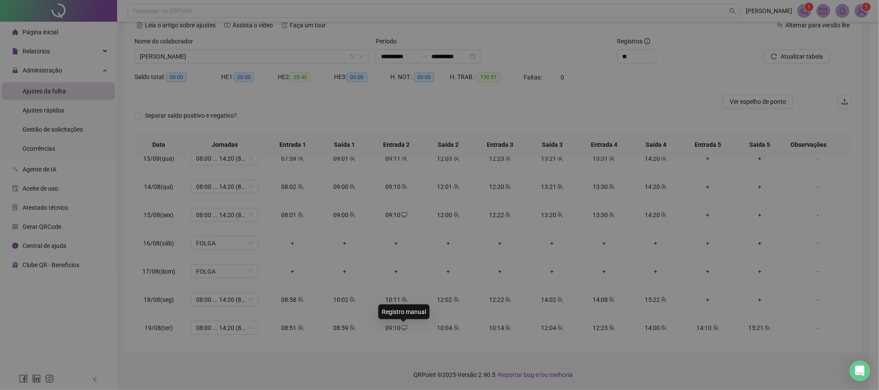
type input "**********"
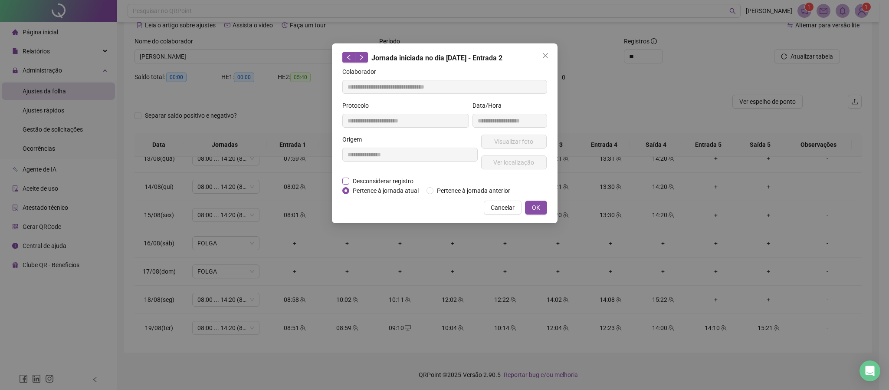
click at [391, 178] on span "Desconsiderar registro" at bounding box center [383, 181] width 68 height 10
click at [379, 180] on span "Desconsiderar registro" at bounding box center [383, 181] width 68 height 10
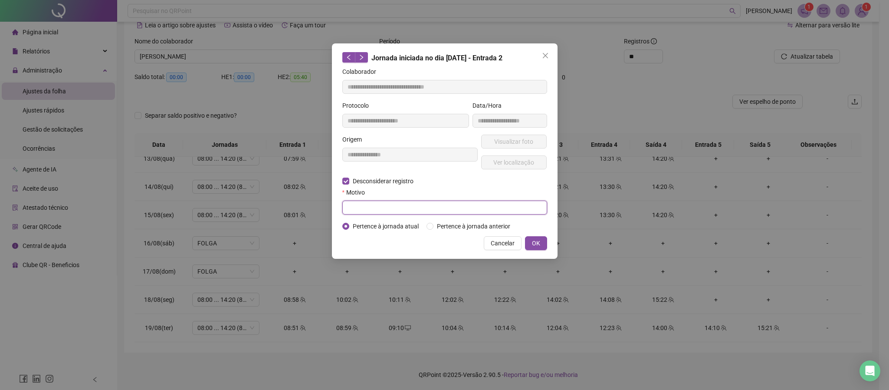
click at [375, 201] on input "text" at bounding box center [444, 208] width 205 height 14
type input "*"
click at [536, 245] on span "OK" at bounding box center [536, 243] width 8 height 10
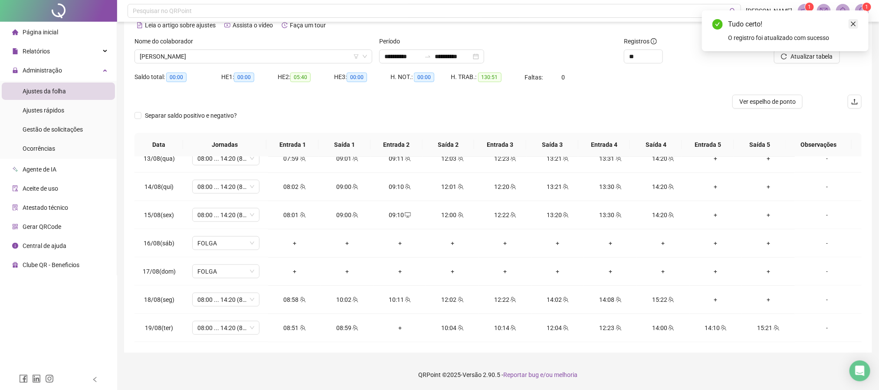
click at [855, 21] on icon "close" at bounding box center [854, 24] width 6 height 6
click at [813, 55] on span "Atualizar tabela" at bounding box center [812, 57] width 43 height 10
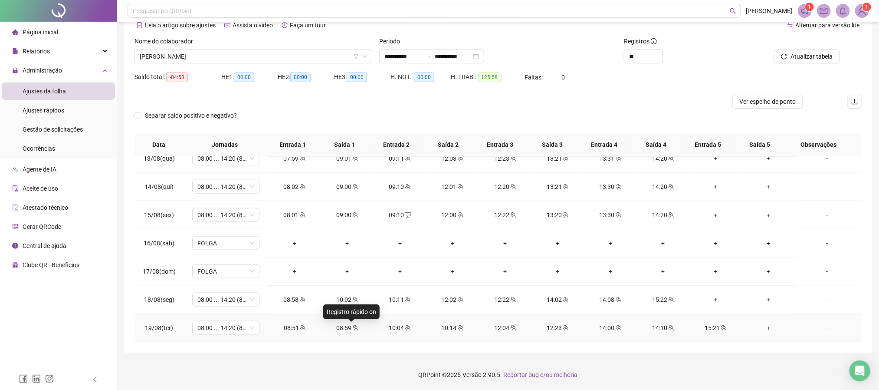
click at [353, 326] on icon "team" at bounding box center [356, 328] width 6 height 6
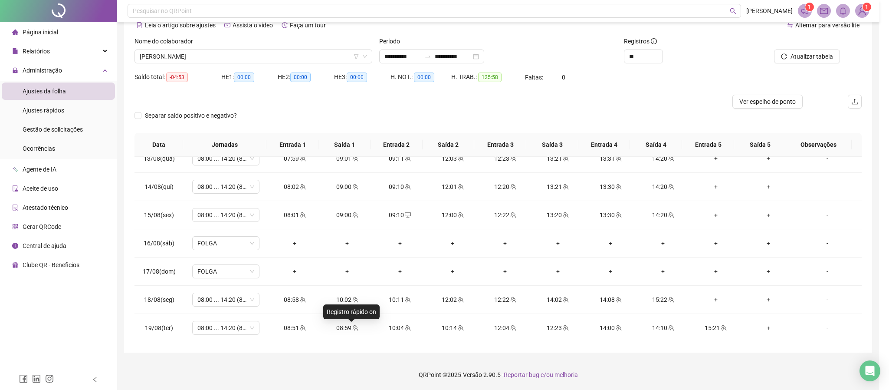
type input "**********"
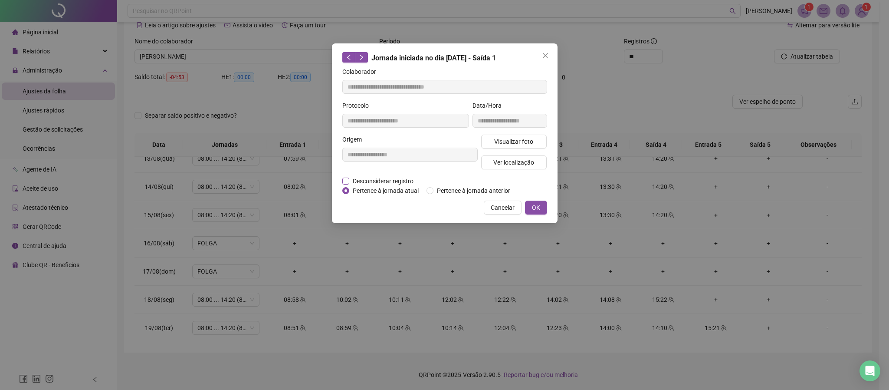
click at [396, 178] on span "Desconsiderar registro" at bounding box center [383, 181] width 68 height 10
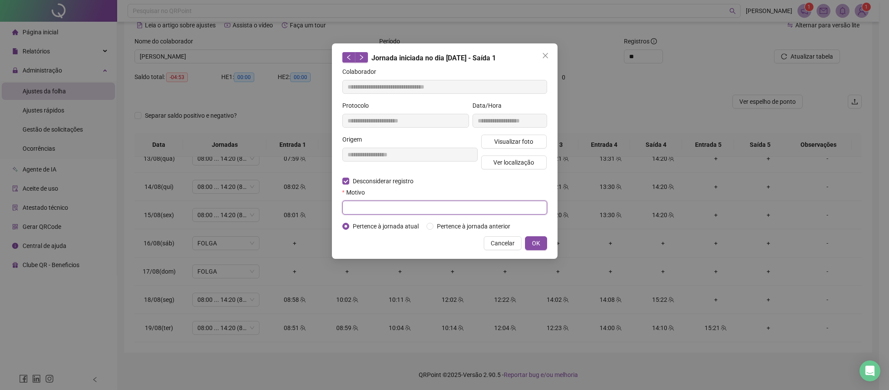
click at [379, 205] on input "text" at bounding box center [444, 208] width 205 height 14
type input "*"
click at [538, 243] on span "OK" at bounding box center [536, 243] width 8 height 10
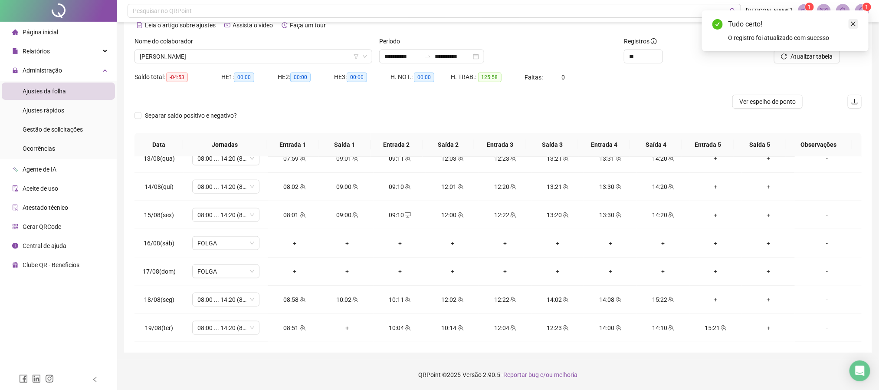
click at [853, 21] on icon "close" at bounding box center [854, 24] width 6 height 6
click at [819, 53] on span "Atualizar tabela" at bounding box center [812, 57] width 43 height 10
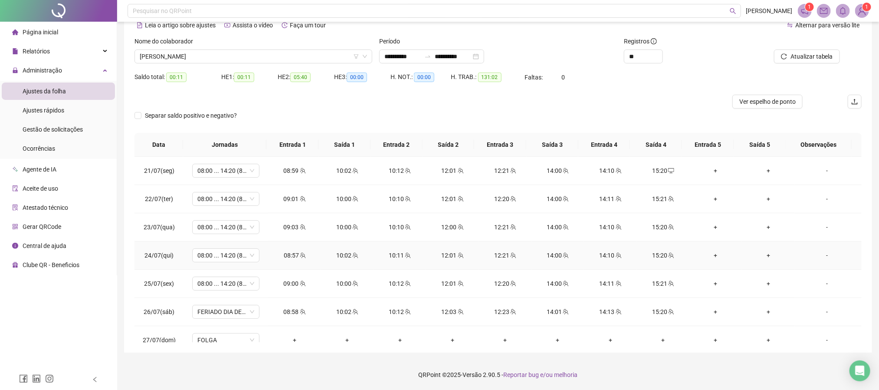
scroll to position [0, 0]
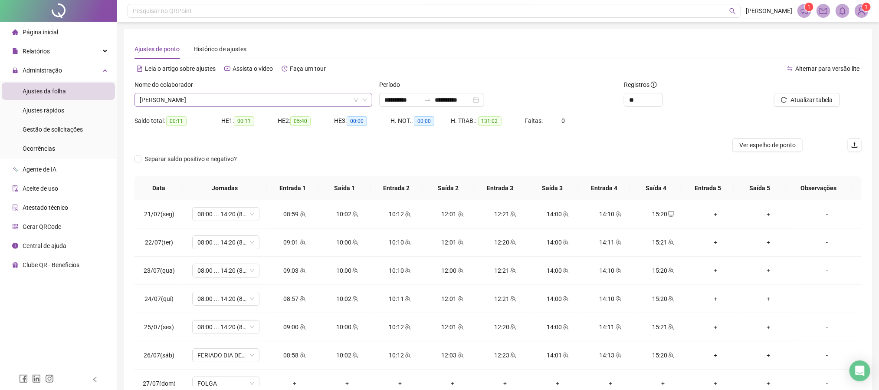
click at [251, 97] on span "[PERSON_NAME]" at bounding box center [253, 99] width 227 height 13
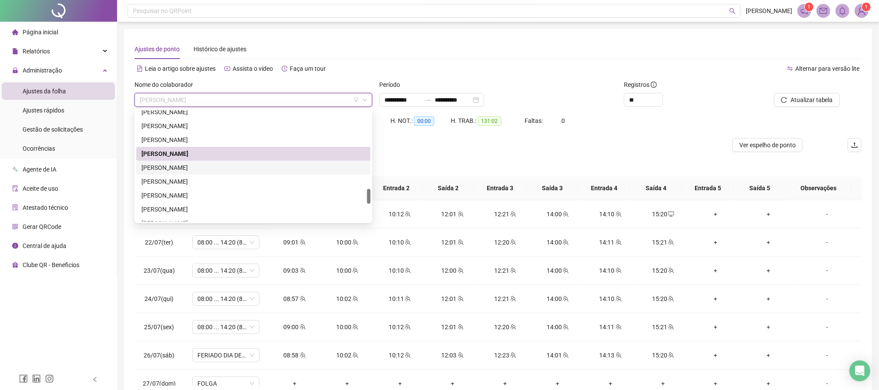
drag, startPoint x: 208, startPoint y: 168, endPoint x: 429, endPoint y: 126, distance: 224.4
click at [208, 168] on div "[PERSON_NAME]" at bounding box center [253, 168] width 224 height 10
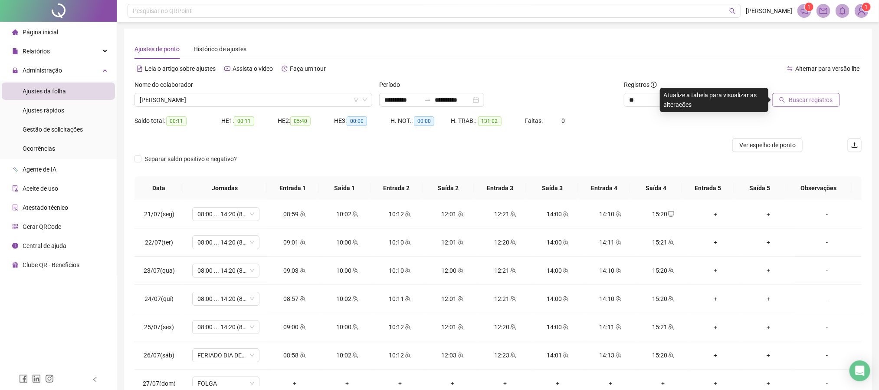
click at [801, 97] on span "Buscar registros" at bounding box center [811, 100] width 44 height 10
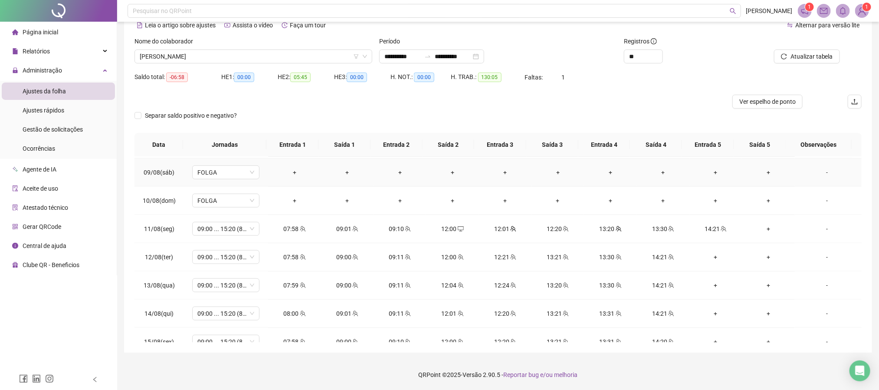
scroll to position [667, 0]
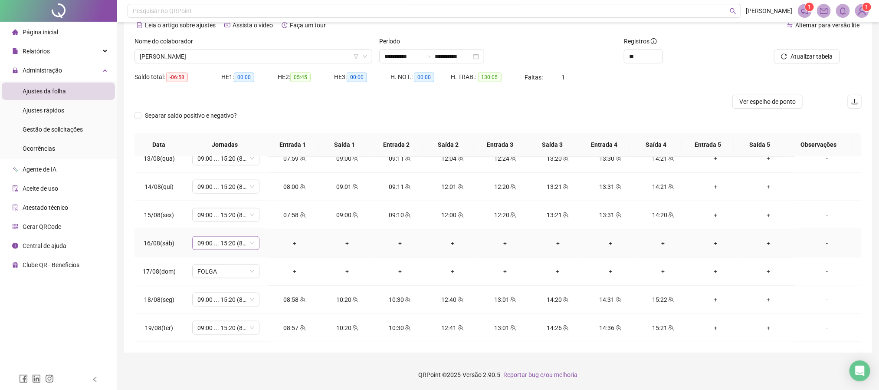
click at [250, 242] on span "09:00 ... 15:20 (8 HORAS)" at bounding box center [225, 243] width 57 height 13
click at [227, 301] on div "Folga" at bounding box center [239, 301] width 73 height 10
click at [266, 219] on span "Sim" at bounding box center [266, 221] width 10 height 10
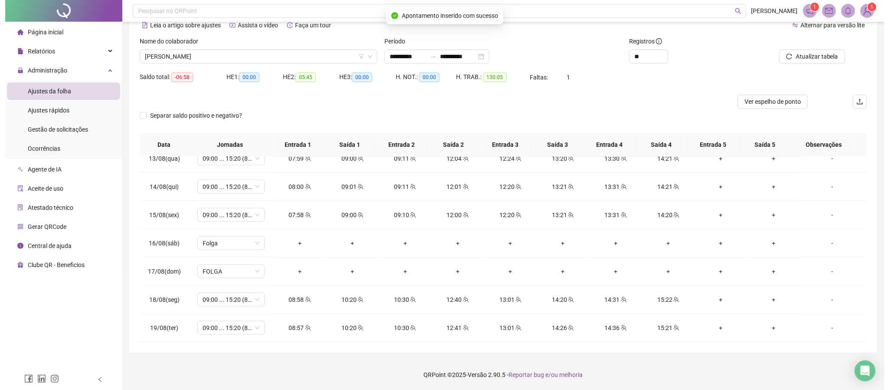
scroll to position [0, 0]
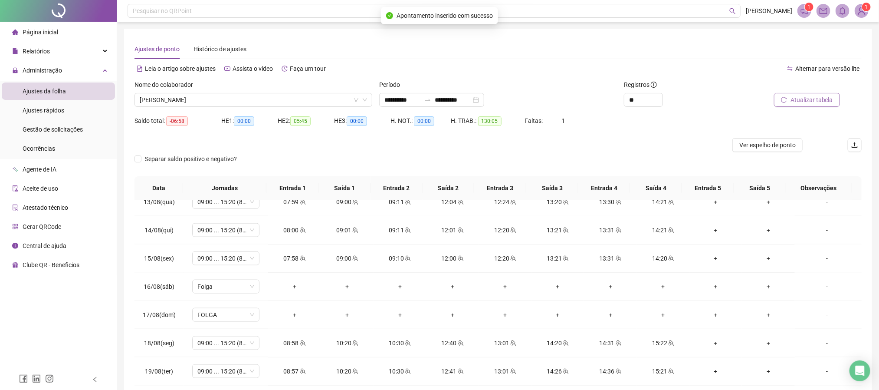
click at [817, 95] on span "Atualizar tabela" at bounding box center [812, 100] width 43 height 10
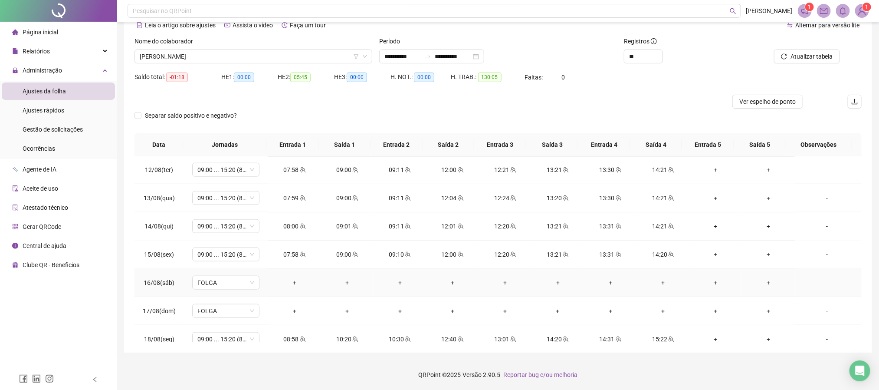
scroll to position [602, 0]
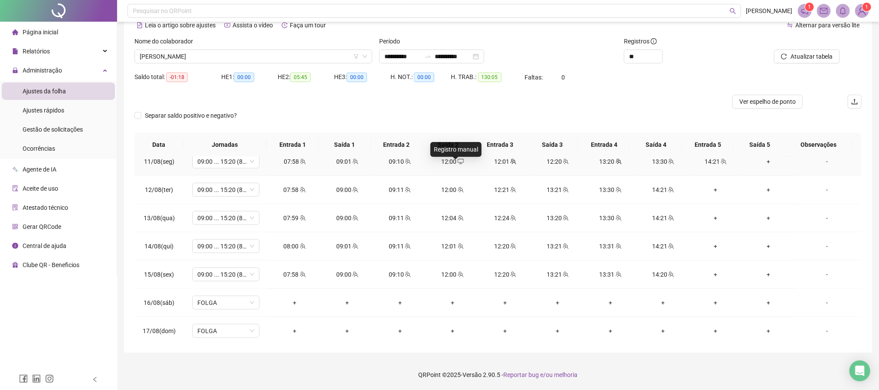
click at [458, 164] on icon "desktop" at bounding box center [461, 161] width 6 height 6
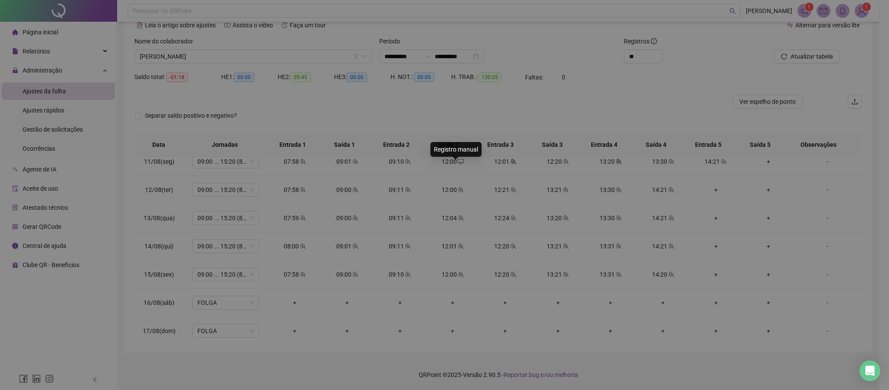
type input "**********"
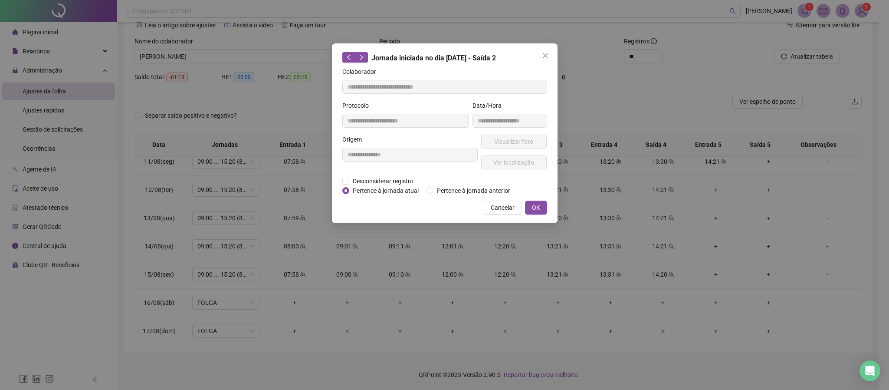
click at [406, 173] on div "**********" at bounding box center [410, 156] width 139 height 42
click at [403, 180] on span "Desconsiderar registro" at bounding box center [383, 181] width 68 height 10
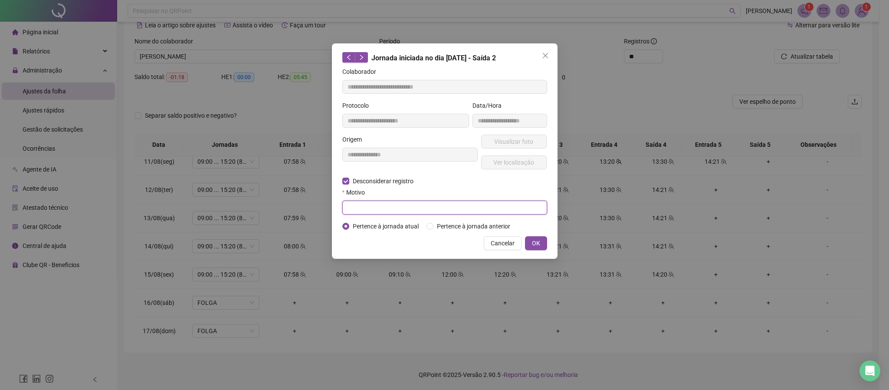
click at [382, 207] on input "text" at bounding box center [444, 208] width 205 height 14
type input "******"
click at [547, 242] on button "OK" at bounding box center [536, 243] width 22 height 14
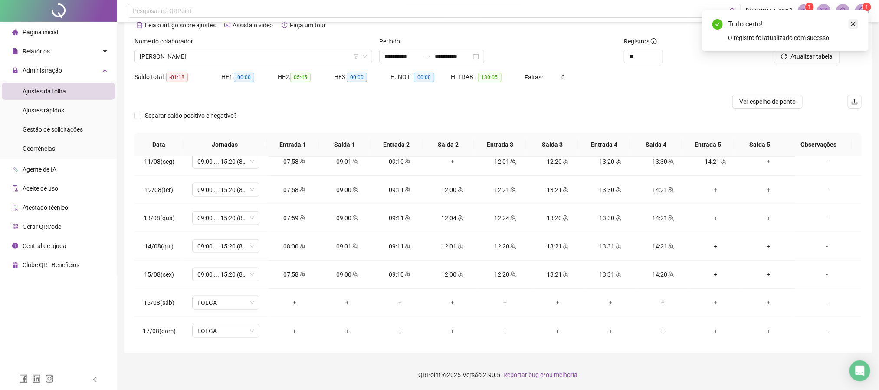
click at [853, 22] on icon "close" at bounding box center [854, 24] width 6 height 6
click at [810, 56] on span "Atualizar tabela" at bounding box center [812, 57] width 43 height 10
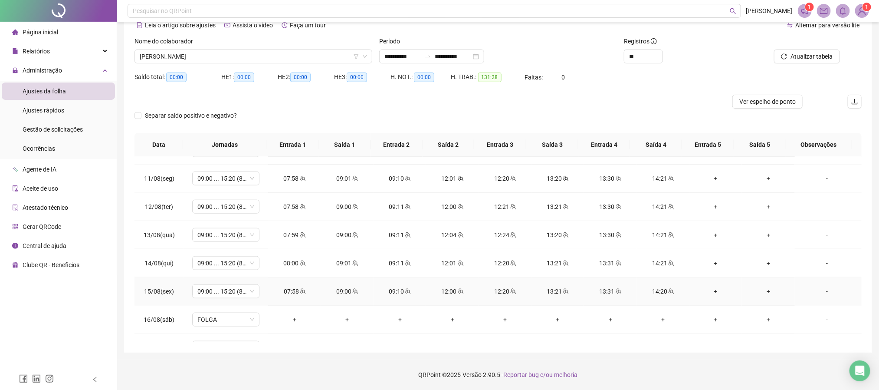
scroll to position [667, 0]
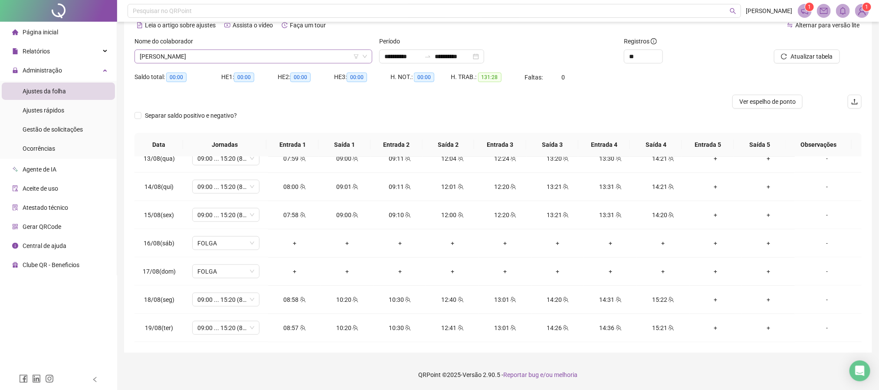
click at [245, 54] on span "[PERSON_NAME]" at bounding box center [253, 56] width 227 height 13
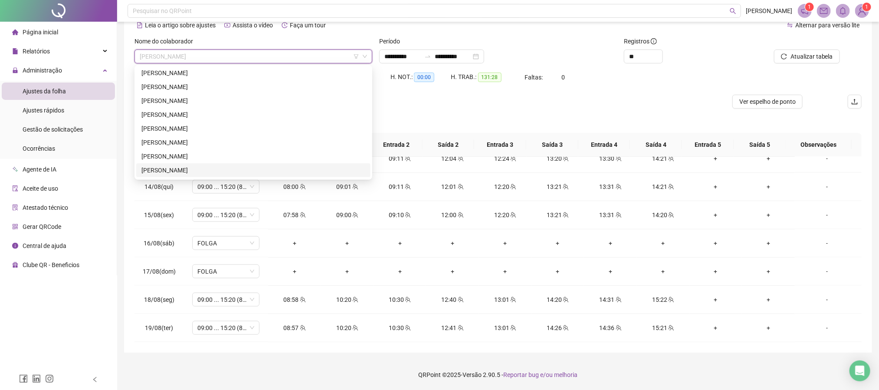
scroll to position [719, 0]
click at [181, 147] on div "[PERSON_NAME]" at bounding box center [253, 147] width 224 height 10
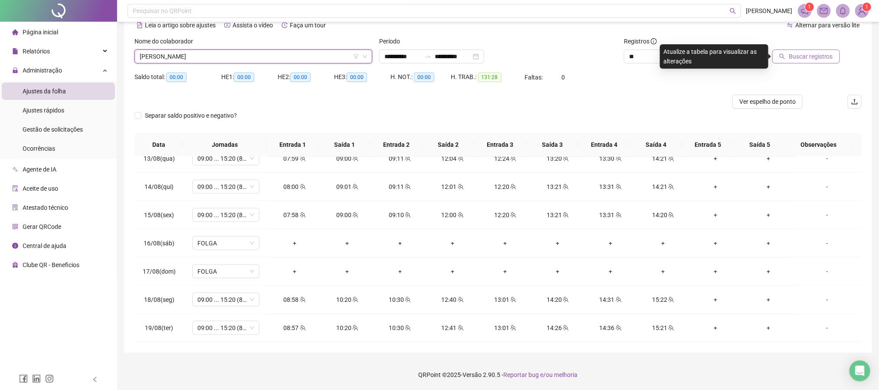
click at [802, 53] on span "Buscar registros" at bounding box center [811, 57] width 44 height 10
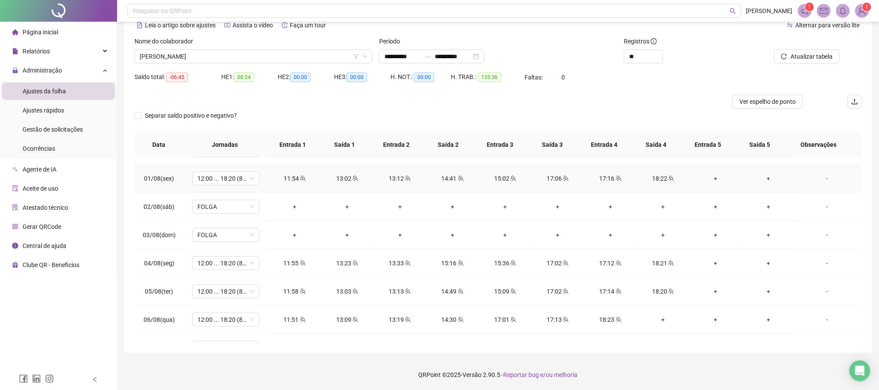
scroll to position [326, 0]
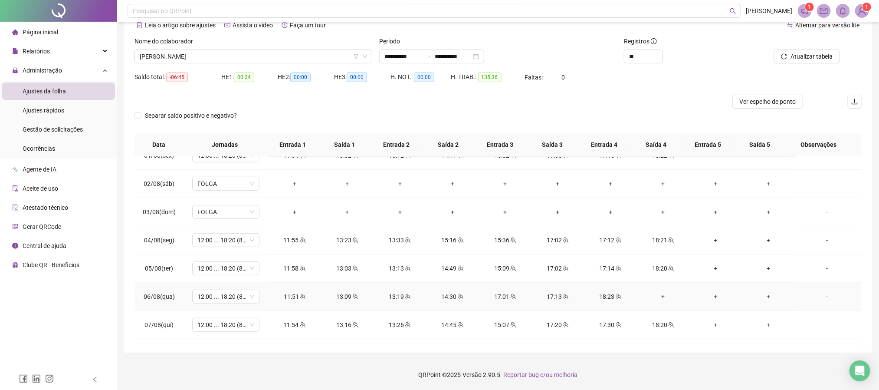
click at [655, 299] on div "+" at bounding box center [663, 297] width 39 height 10
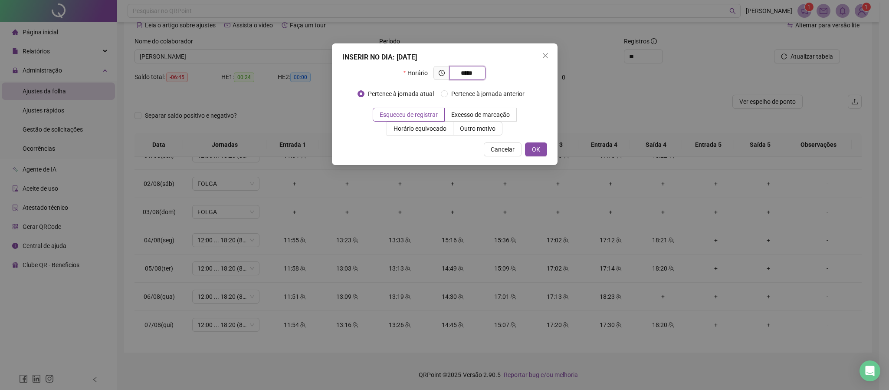
type input "*****"
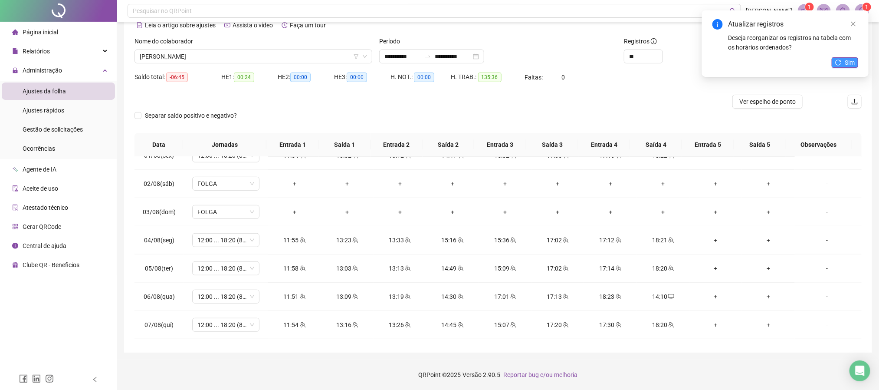
click at [842, 62] on button "Sim" at bounding box center [845, 62] width 26 height 10
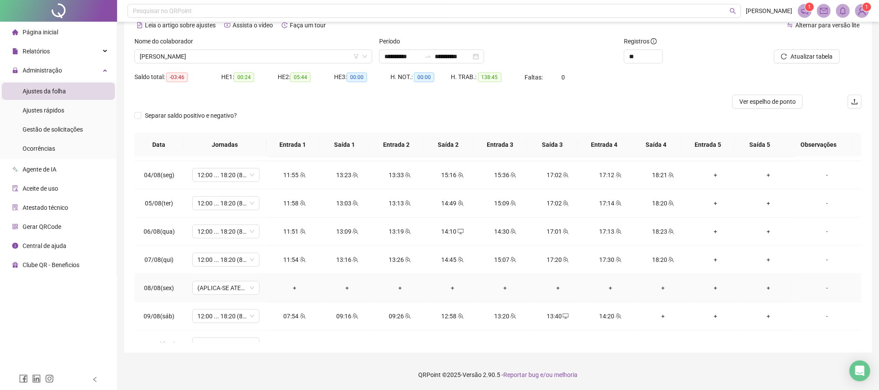
scroll to position [456, 0]
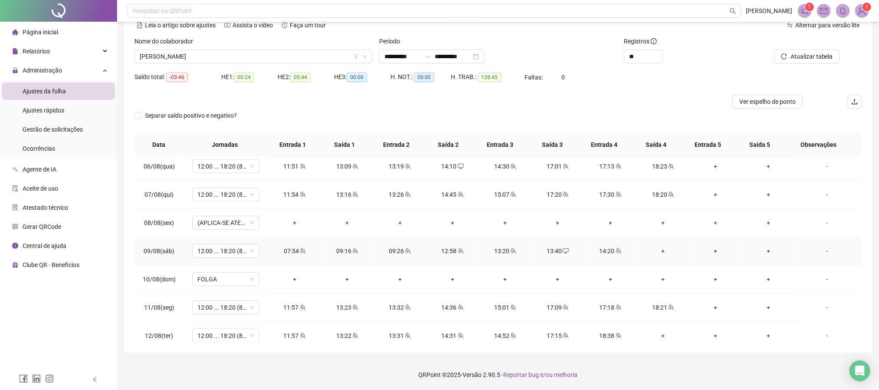
click at [656, 254] on div "+" at bounding box center [663, 251] width 39 height 10
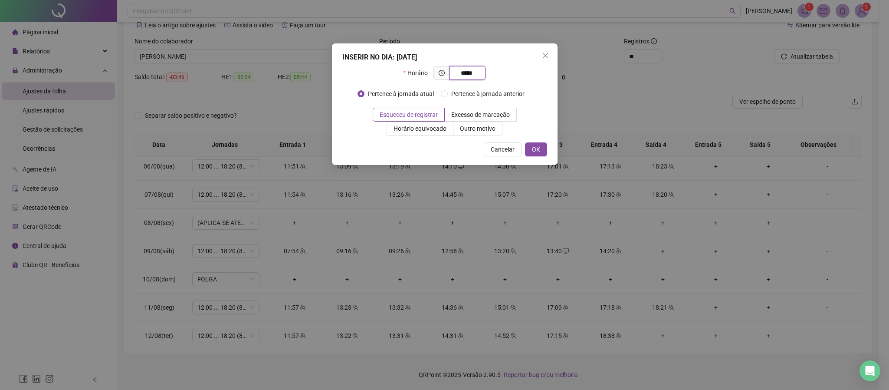
type input "*****"
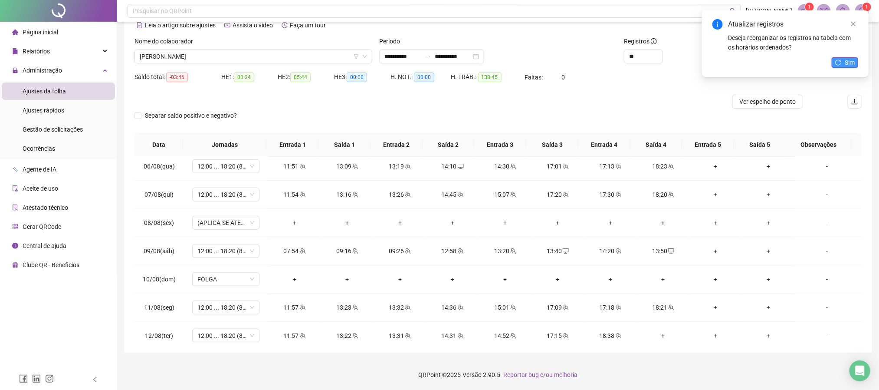
click at [853, 59] on span "Sim" at bounding box center [850, 63] width 10 height 10
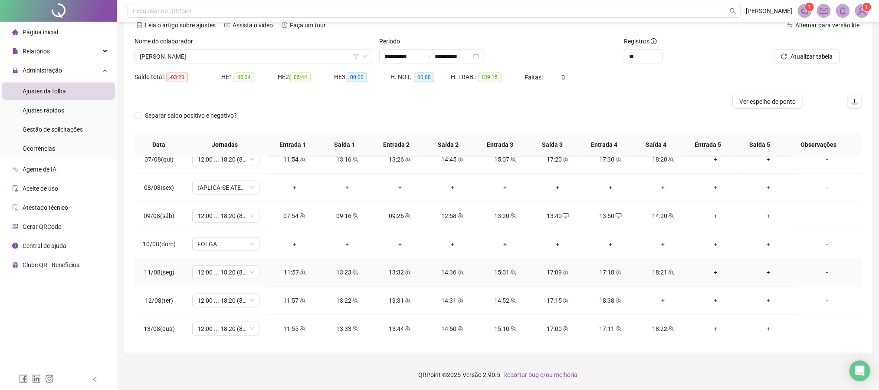
scroll to position [521, 0]
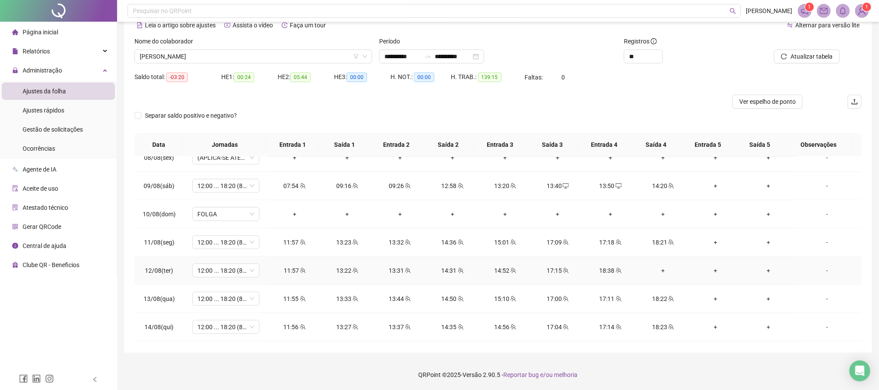
click at [659, 274] on div "+" at bounding box center [663, 271] width 39 height 10
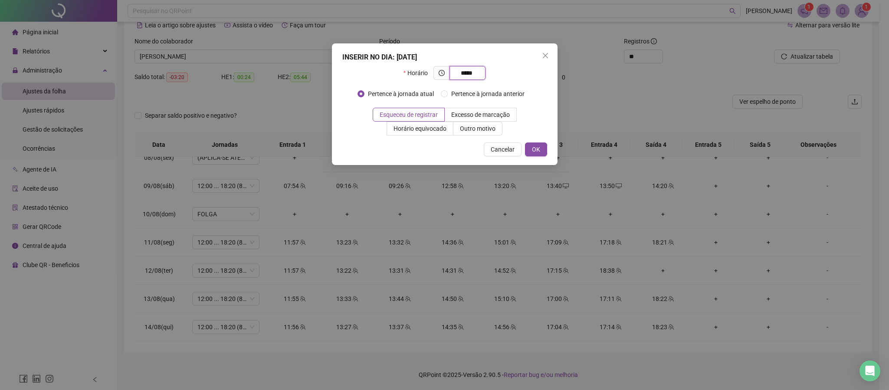
type input "*****"
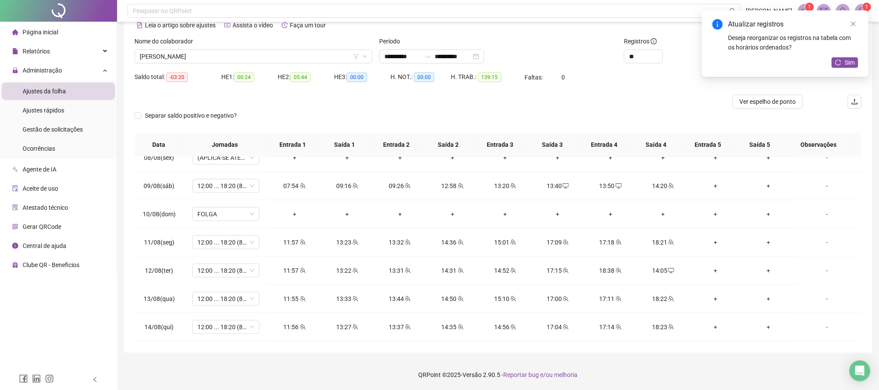
click at [667, 272] on div "14:05" at bounding box center [663, 271] width 39 height 10
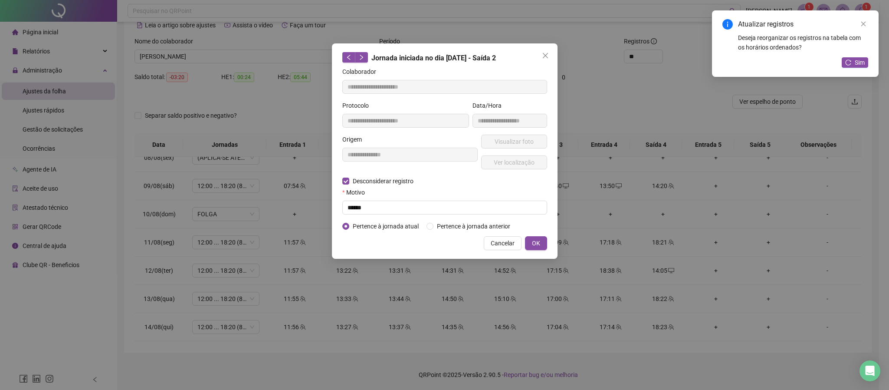
type input "**********"
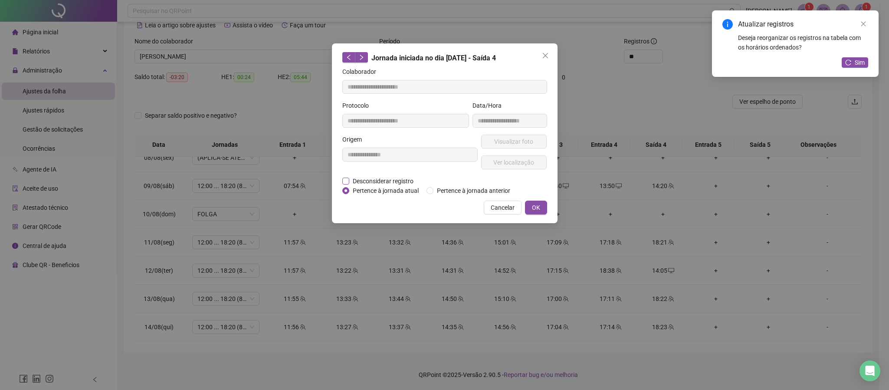
click at [400, 179] on span "Desconsiderar registro" at bounding box center [383, 181] width 68 height 10
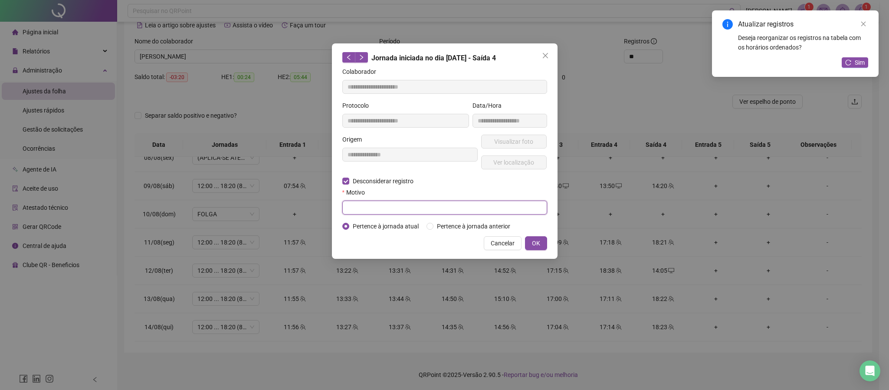
click at [382, 210] on input "text" at bounding box center [444, 208] width 205 height 14
type input "******"
click at [527, 241] on button "OK" at bounding box center [536, 243] width 22 height 14
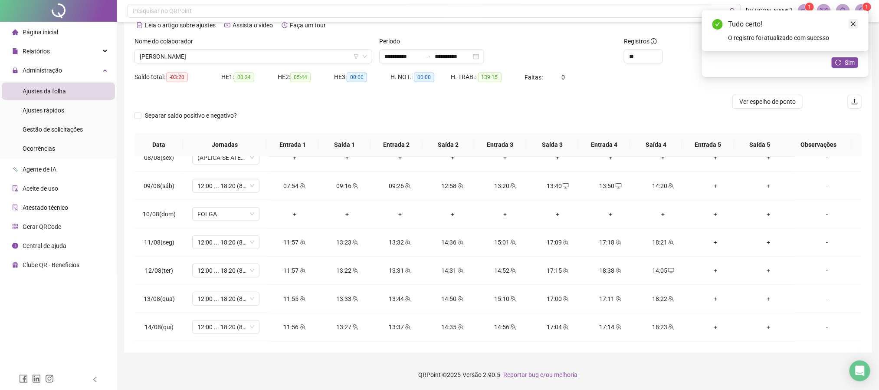
click at [854, 24] on icon "close" at bounding box center [854, 24] width 5 height 5
click at [844, 65] on button "Sim" at bounding box center [845, 62] width 26 height 10
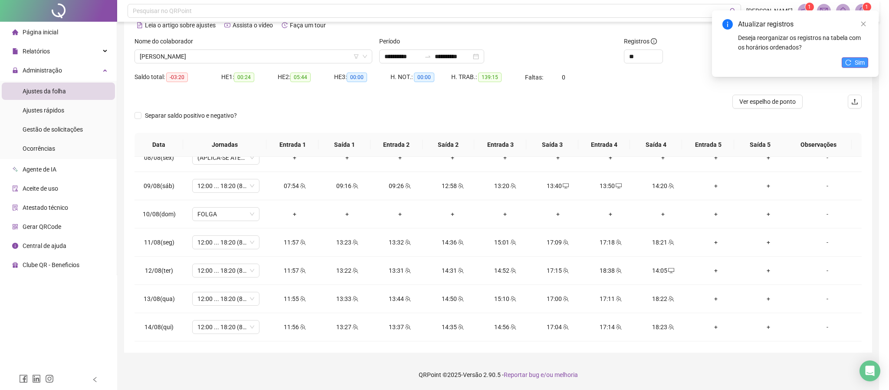
click at [852, 69] on div "Atualizar registros Deseja reorganizar os registros na tabela com os horários o…" at bounding box center [795, 43] width 167 height 66
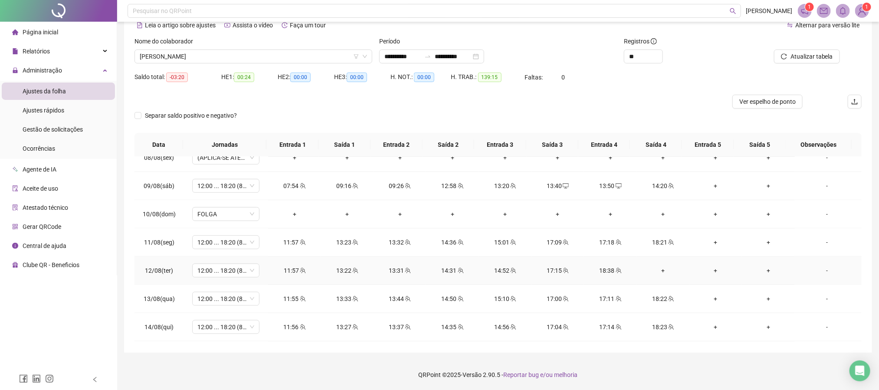
click at [658, 275] on div "+" at bounding box center [663, 271] width 39 height 10
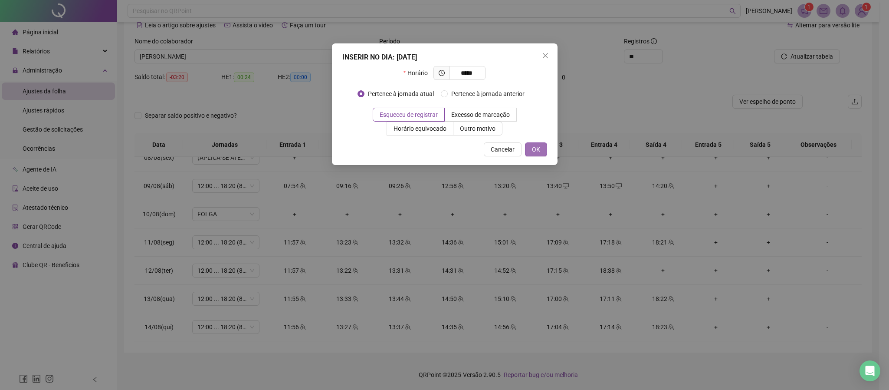
type input "*****"
click at [536, 143] on button "OK" at bounding box center [536, 149] width 22 height 14
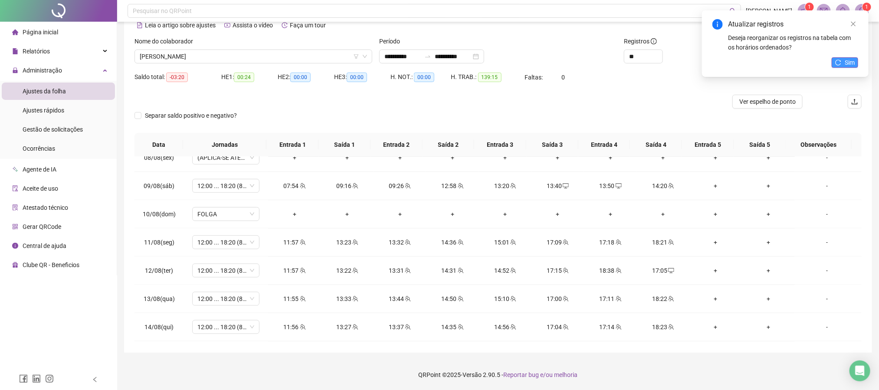
click at [834, 60] on button "Sim" at bounding box center [845, 62] width 26 height 10
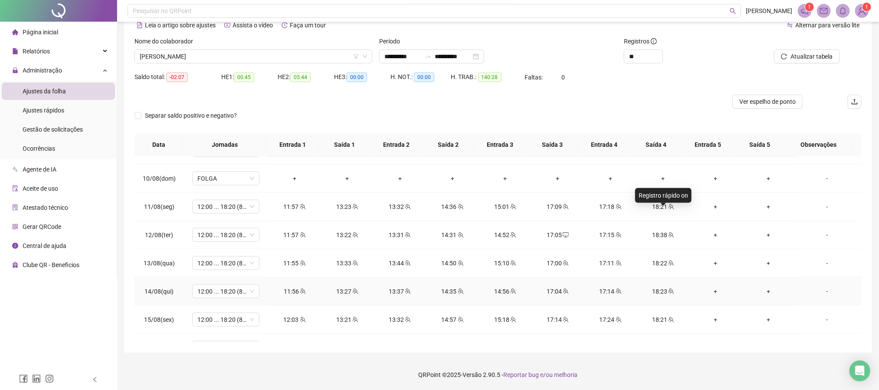
scroll to position [586, 0]
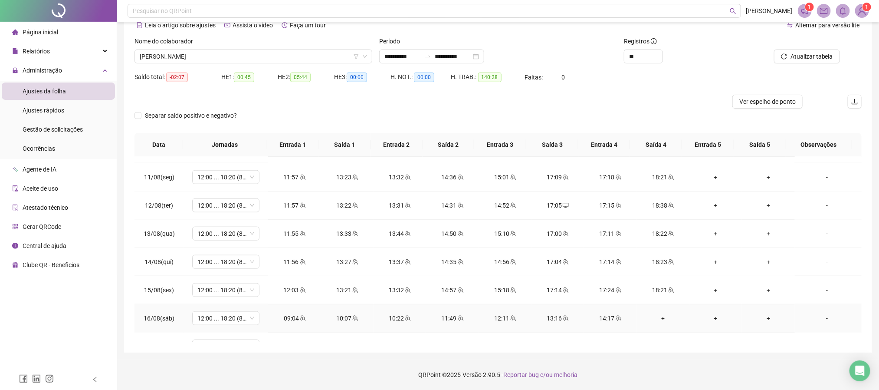
click at [655, 320] on div "+" at bounding box center [663, 318] width 39 height 10
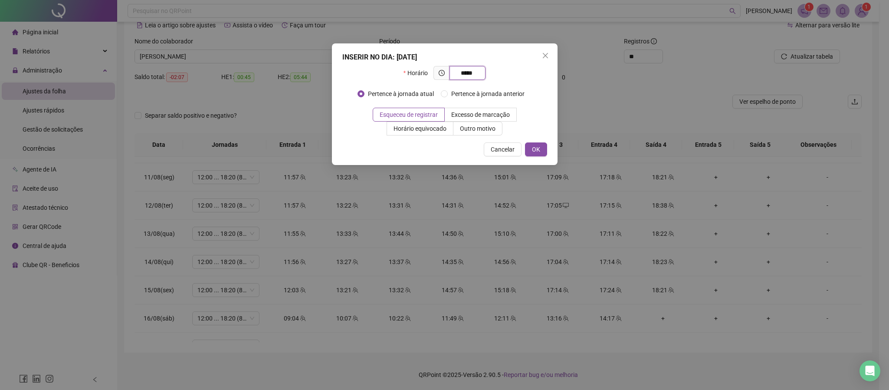
type input "*****"
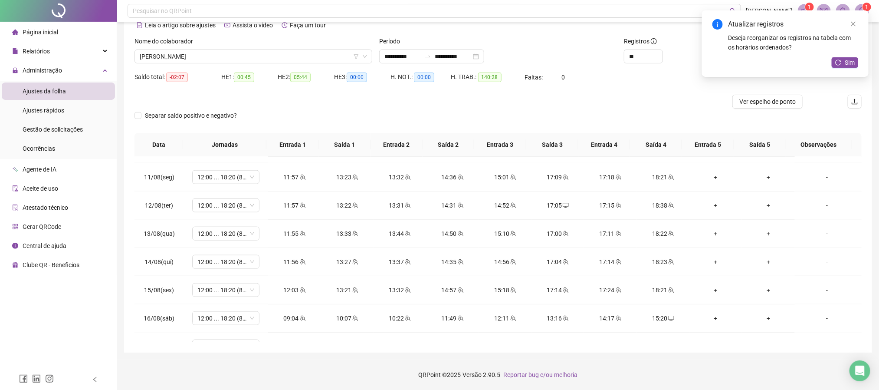
click at [841, 56] on div "Atualizar registros Deseja reorganizar os registros na tabela com os horários o…" at bounding box center [785, 43] width 167 height 66
click at [845, 64] on span "Sim" at bounding box center [850, 63] width 10 height 10
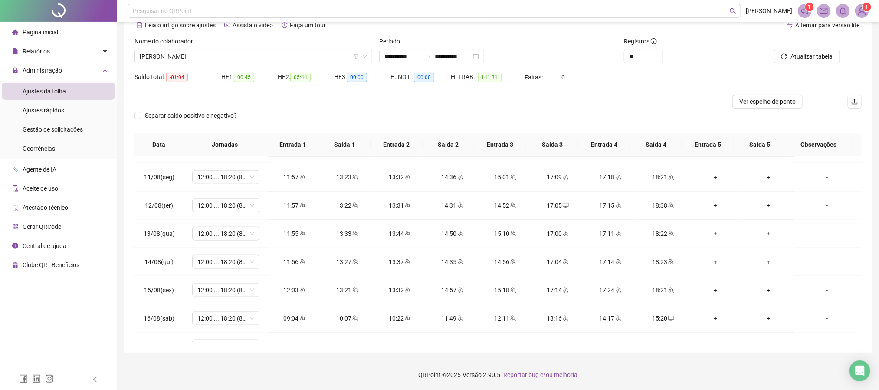
click at [823, 47] on div at bounding box center [793, 42] width 94 height 13
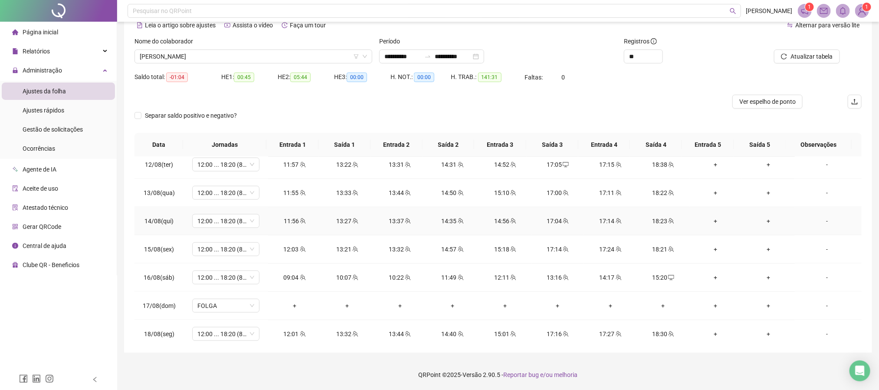
scroll to position [667, 0]
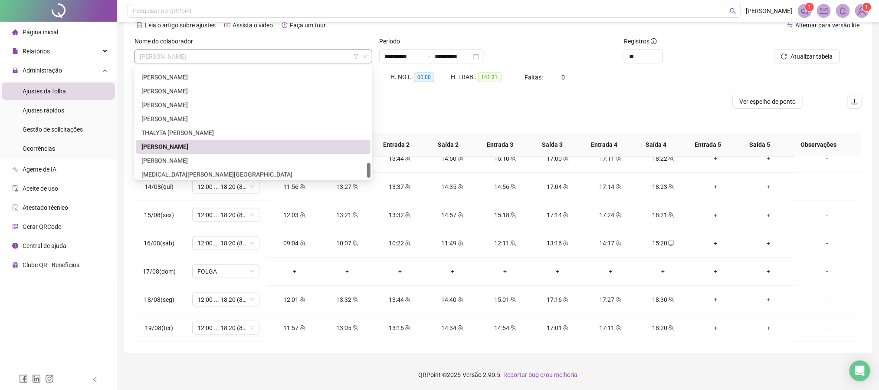
click at [224, 52] on span "[PERSON_NAME]" at bounding box center [253, 56] width 227 height 13
click at [185, 172] on div "[MEDICAL_DATA][PERSON_NAME][GEOGRAPHIC_DATA]" at bounding box center [253, 175] width 224 height 10
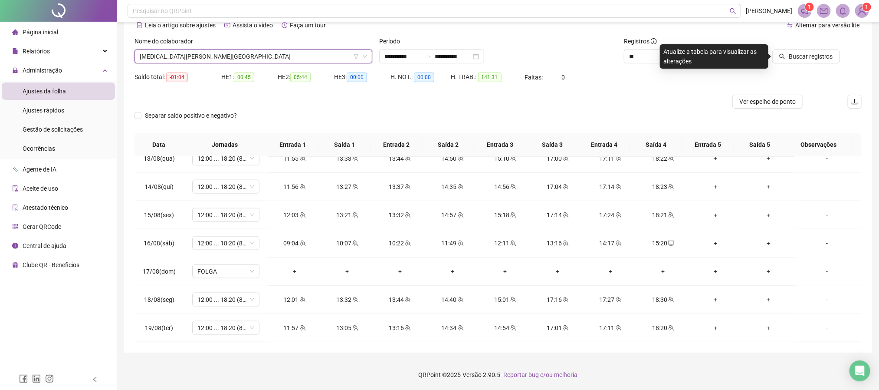
click at [812, 64] on div "Buscar registros" at bounding box center [804, 53] width 122 height 34
click at [818, 55] on span "Buscar registros" at bounding box center [811, 57] width 44 height 10
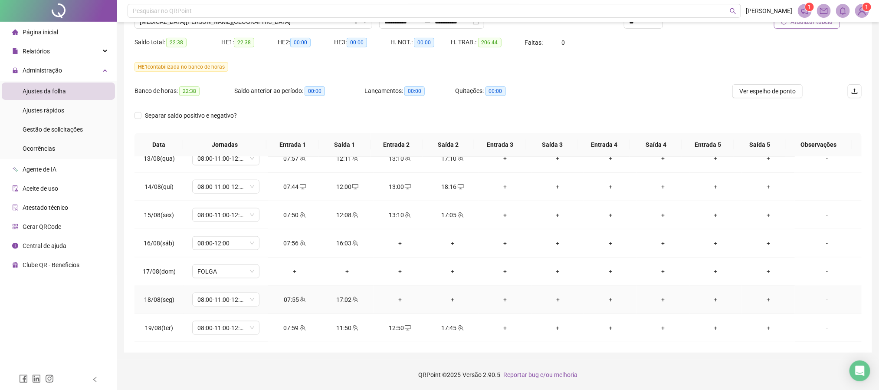
click at [392, 301] on div "+" at bounding box center [400, 300] width 39 height 10
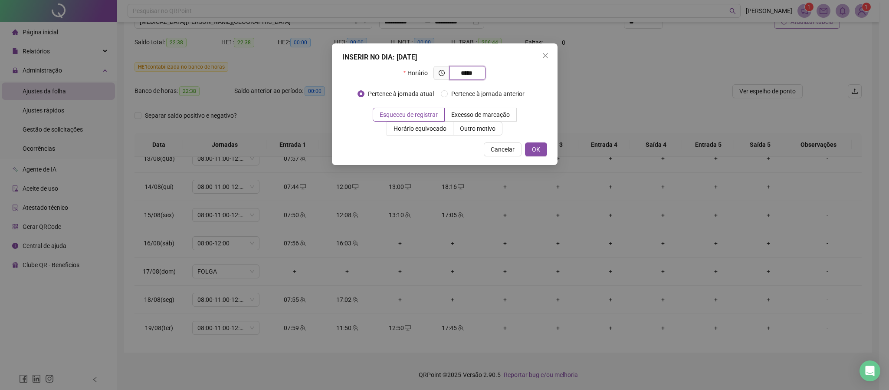
type input "*****"
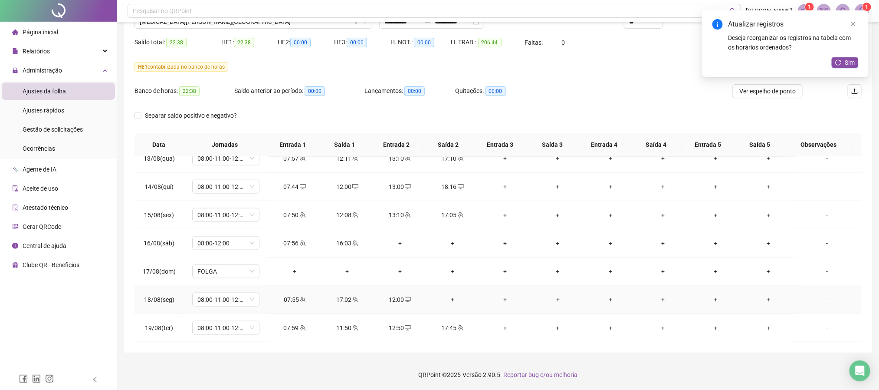
click at [450, 297] on div "+" at bounding box center [452, 300] width 39 height 10
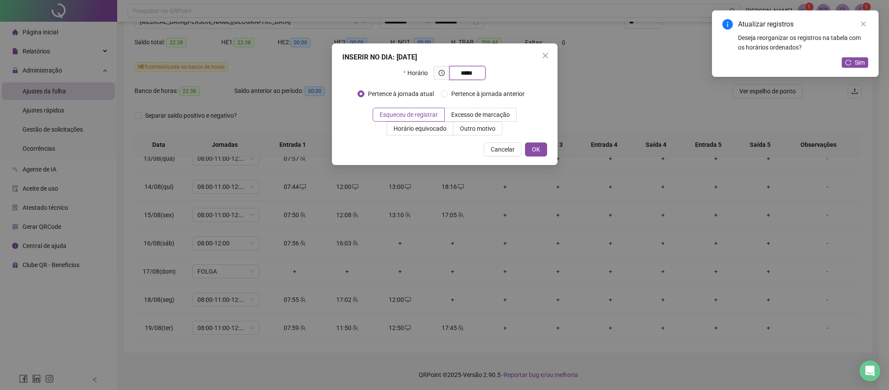
type input "*****"
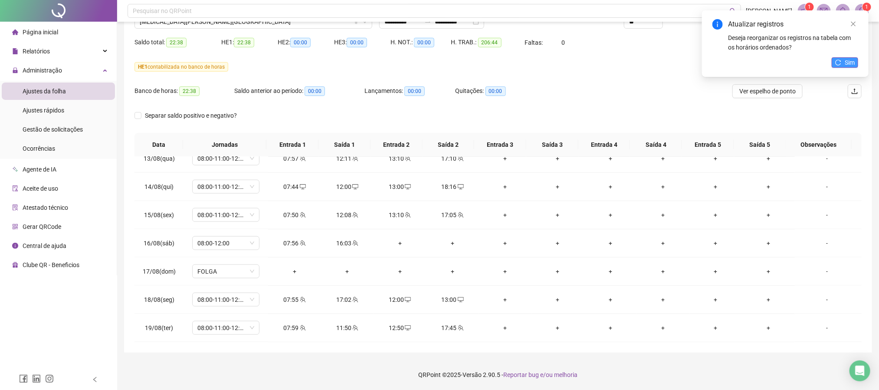
click at [842, 66] on button "Sim" at bounding box center [845, 62] width 26 height 10
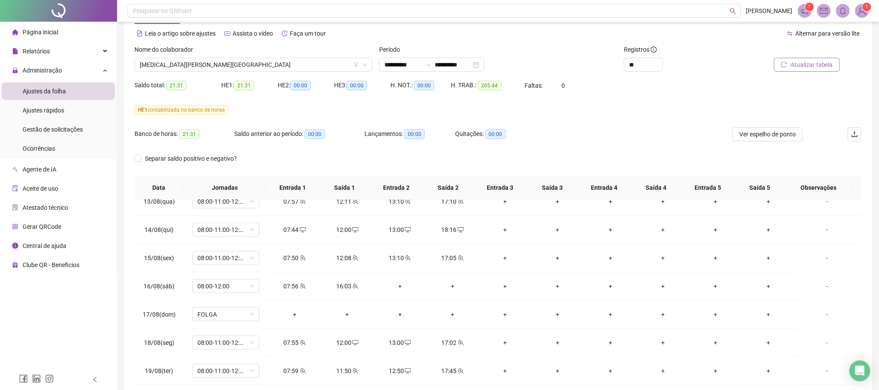
scroll to position [13, 0]
